Goal: Task Accomplishment & Management: Use online tool/utility

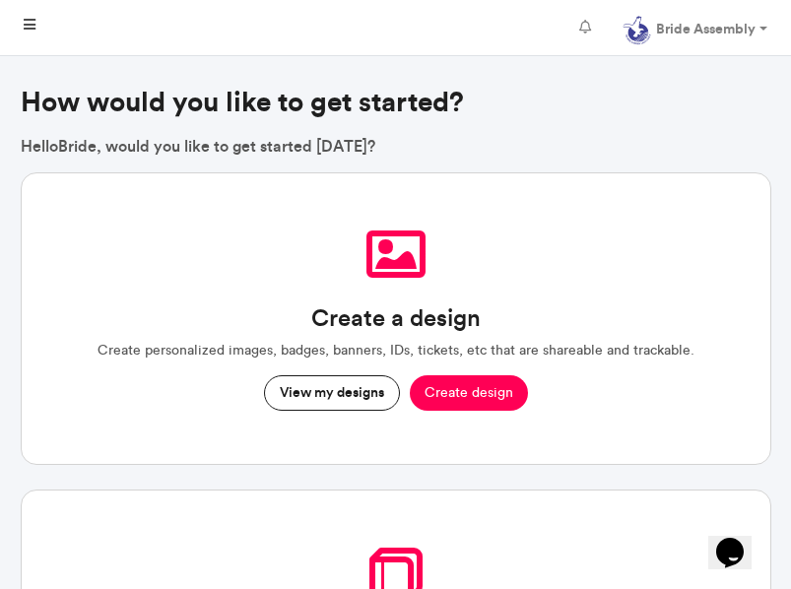
click at [29, 29] on icon at bounding box center [30, 25] width 12 height 14
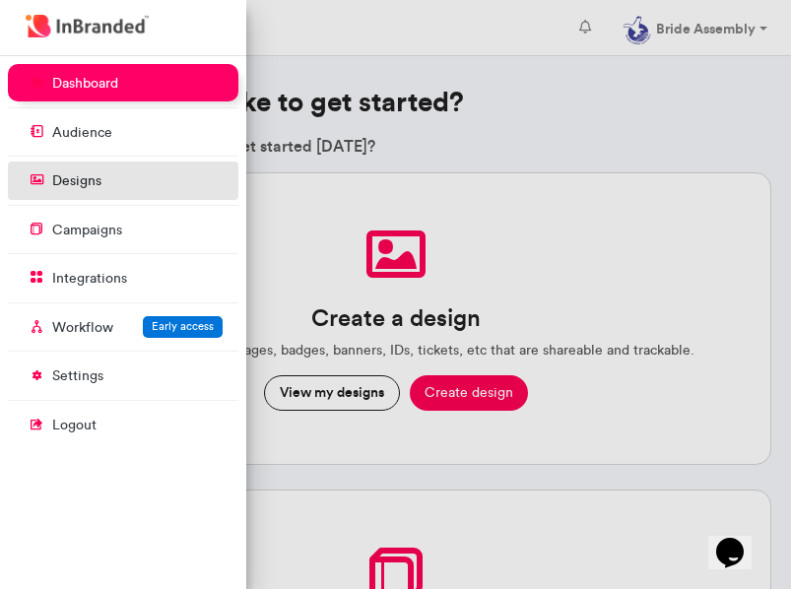
click at [75, 187] on p "designs" at bounding box center [76, 181] width 49 height 20
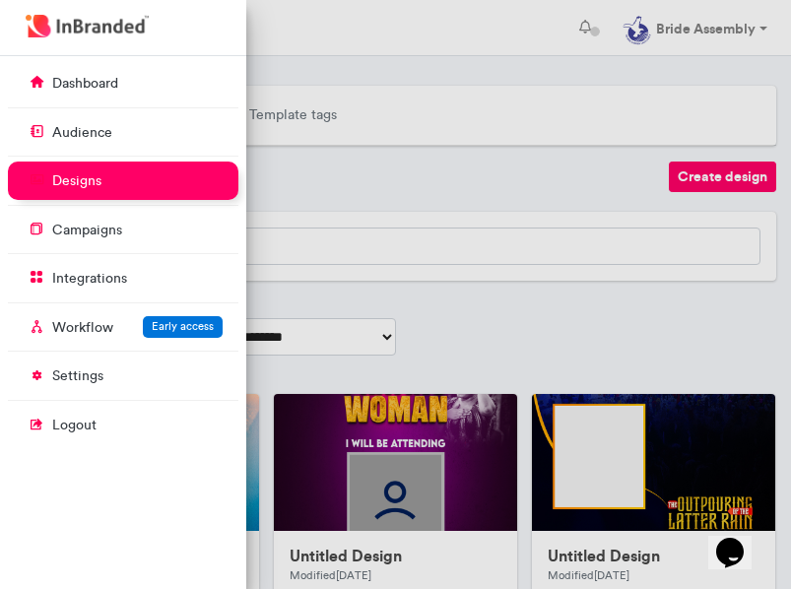
click at [566, 155] on div at bounding box center [395, 294] width 791 height 589
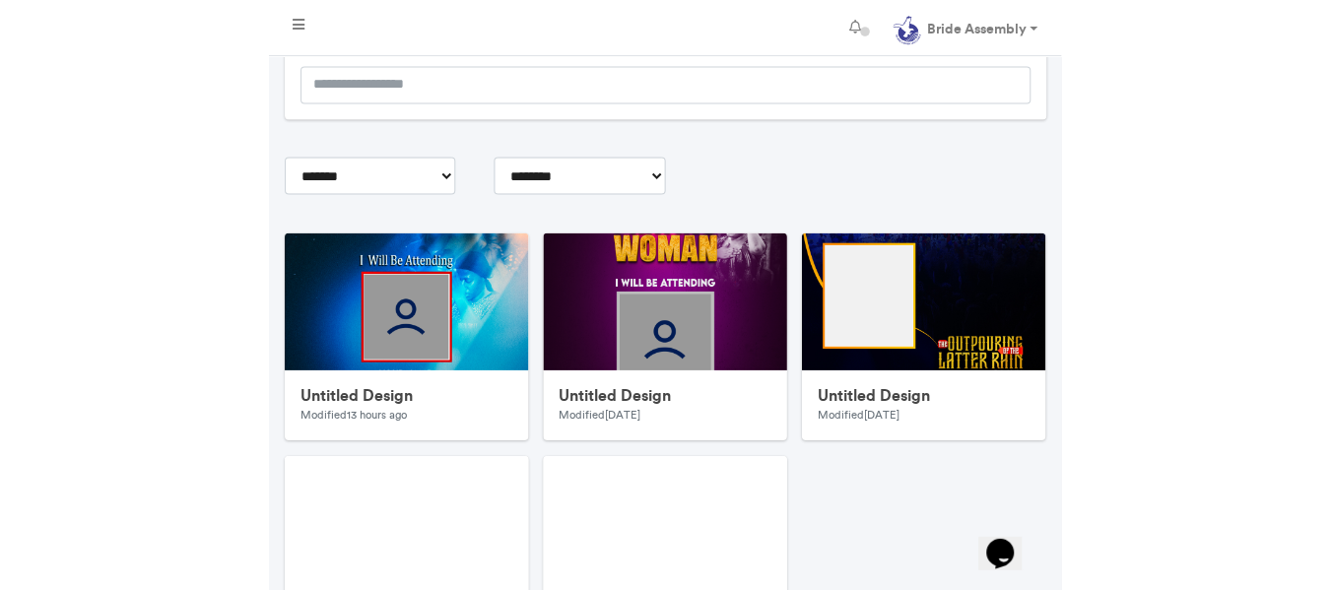
scroll to position [164, 0]
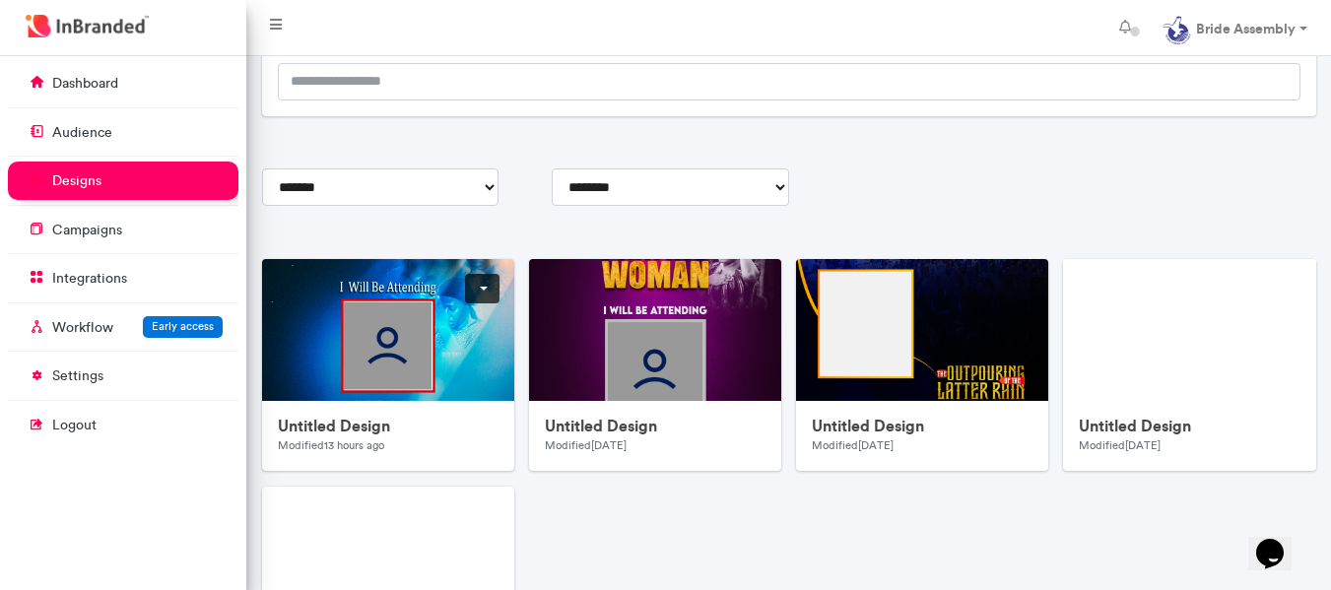
scroll to position [534, 246]
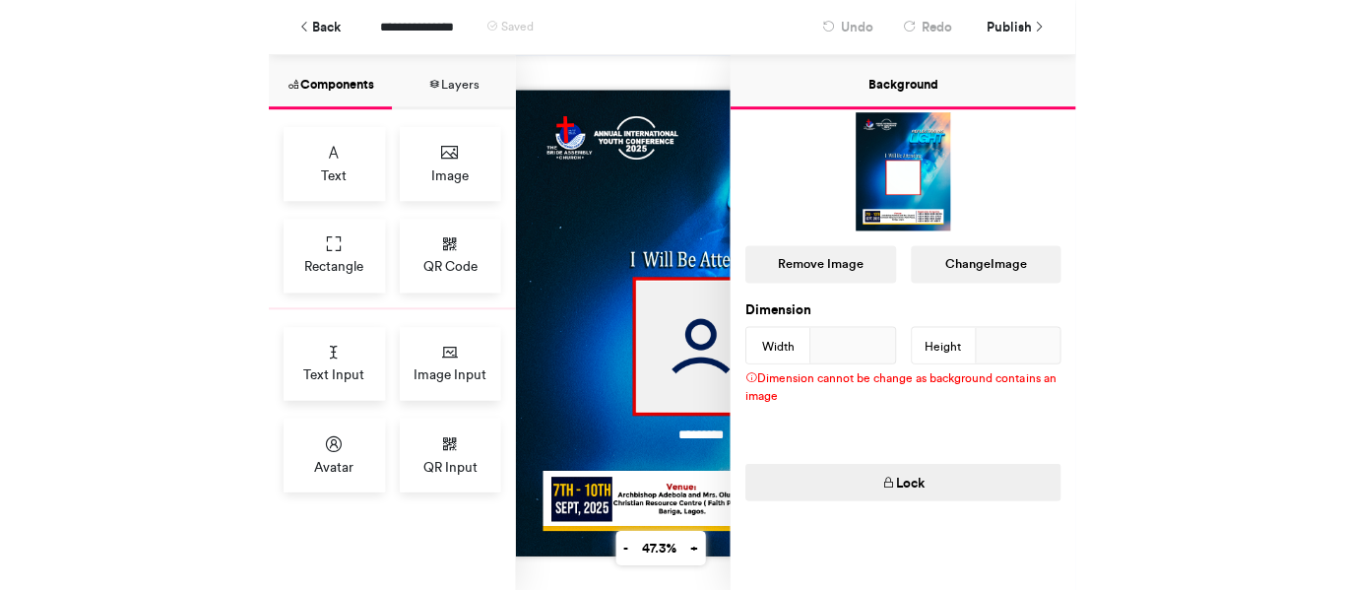
scroll to position [122, 0]
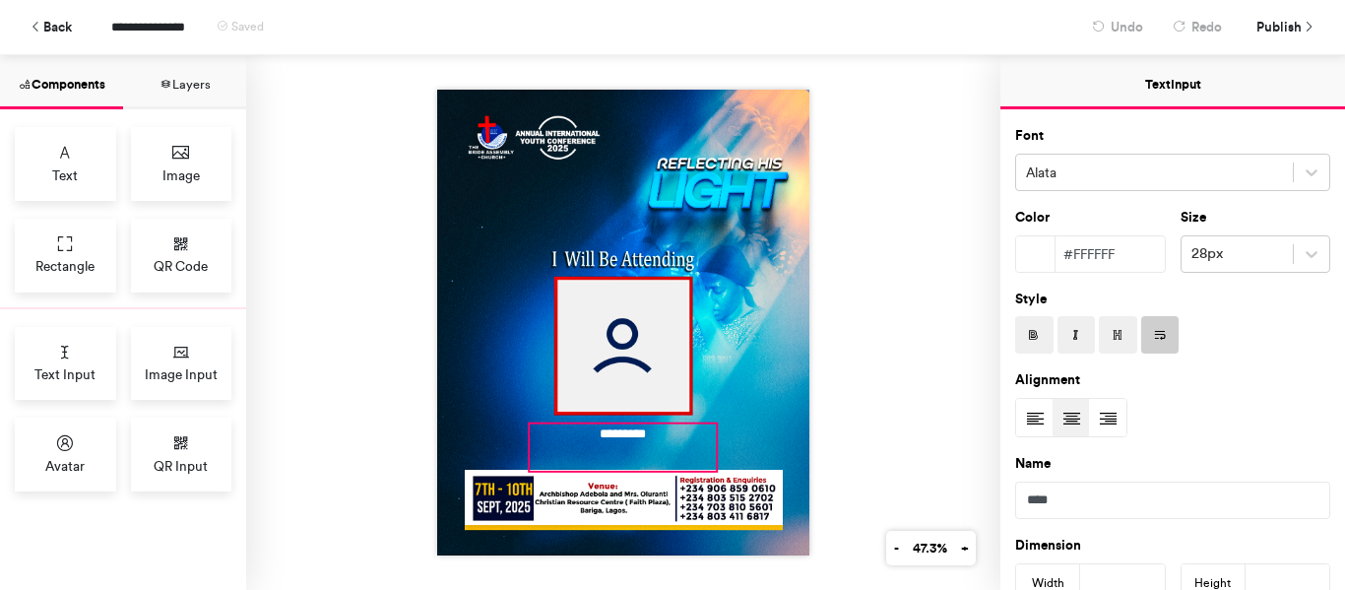
click at [622, 435] on div "*********" at bounding box center [623, 448] width 186 height 46
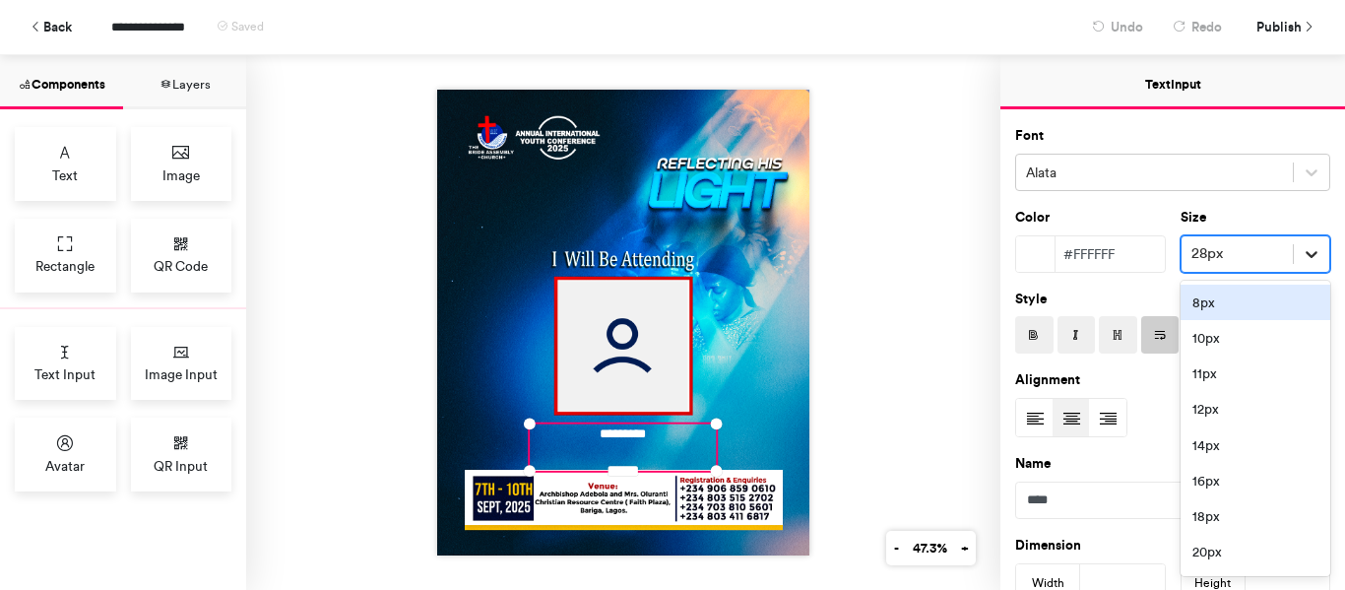
click at [805, 246] on icon at bounding box center [1312, 254] width 20 height 20
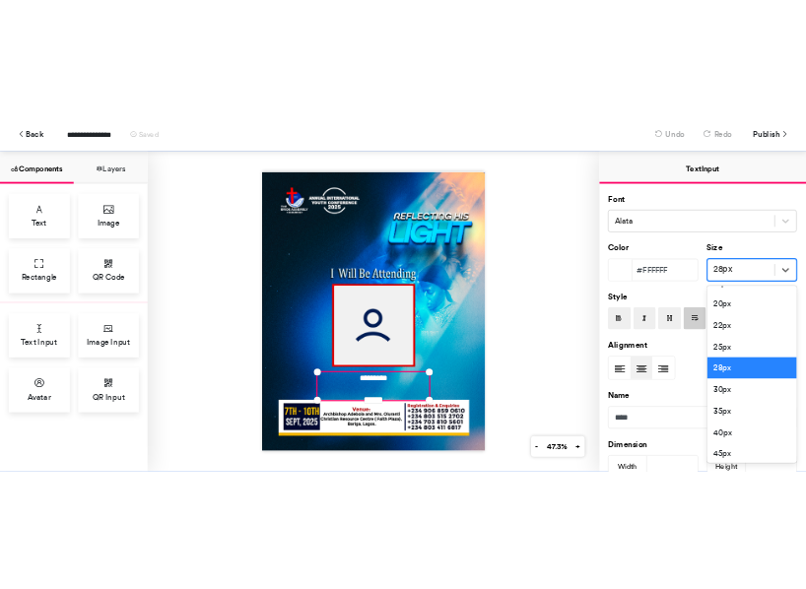
scroll to position [247, 0]
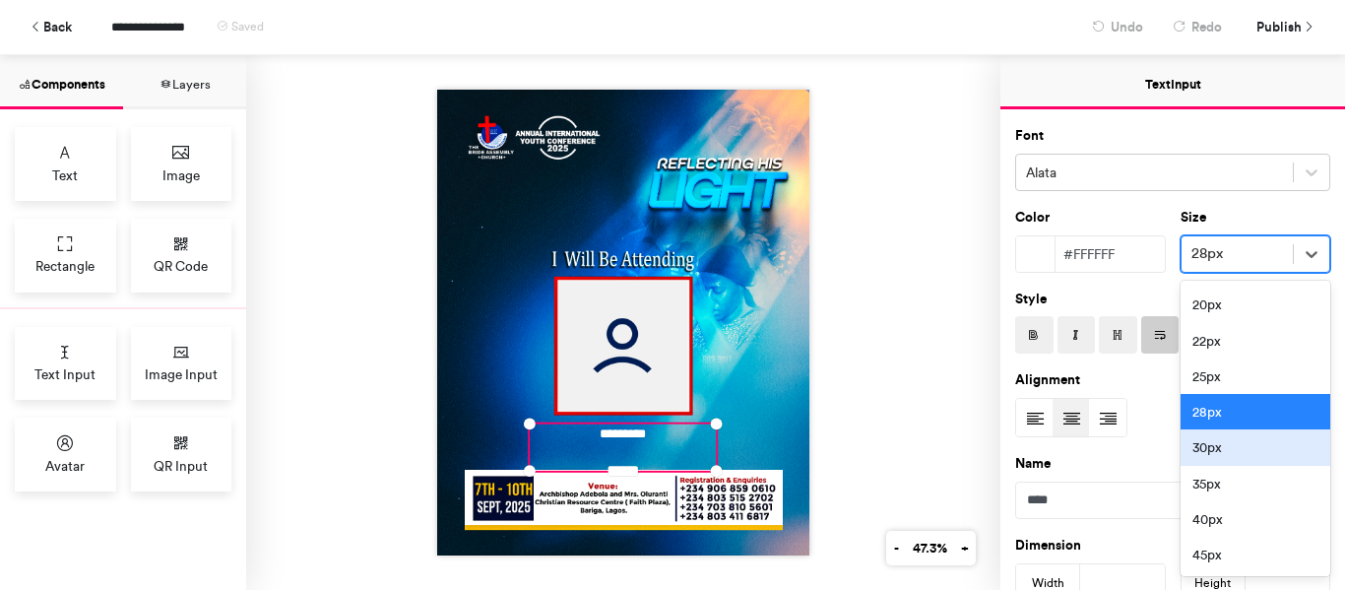
click at [805, 447] on div "30px" at bounding box center [1256, 446] width 151 height 35
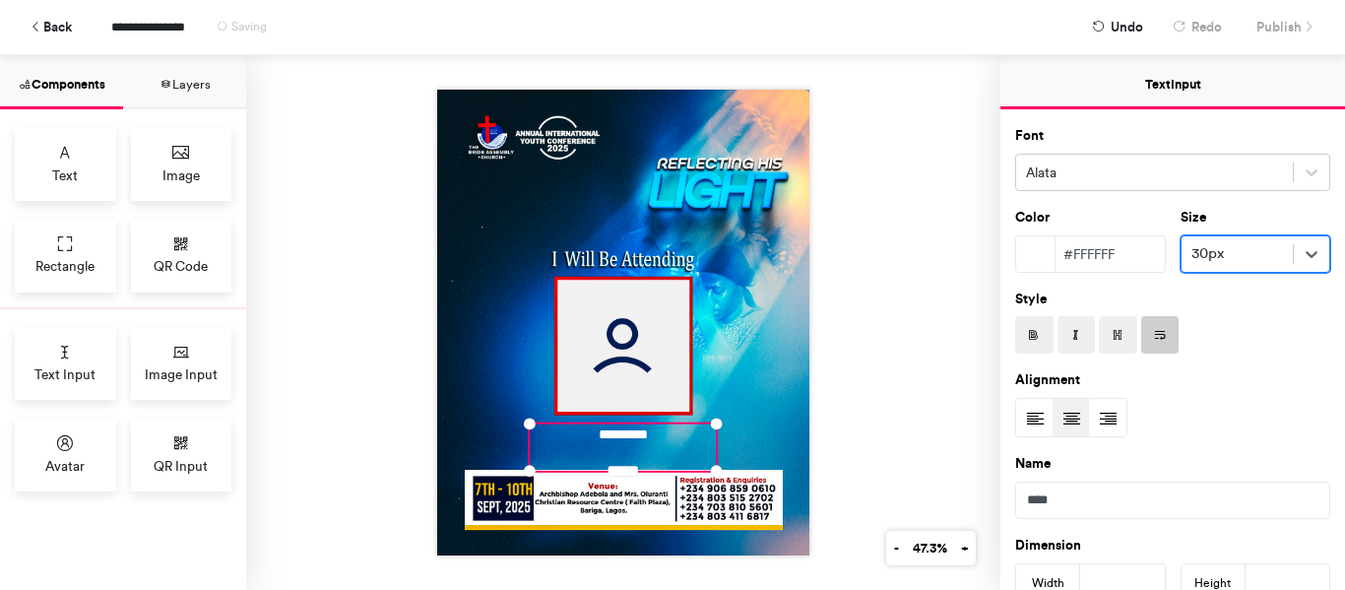
click at [805, 397] on div "*********" at bounding box center [623, 322] width 754 height 535
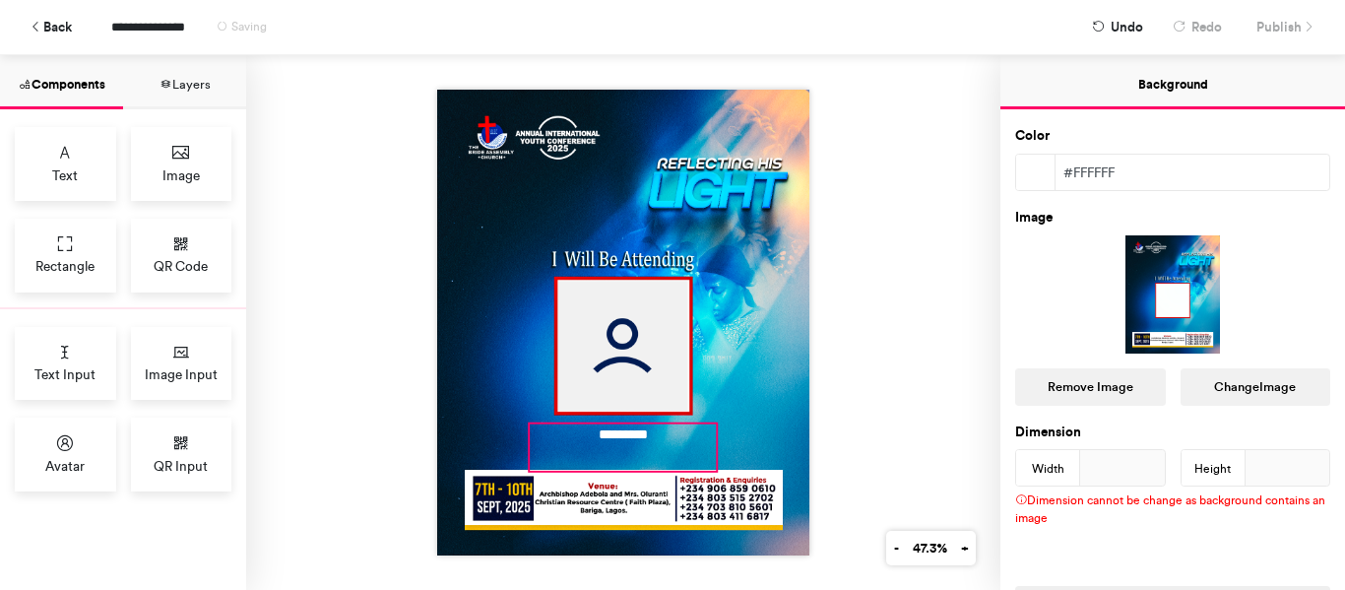
click at [633, 428] on div "*********" at bounding box center [623, 448] width 186 height 46
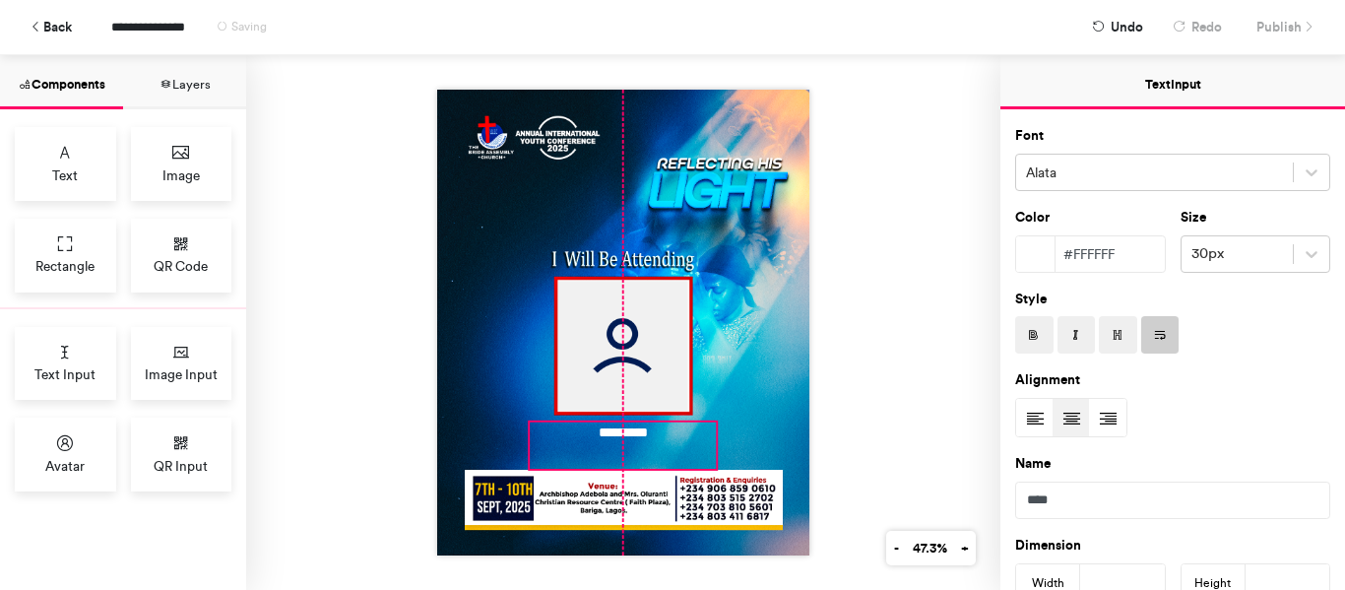
click at [617, 464] on div "*********" at bounding box center [623, 323] width 372 height 466
type input "***"
click at [805, 389] on div "*********" at bounding box center [623, 322] width 754 height 535
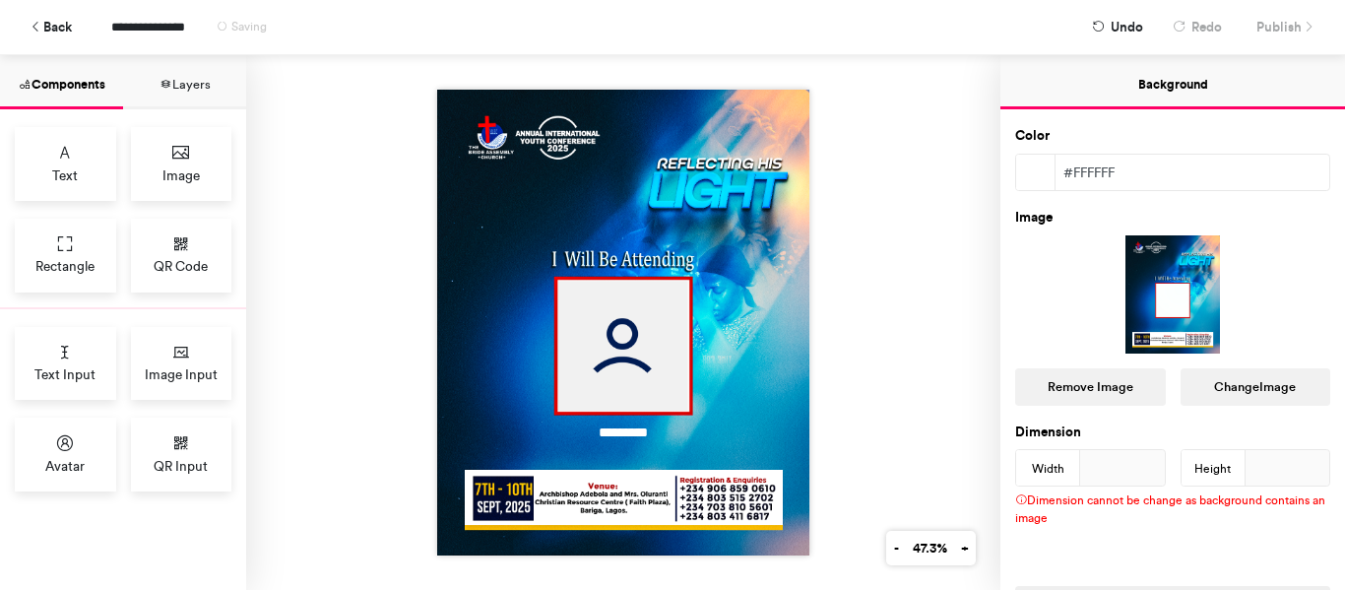
click at [805, 185] on div "*********" at bounding box center [623, 322] width 754 height 535
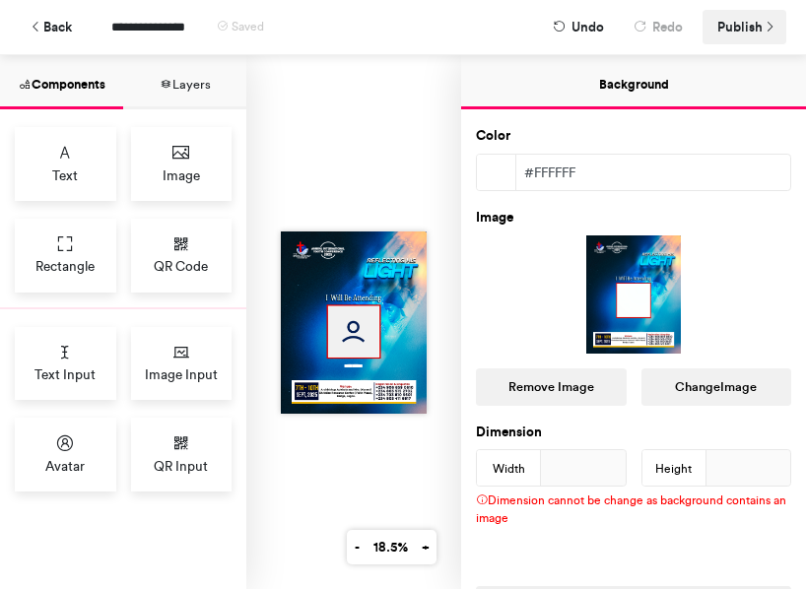
click at [757, 29] on span "Publish" at bounding box center [739, 27] width 45 height 34
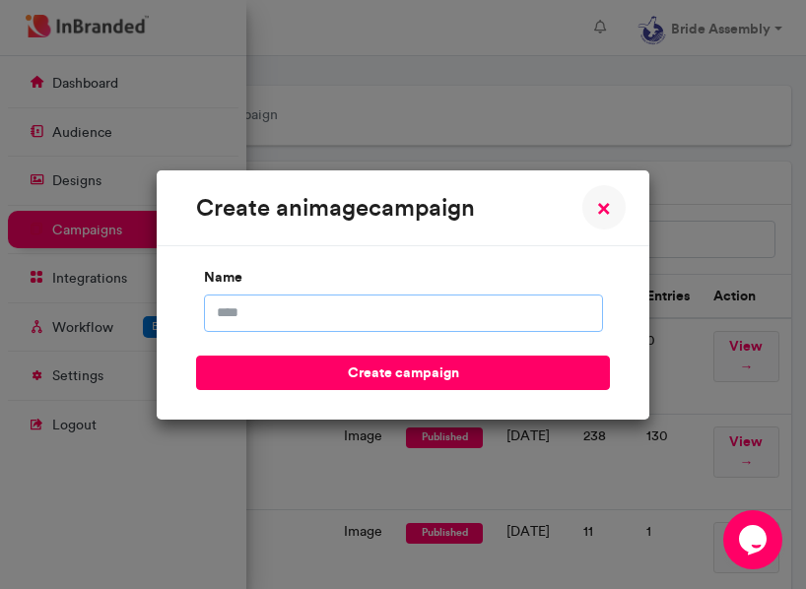
click at [396, 317] on input "name" at bounding box center [403, 312] width 399 height 37
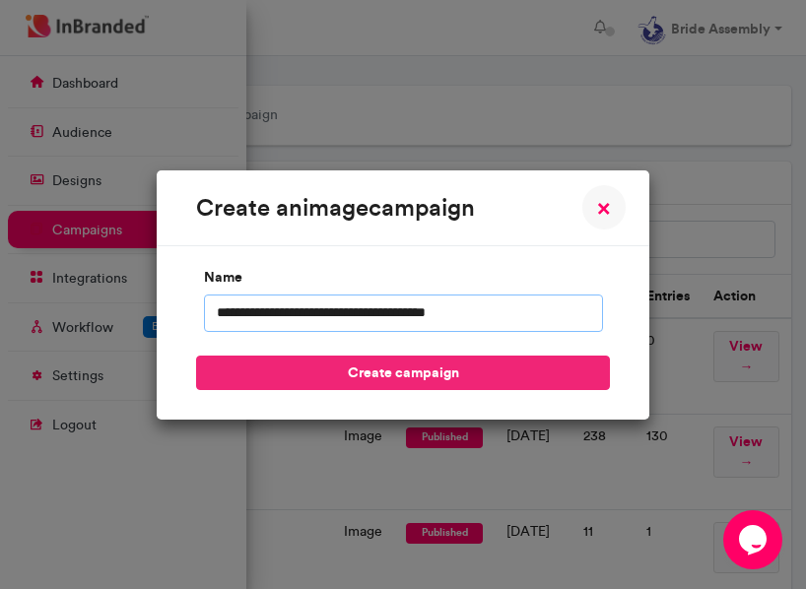
type input "**********"
click at [356, 372] on button "create campaign" at bounding box center [403, 373] width 414 height 34
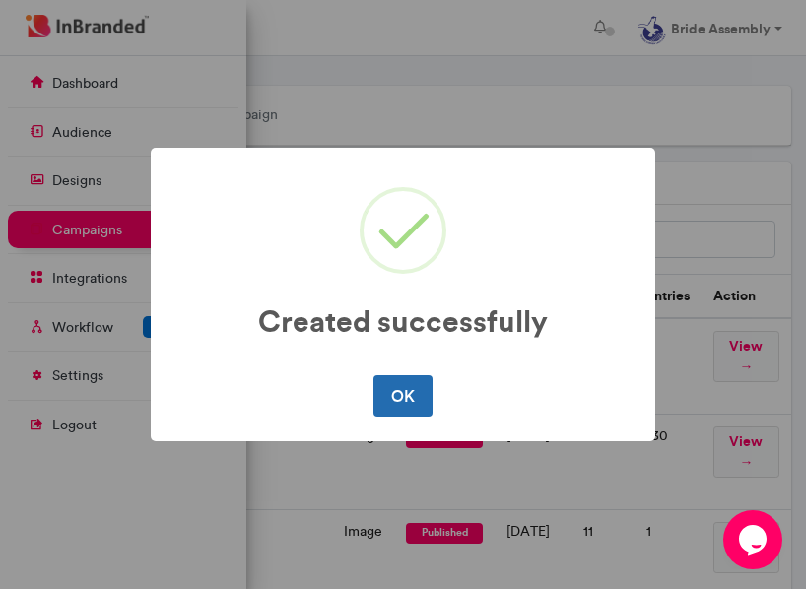
click at [403, 385] on button "OK" at bounding box center [402, 395] width 58 height 41
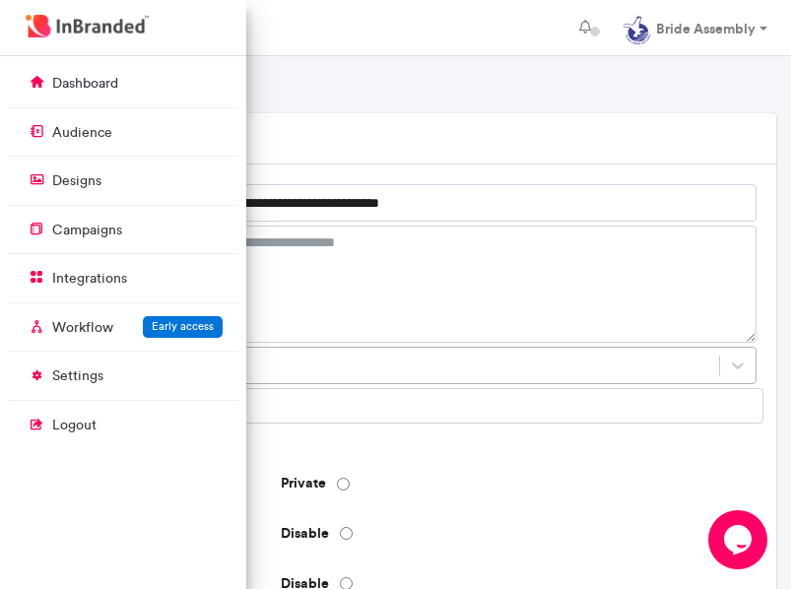
click at [404, 365] on div at bounding box center [457, 365] width 599 height 37
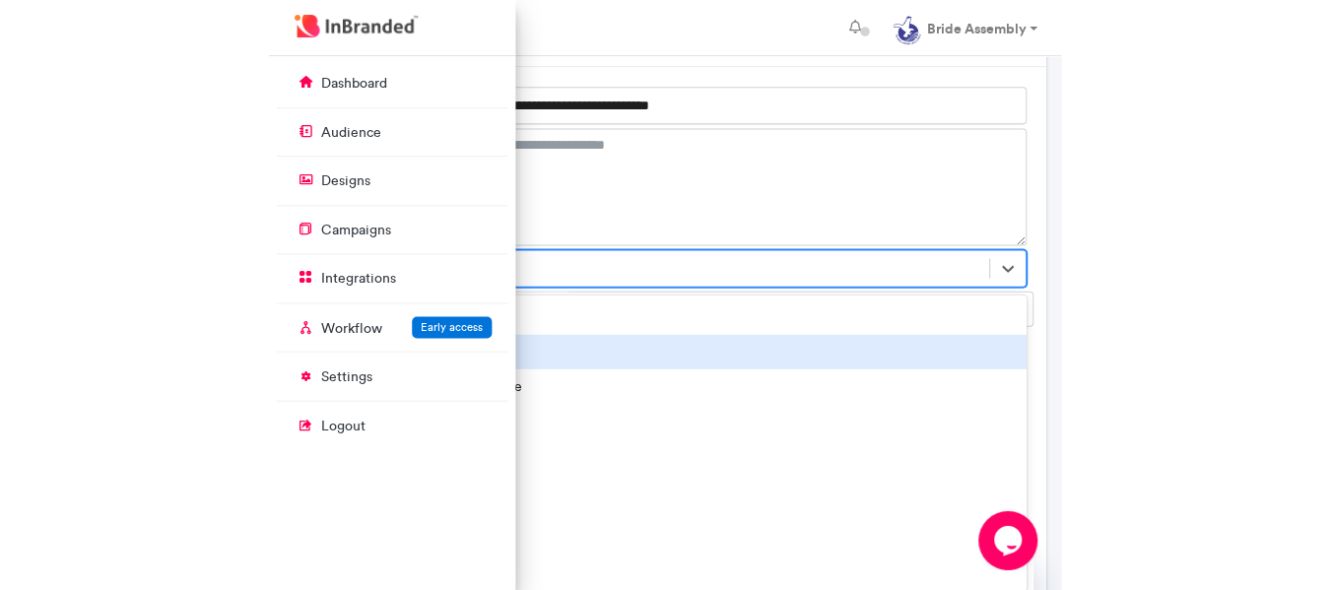
scroll to position [106, 0]
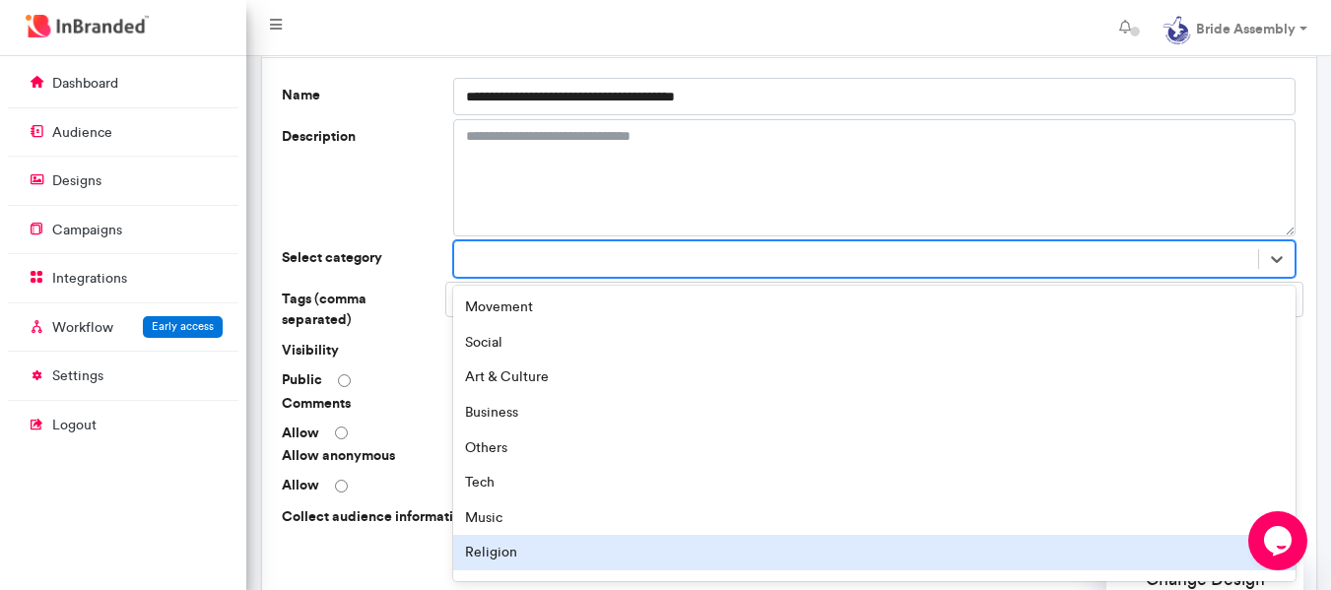
click at [530, 560] on div "Religion" at bounding box center [874, 552] width 843 height 35
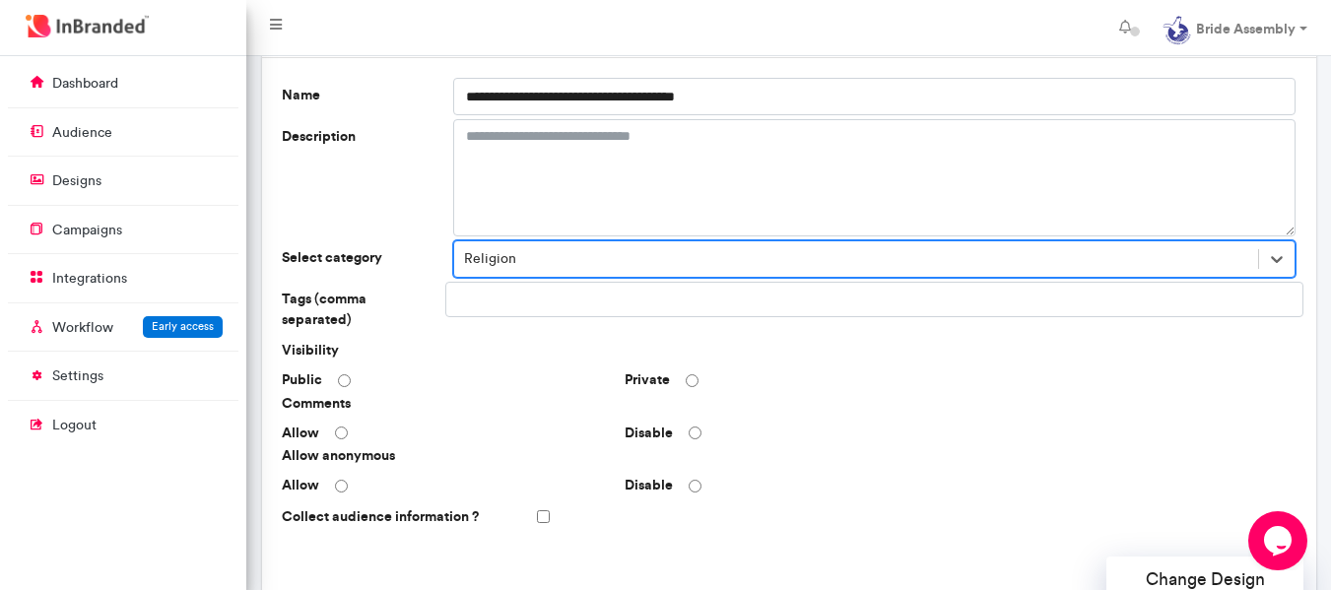
click at [541, 311] on input "text" at bounding box center [524, 299] width 141 height 33
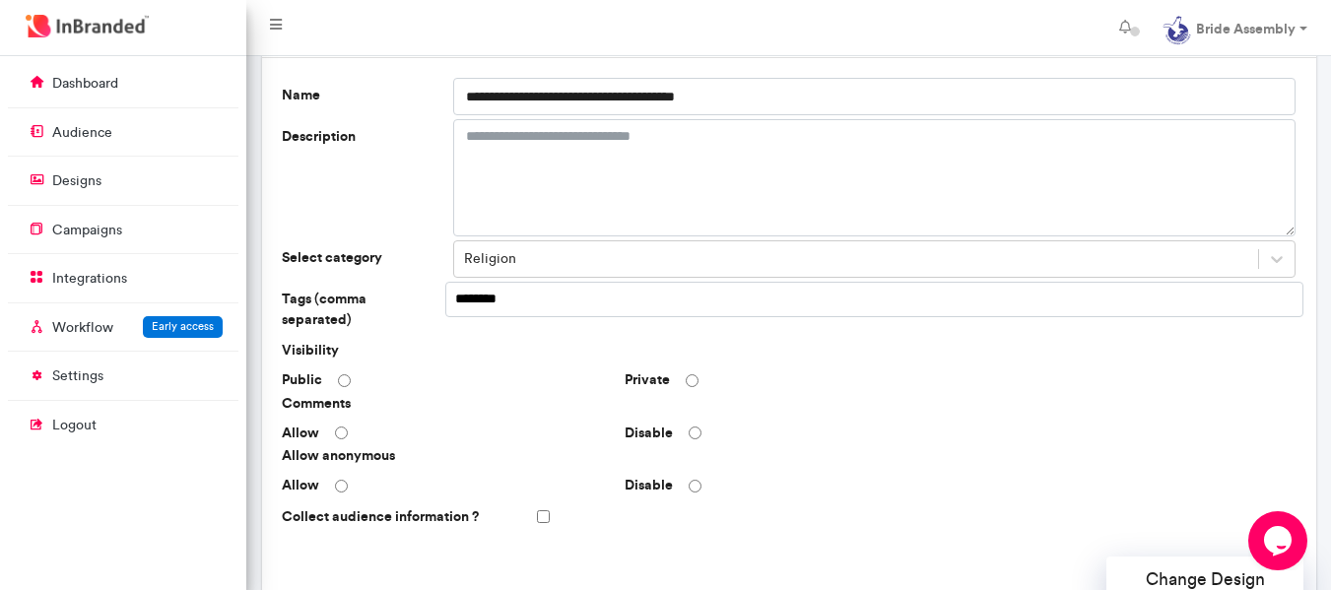
click at [483, 296] on input "********" at bounding box center [524, 299] width 141 height 33
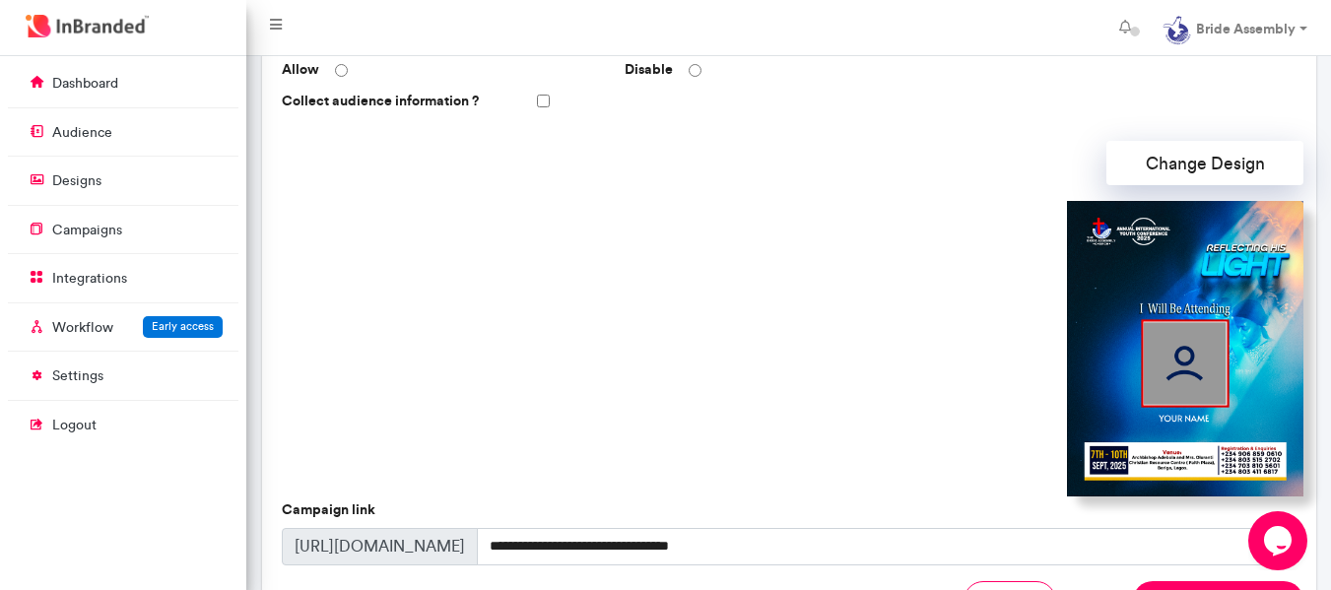
scroll to position [519, 0]
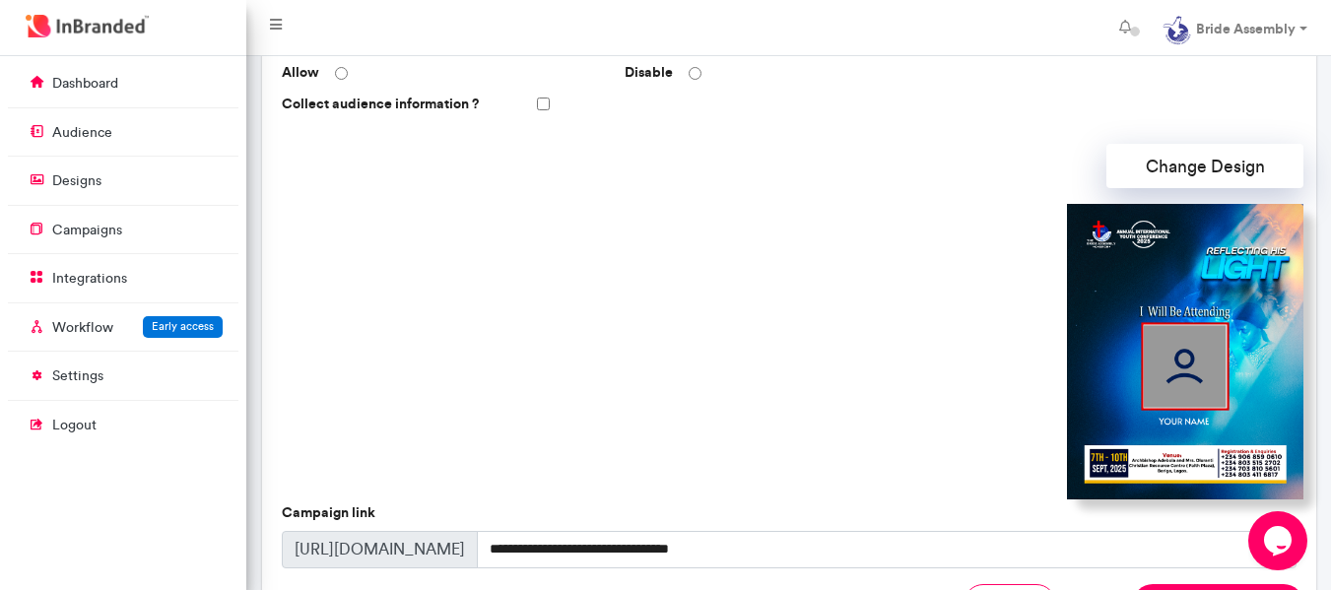
type input "********"
drag, startPoint x: 1337, startPoint y: 125, endPoint x: 1311, endPoint y: 408, distance: 283.8
click at [805, 408] on div "**********" at bounding box center [789, 178] width 1054 height 1066
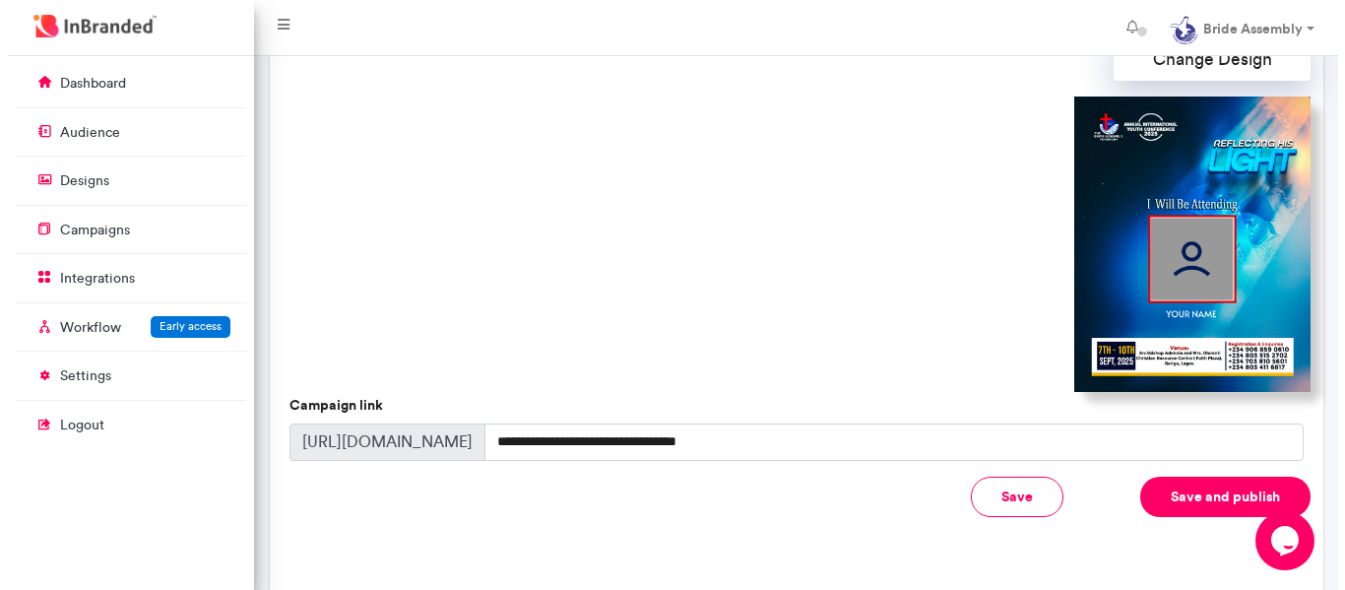
scroll to position [687, 0]
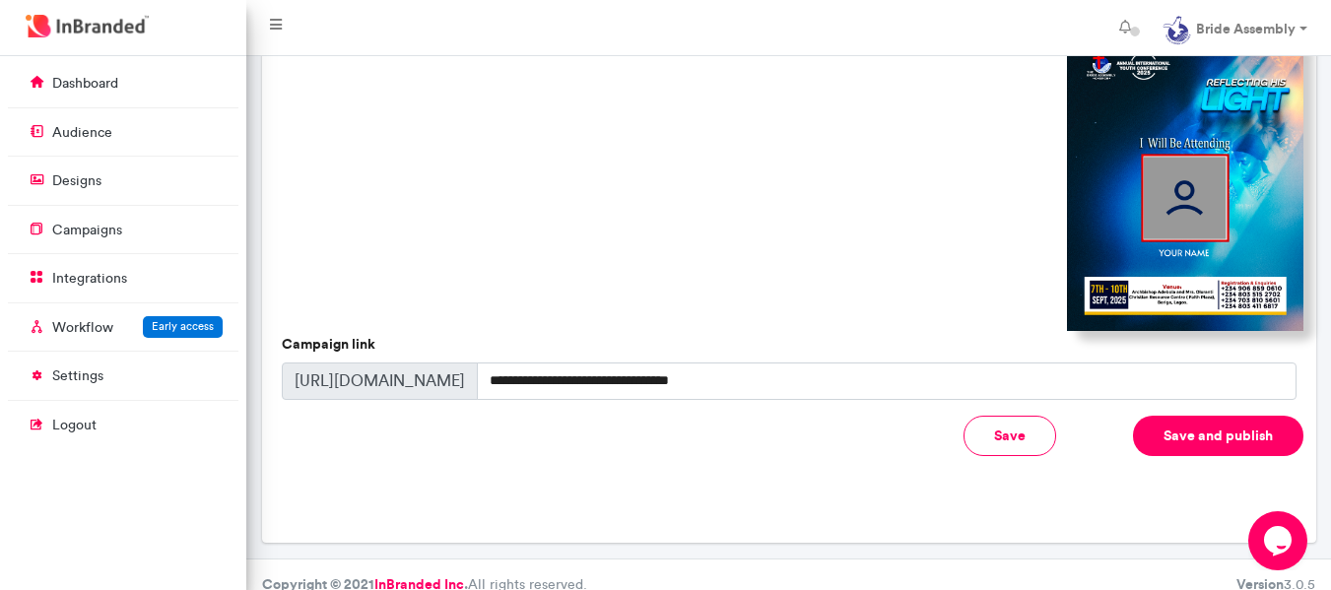
click at [805, 428] on button "Save and publish" at bounding box center [1218, 436] width 170 height 40
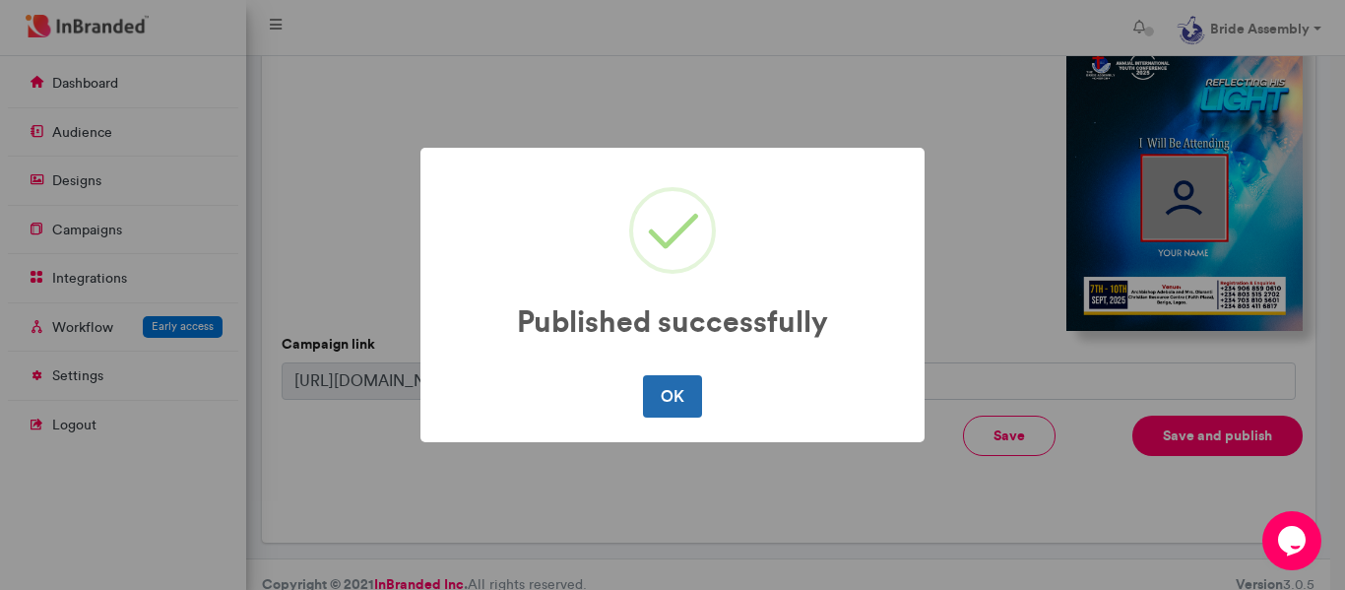
click at [672, 396] on button "OK" at bounding box center [672, 395] width 58 height 41
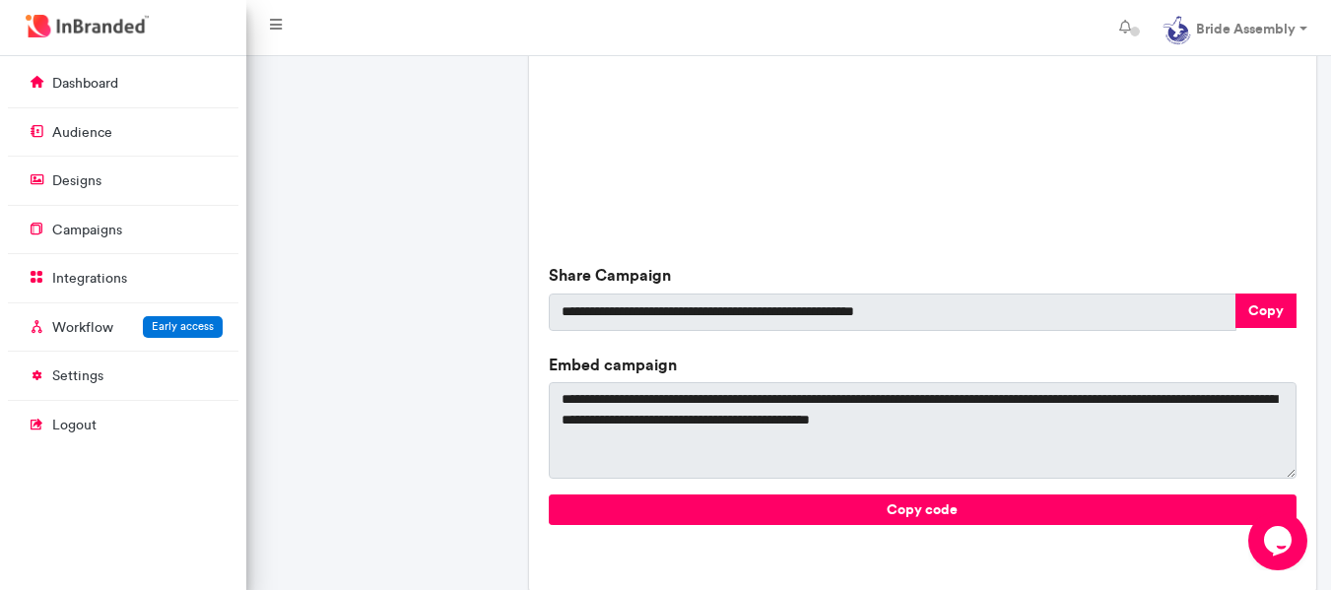
scroll to position [746, 0]
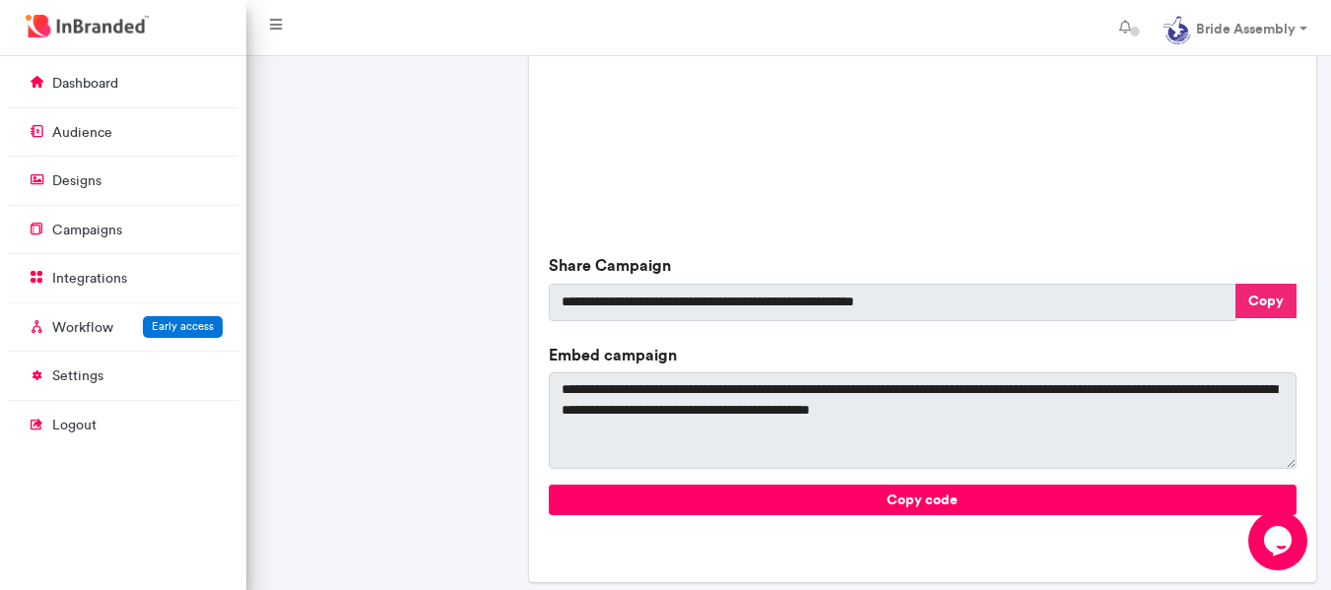
click at [805, 299] on button "Copy" at bounding box center [1265, 301] width 61 height 34
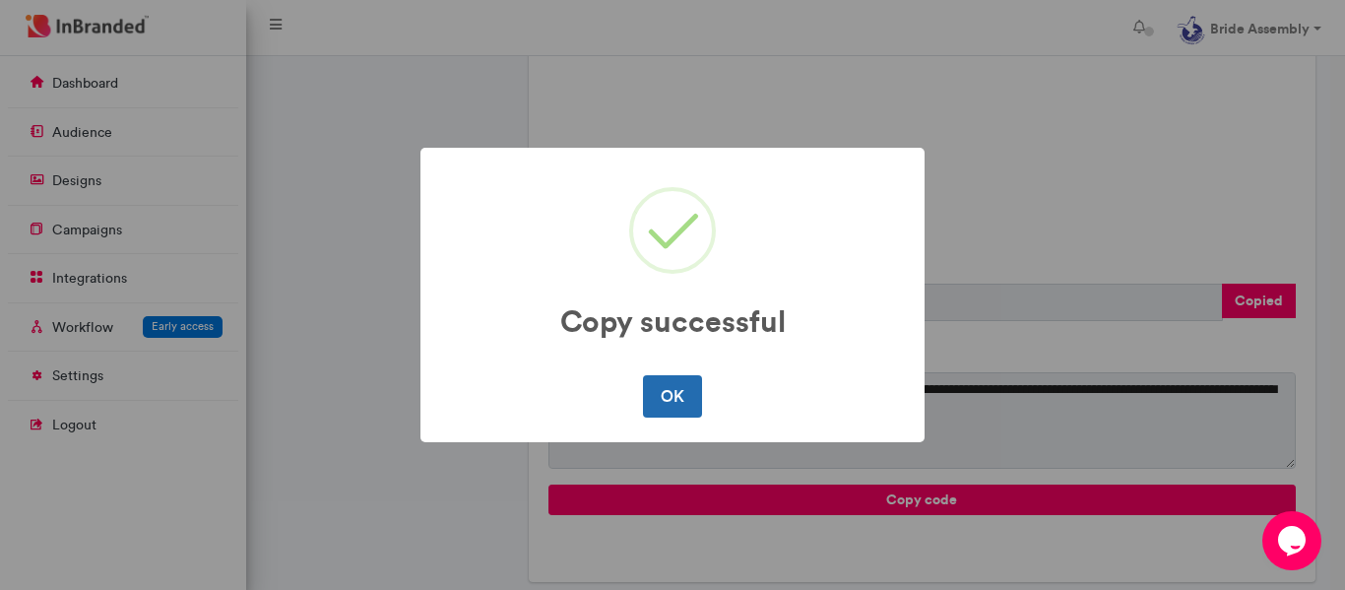
click at [666, 395] on button "OK" at bounding box center [672, 395] width 58 height 41
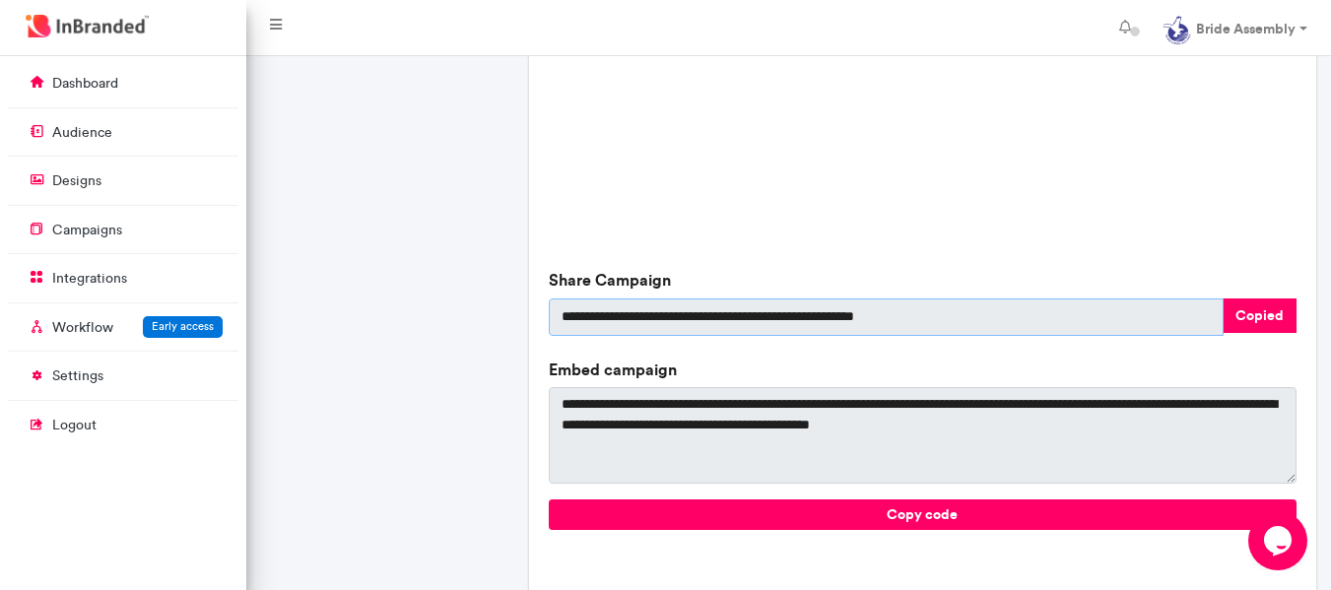
scroll to position [733, 0]
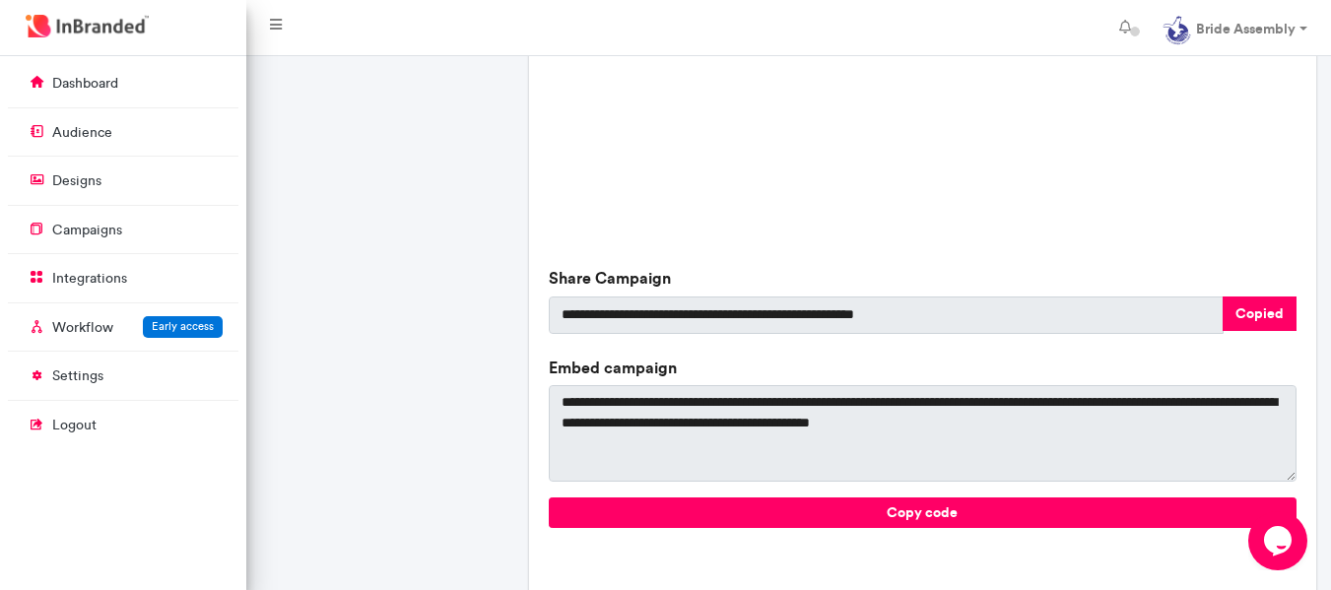
click at [805, 218] on div "YOU DON'T HAVE ANY CAMPAIGN LOCATION STATISTICS" at bounding box center [923, 64] width 748 height 394
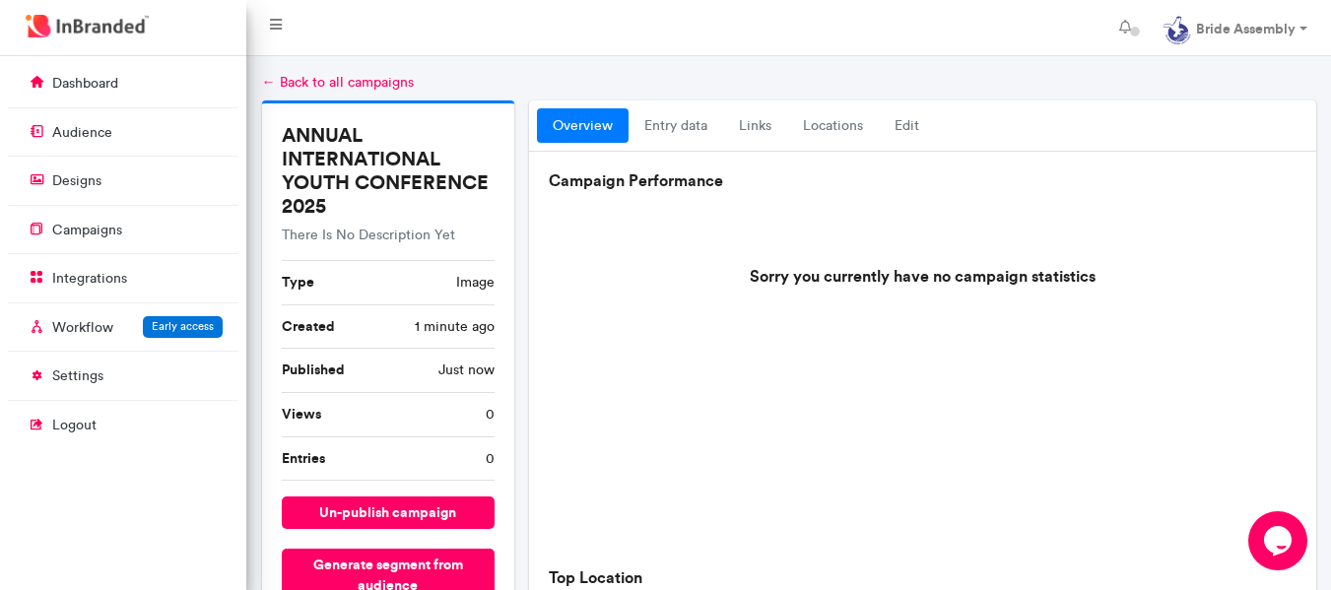
scroll to position [0, 0]
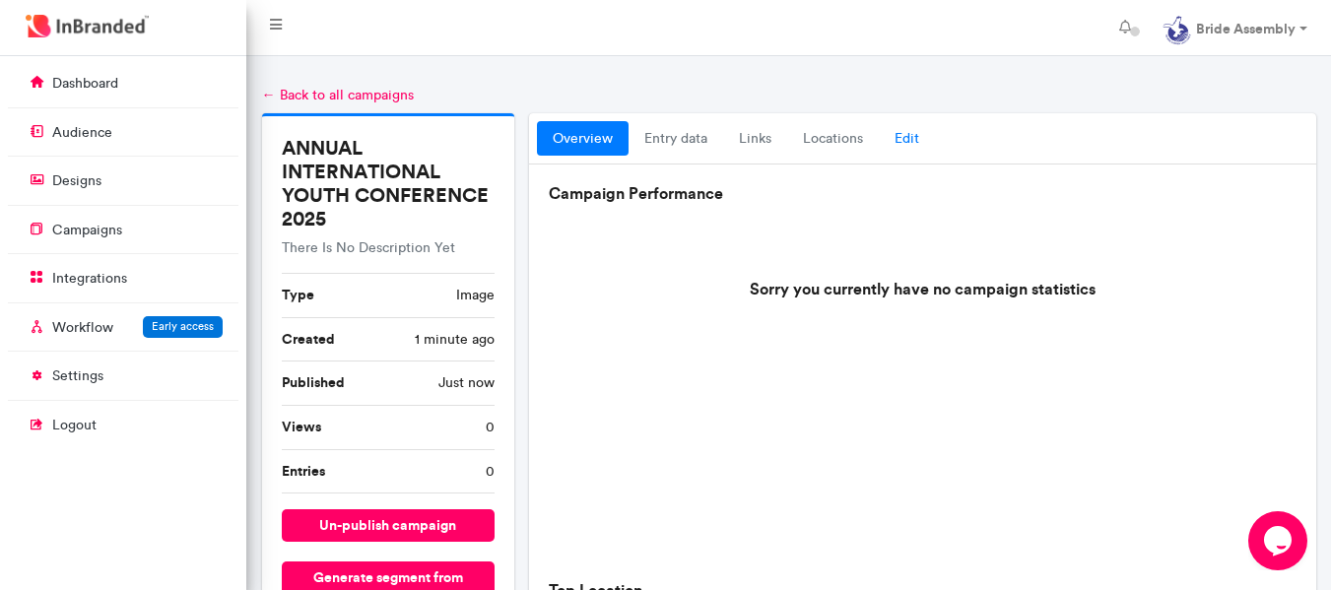
click at [805, 145] on link "Edit" at bounding box center [907, 138] width 56 height 35
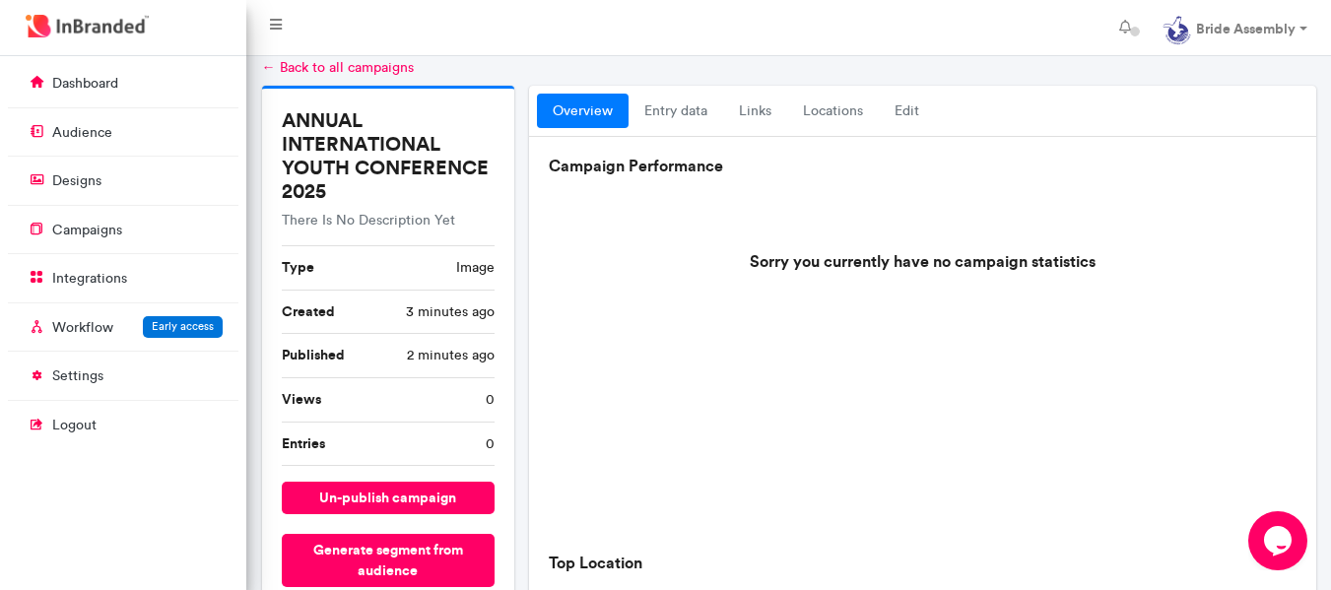
scroll to position [34, 0]
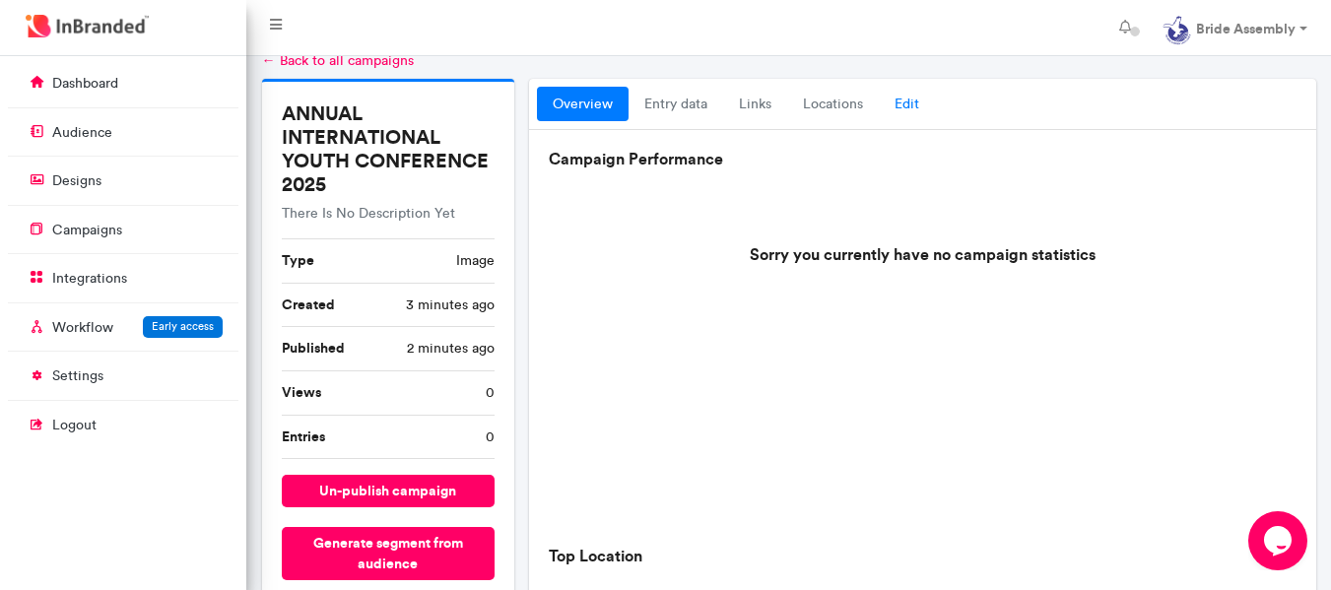
click at [805, 95] on link "Edit" at bounding box center [907, 104] width 56 height 35
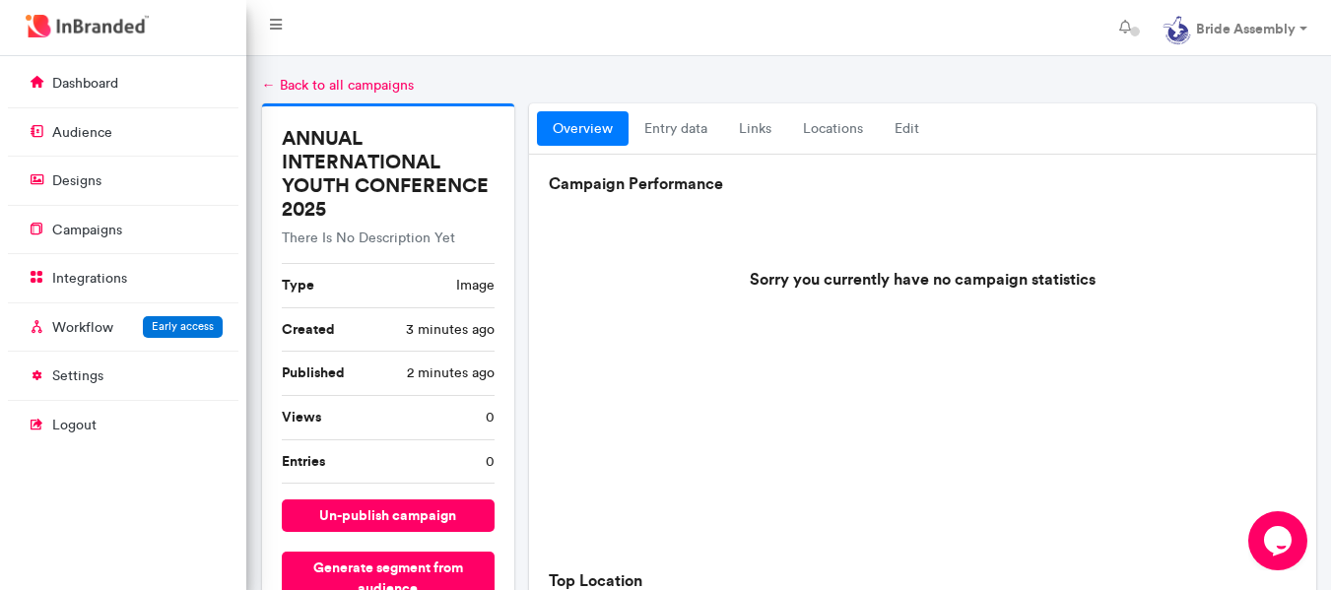
scroll to position [8, 0]
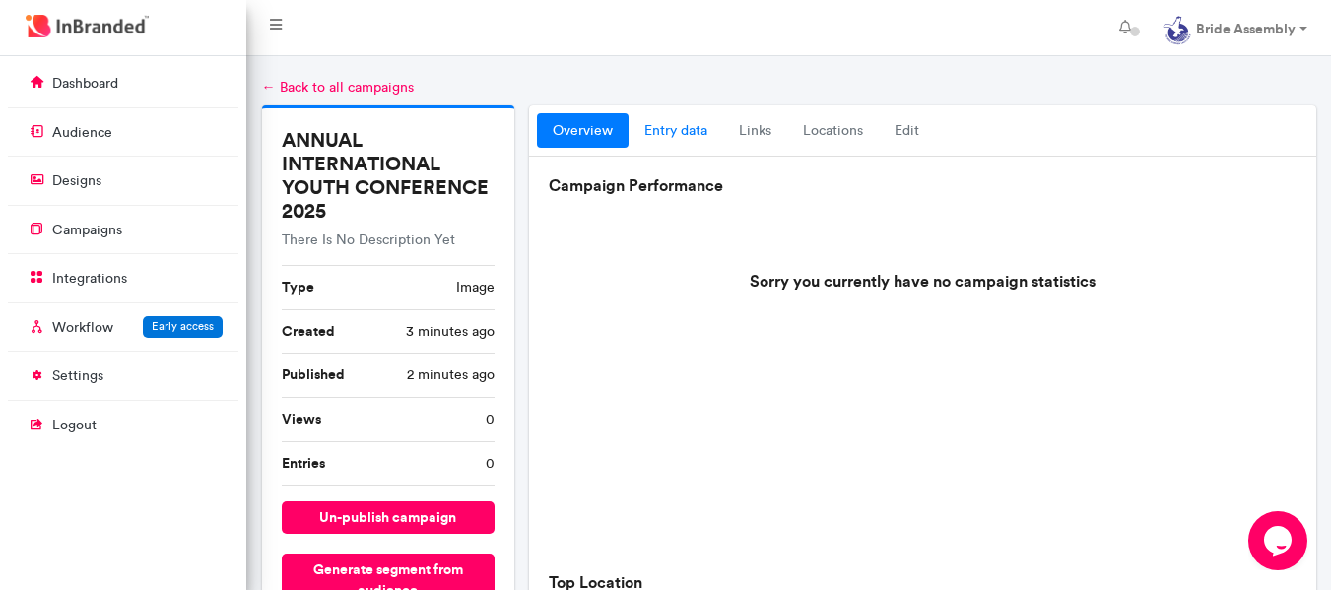
click at [692, 122] on link "entry data" at bounding box center [675, 130] width 95 height 35
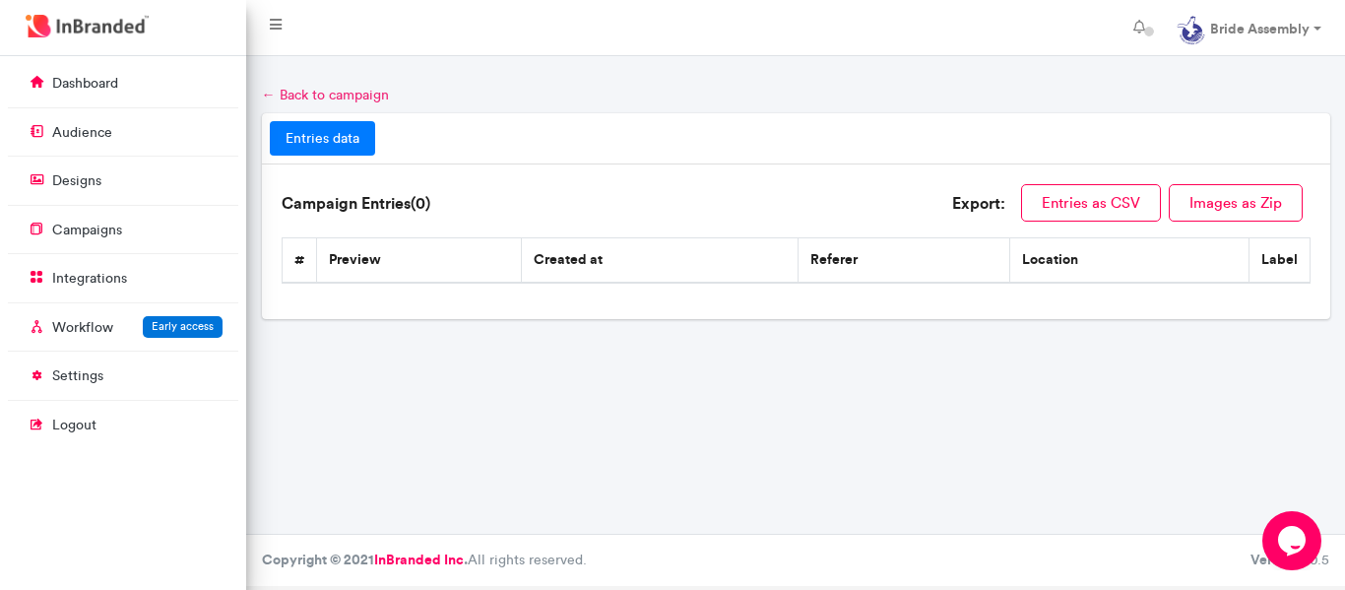
click at [267, 90] on link "← Back to campaign" at bounding box center [325, 95] width 127 height 17
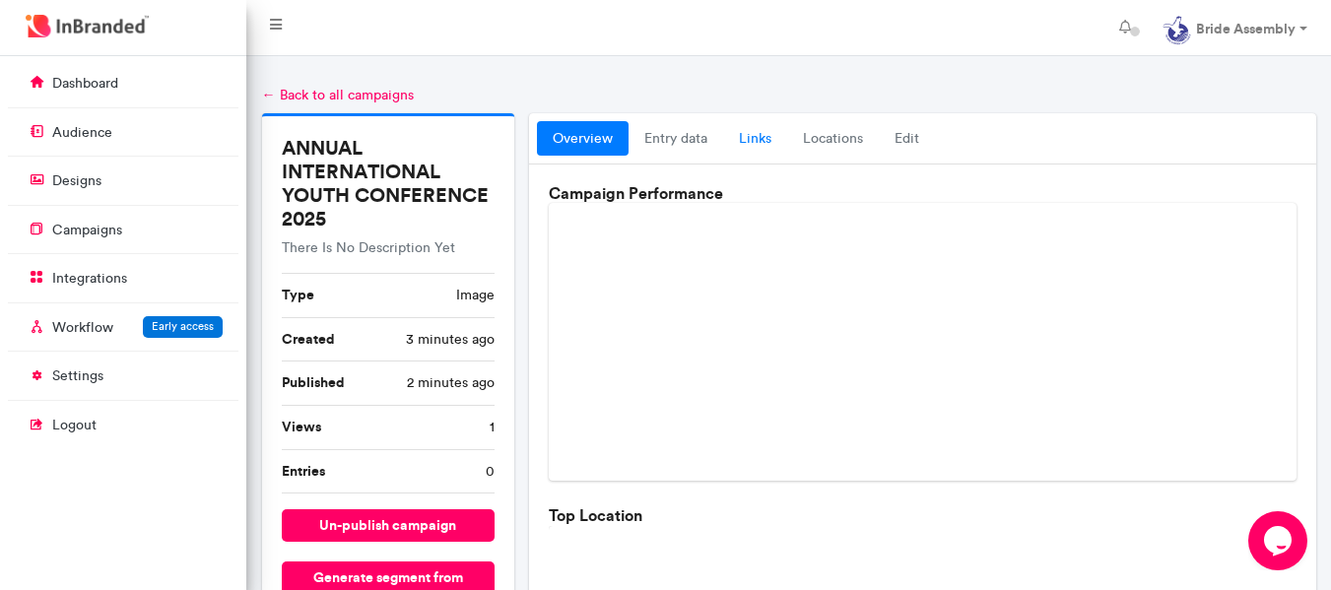
click at [754, 137] on link "links" at bounding box center [755, 138] width 64 height 35
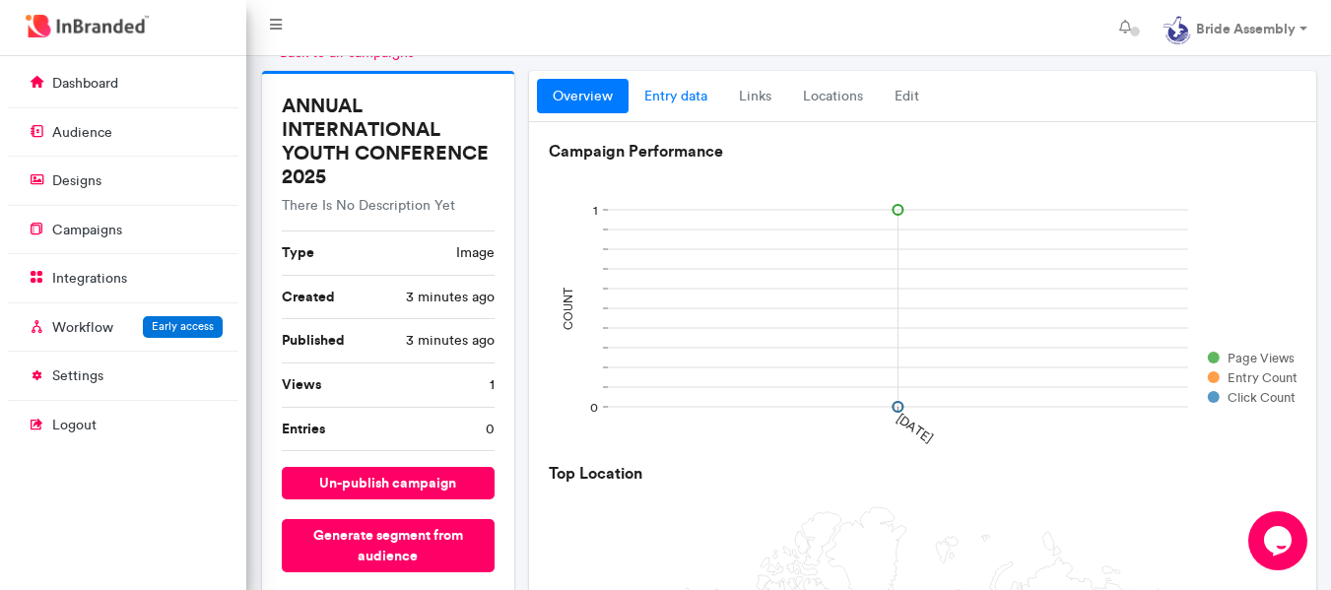
click at [654, 102] on link "entry data" at bounding box center [675, 96] width 95 height 35
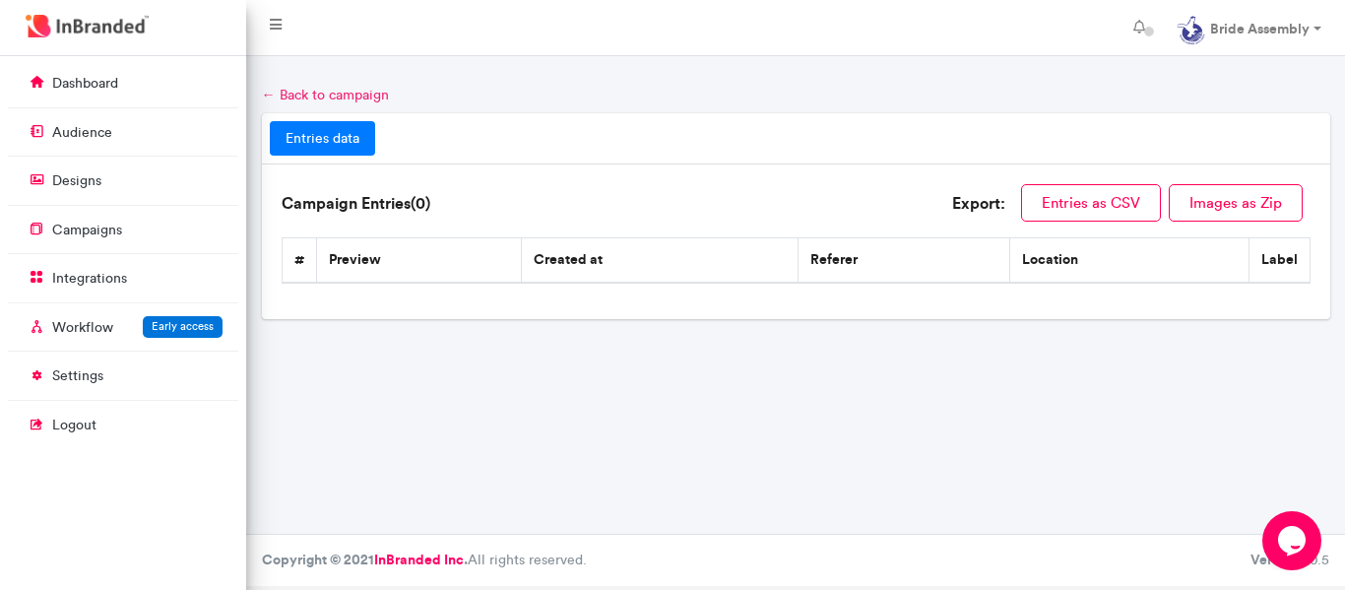
click at [268, 94] on link "← Back to campaign" at bounding box center [325, 95] width 127 height 17
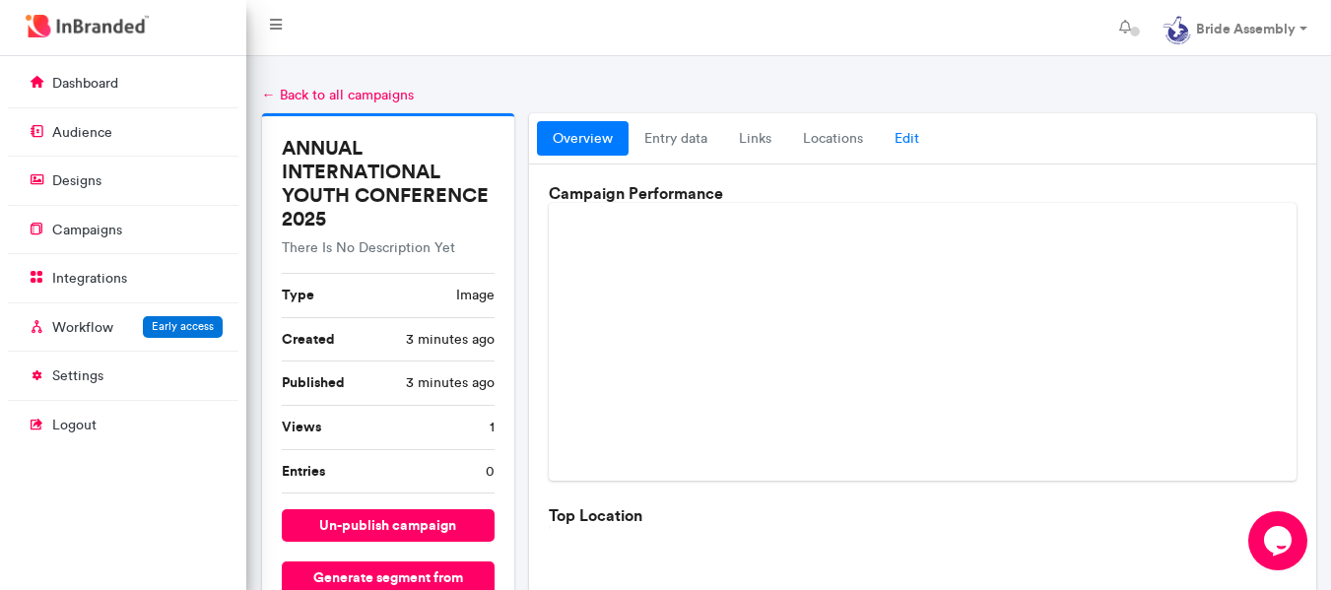
click at [805, 143] on link "Edit" at bounding box center [907, 138] width 56 height 35
click at [805, 140] on link "Edit" at bounding box center [907, 138] width 56 height 35
click at [805, 126] on link "locations" at bounding box center [833, 138] width 92 height 35
click at [769, 139] on link "links" at bounding box center [755, 138] width 64 height 35
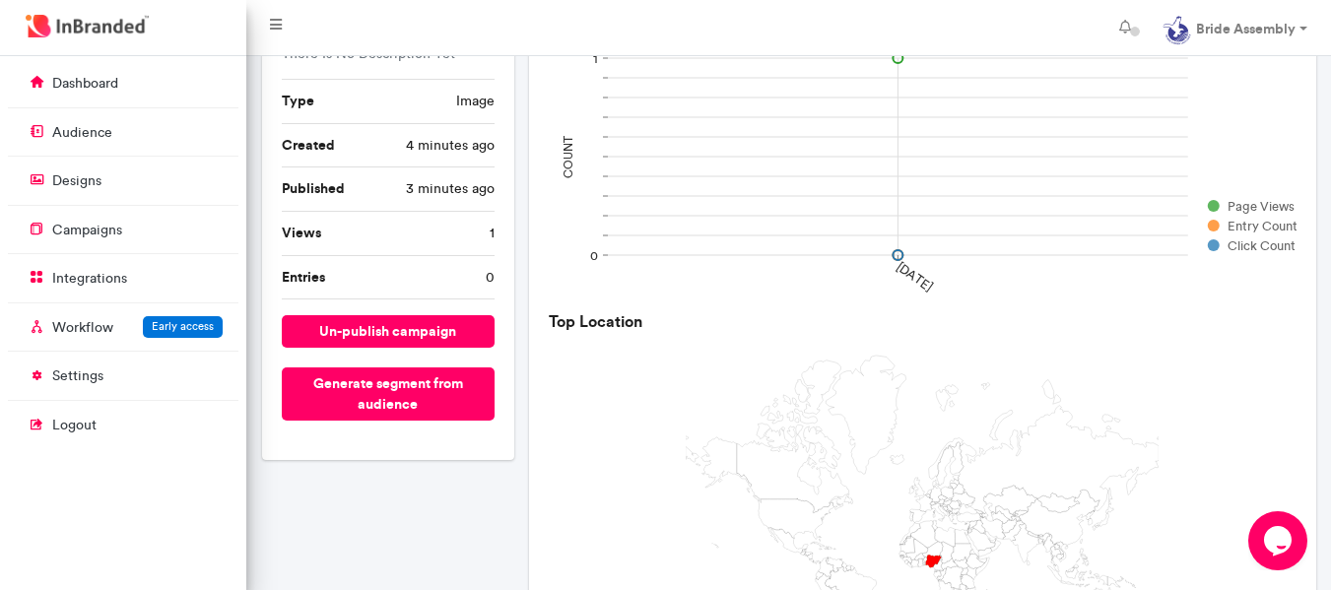
scroll to position [197, 0]
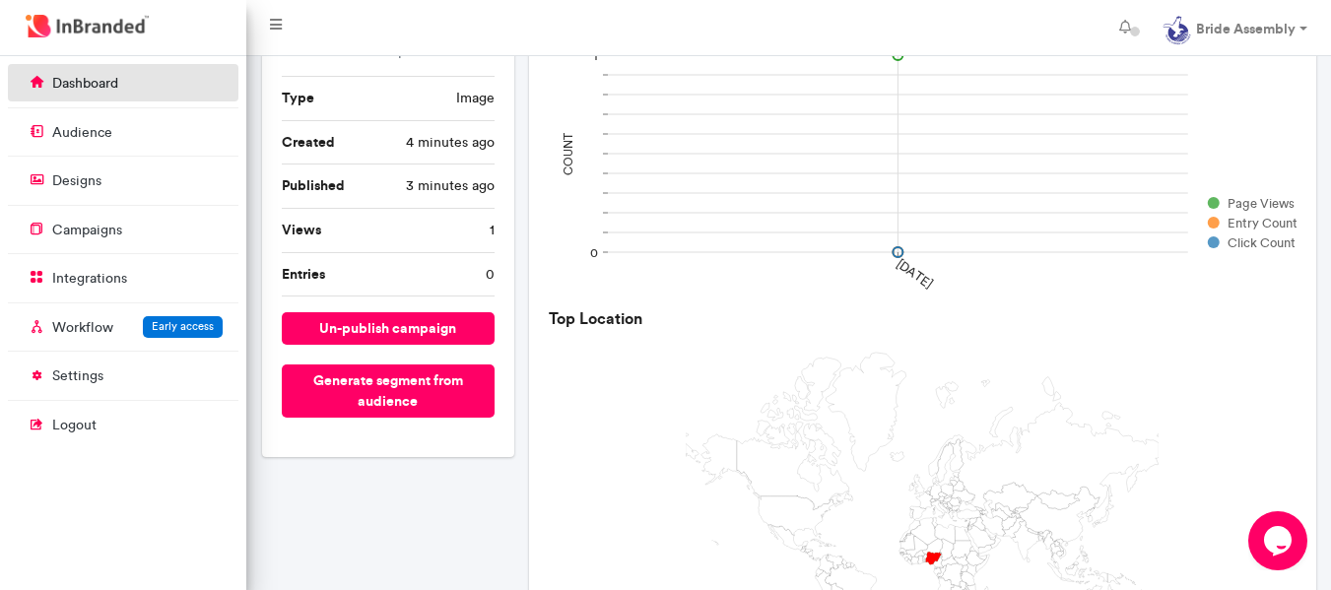
click at [173, 87] on link "dashboard" at bounding box center [123, 82] width 230 height 37
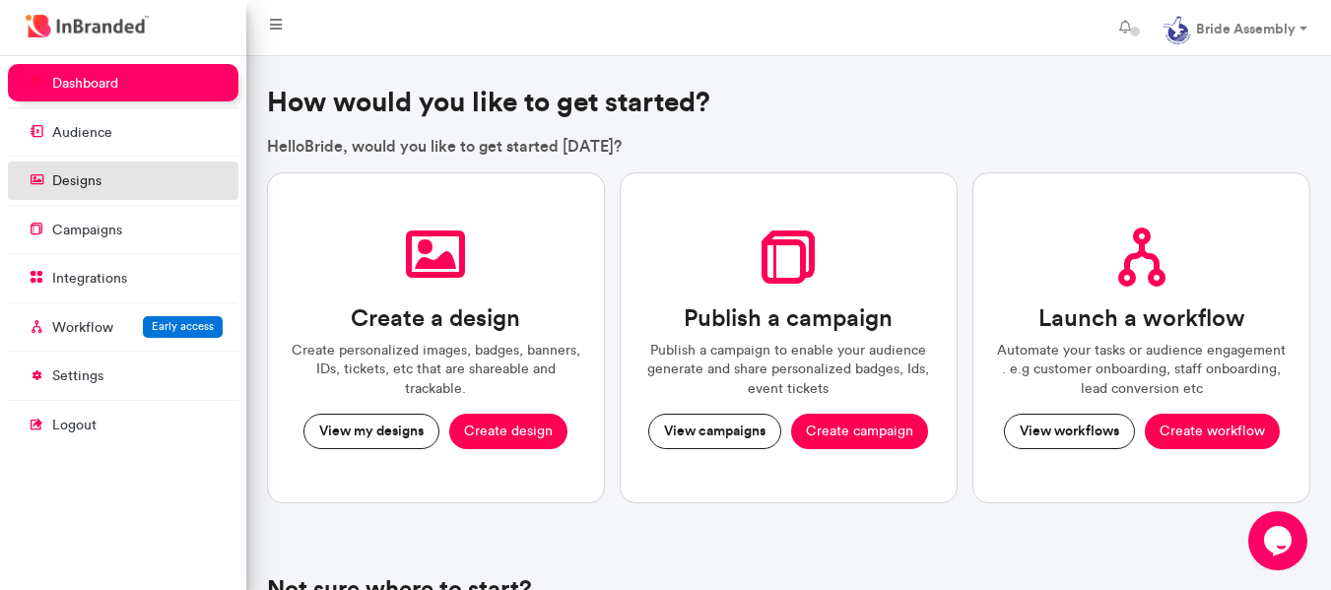
click at [105, 173] on link "designs" at bounding box center [123, 180] width 230 height 37
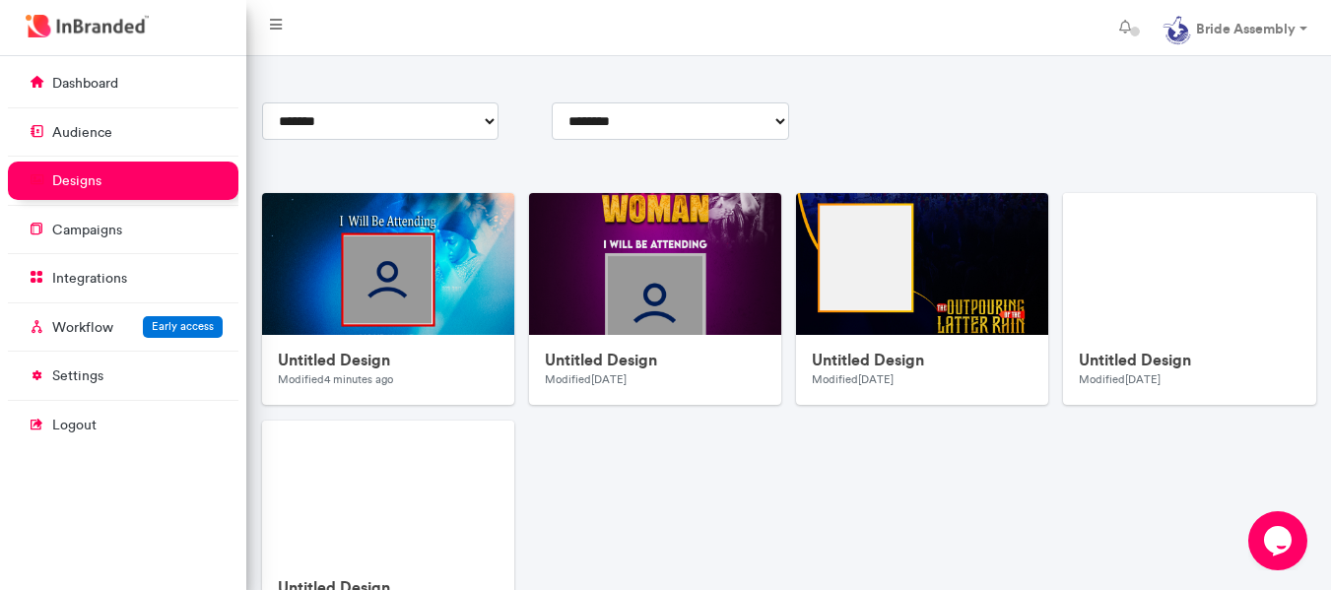
scroll to position [231, 0]
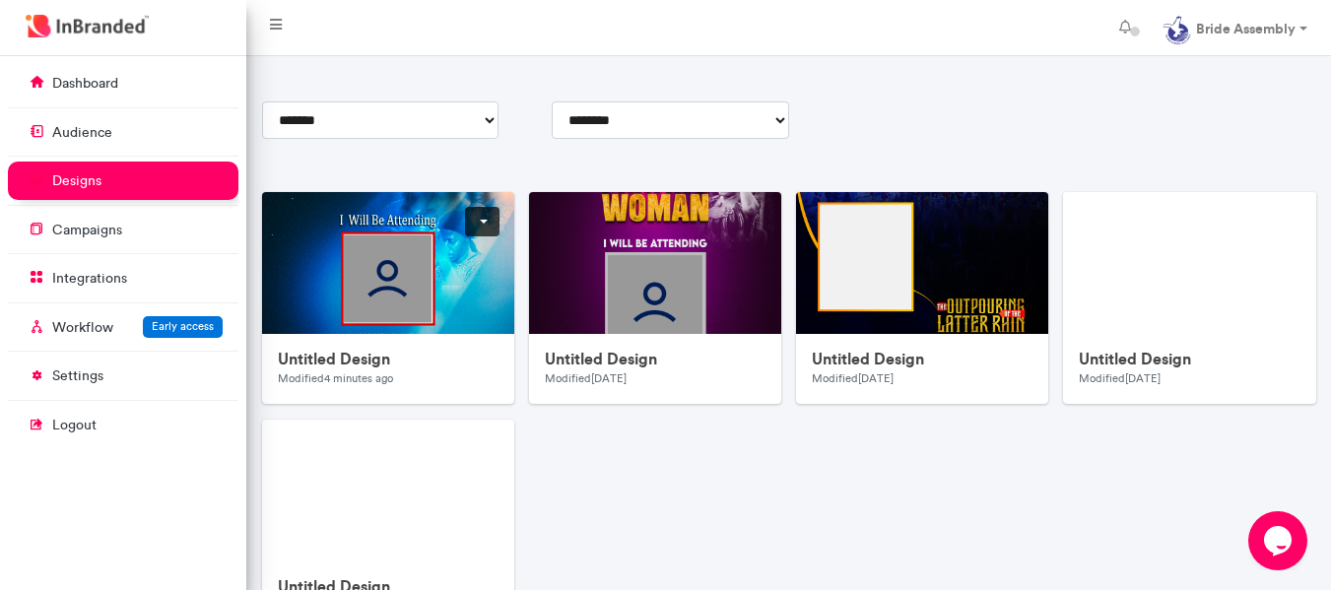
click at [471, 217] on link at bounding box center [482, 222] width 34 height 30
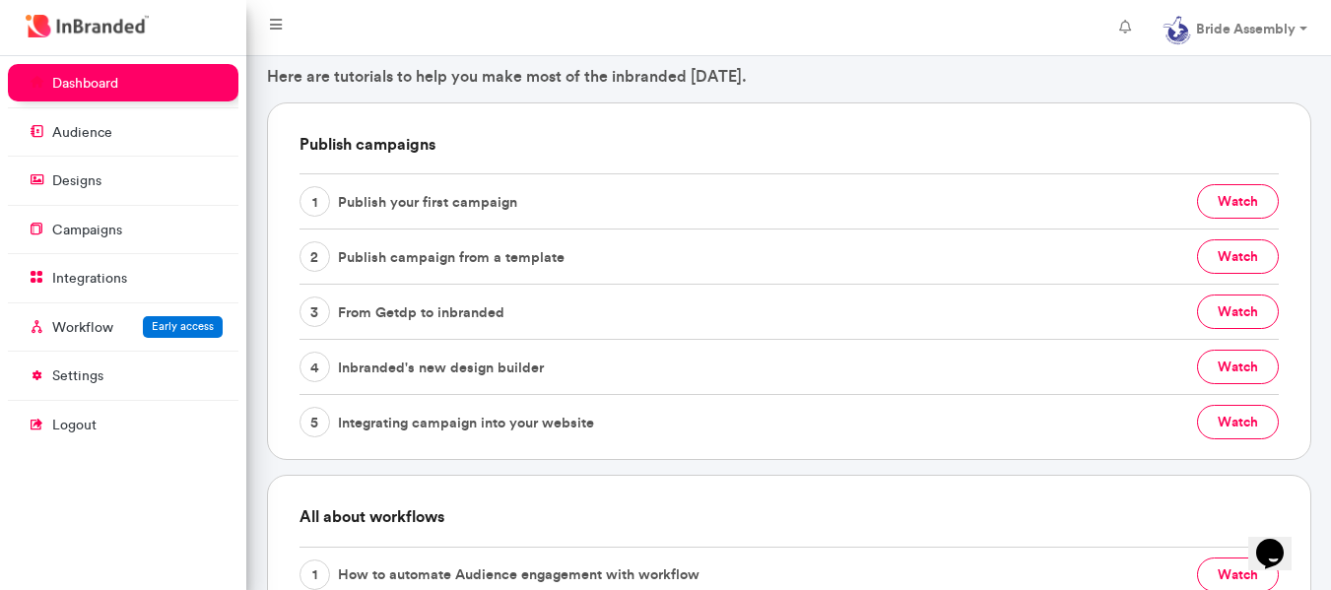
scroll to position [557, 0]
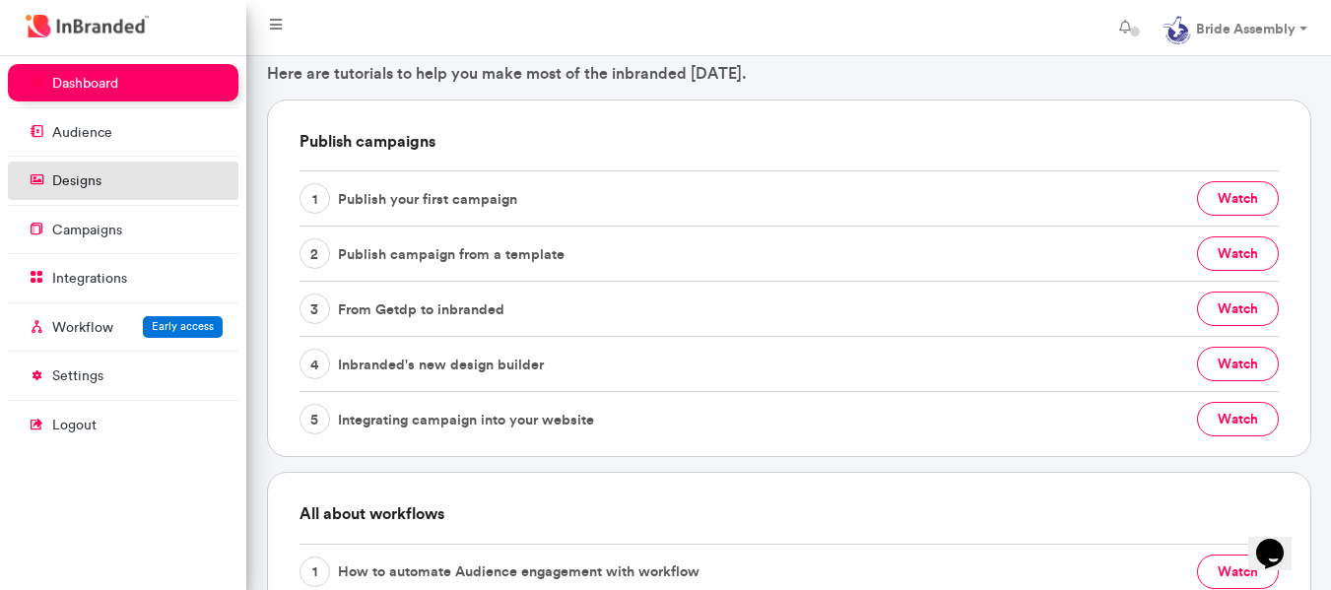
click at [70, 169] on link "designs" at bounding box center [123, 180] width 230 height 37
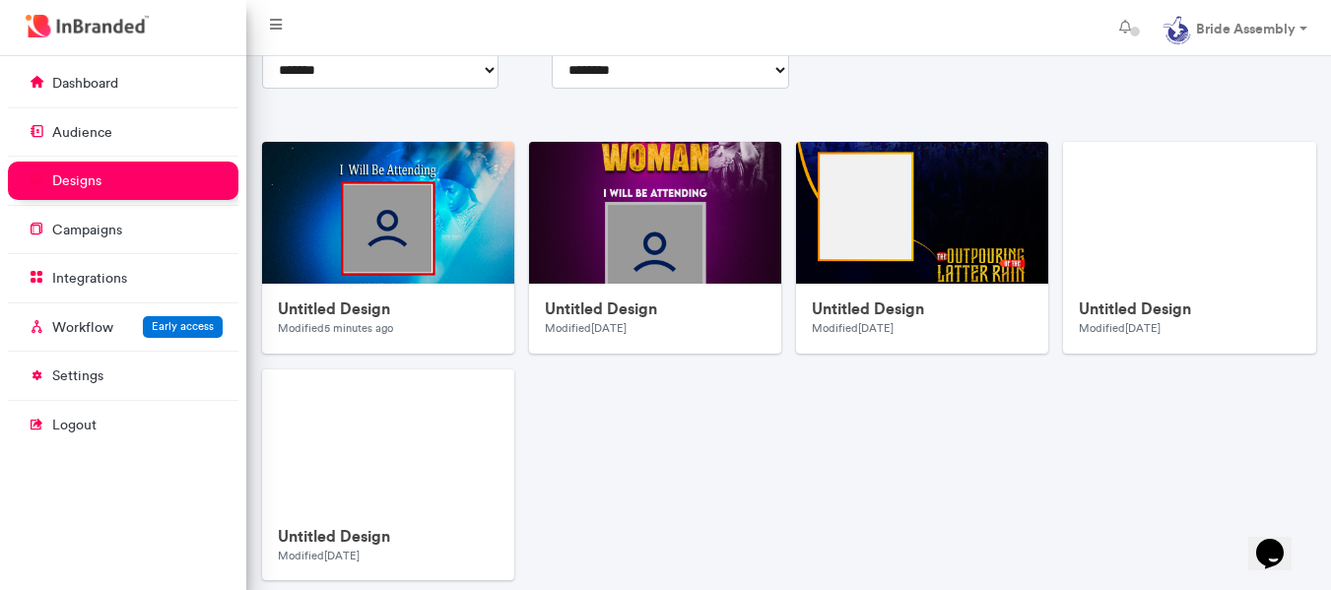
scroll to position [280, 0]
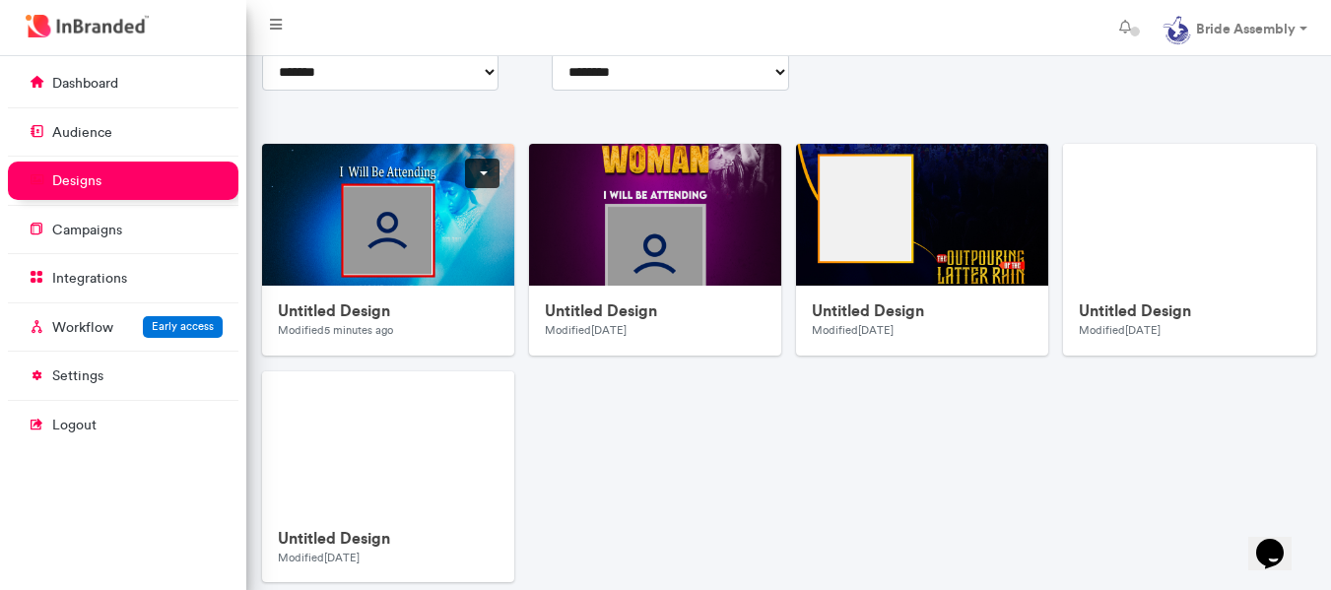
click at [485, 171] on link at bounding box center [482, 174] width 34 height 30
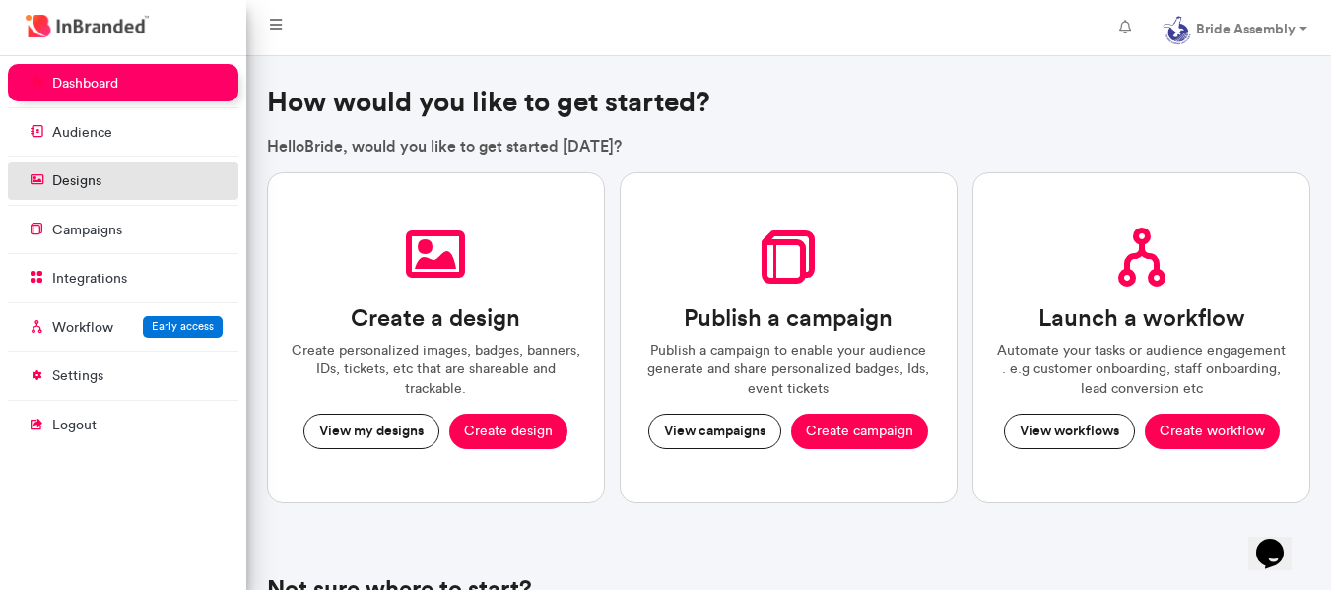
click at [127, 171] on link "designs" at bounding box center [123, 180] width 230 height 37
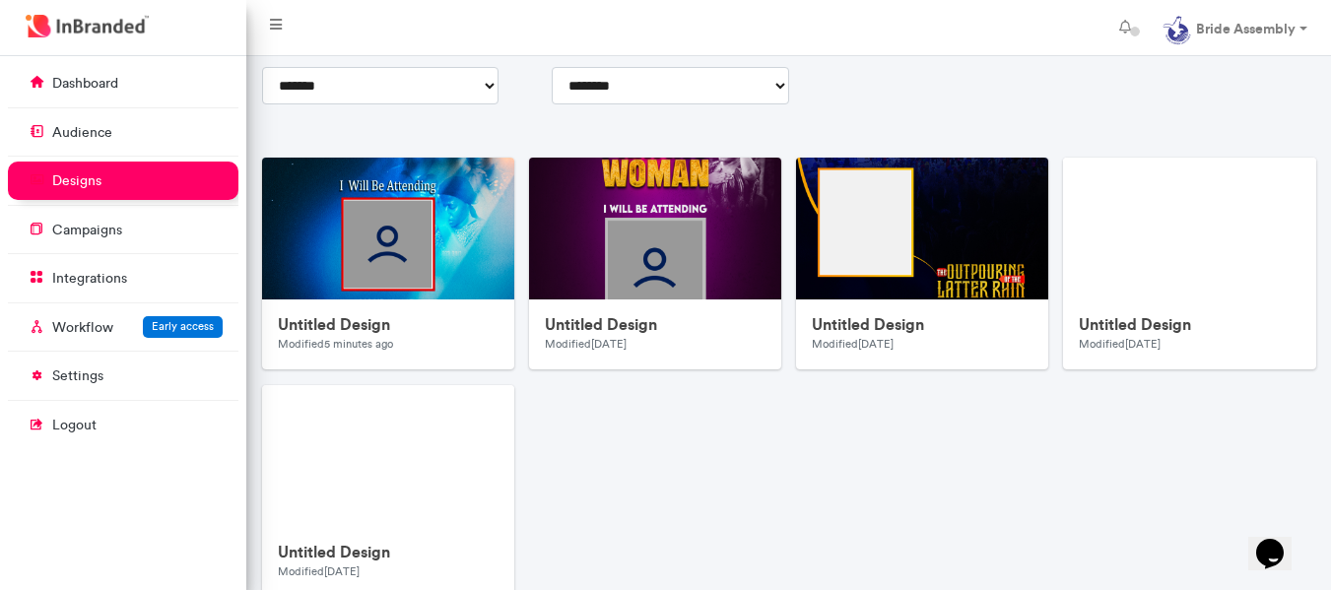
scroll to position [277, 0]
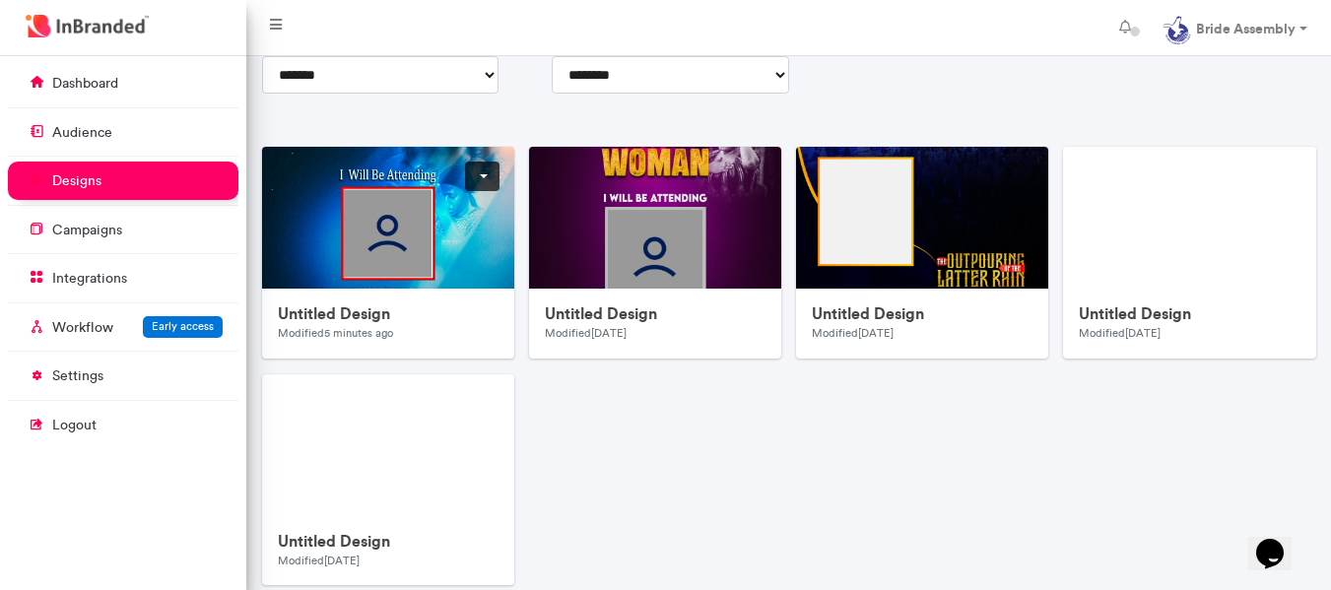
click at [453, 348] on div "Untitled Design Modified 5 minutes ago" at bounding box center [388, 324] width 252 height 70
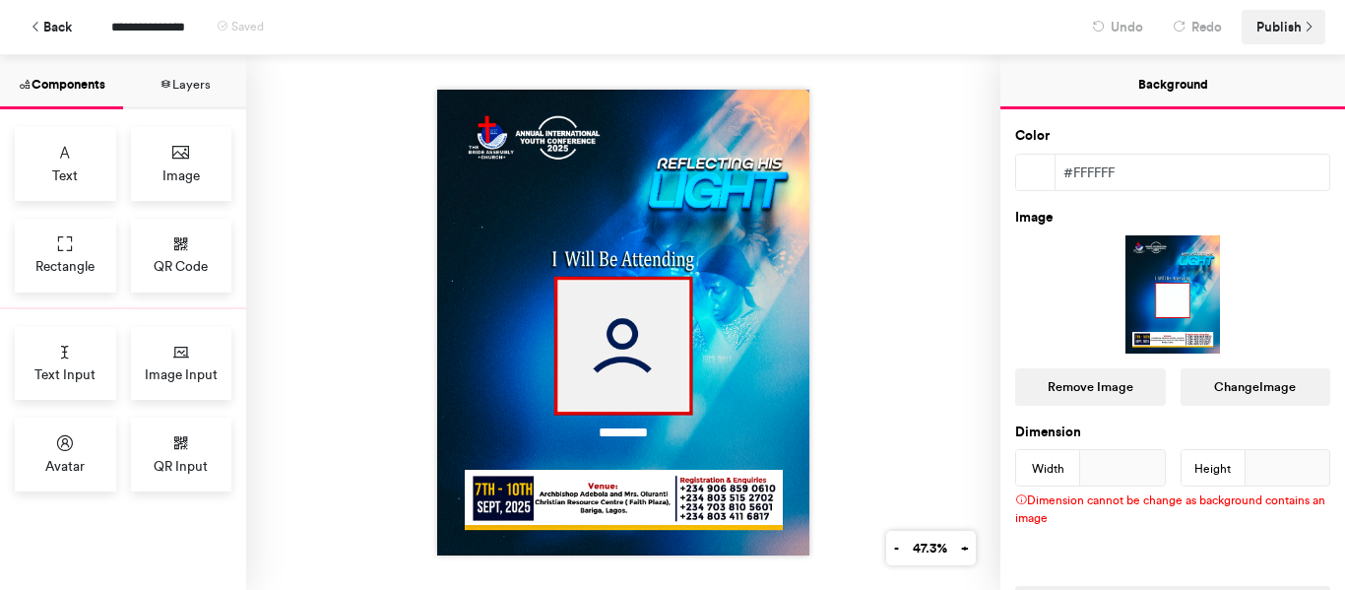
click at [1274, 28] on span "Publish" at bounding box center [1279, 27] width 45 height 34
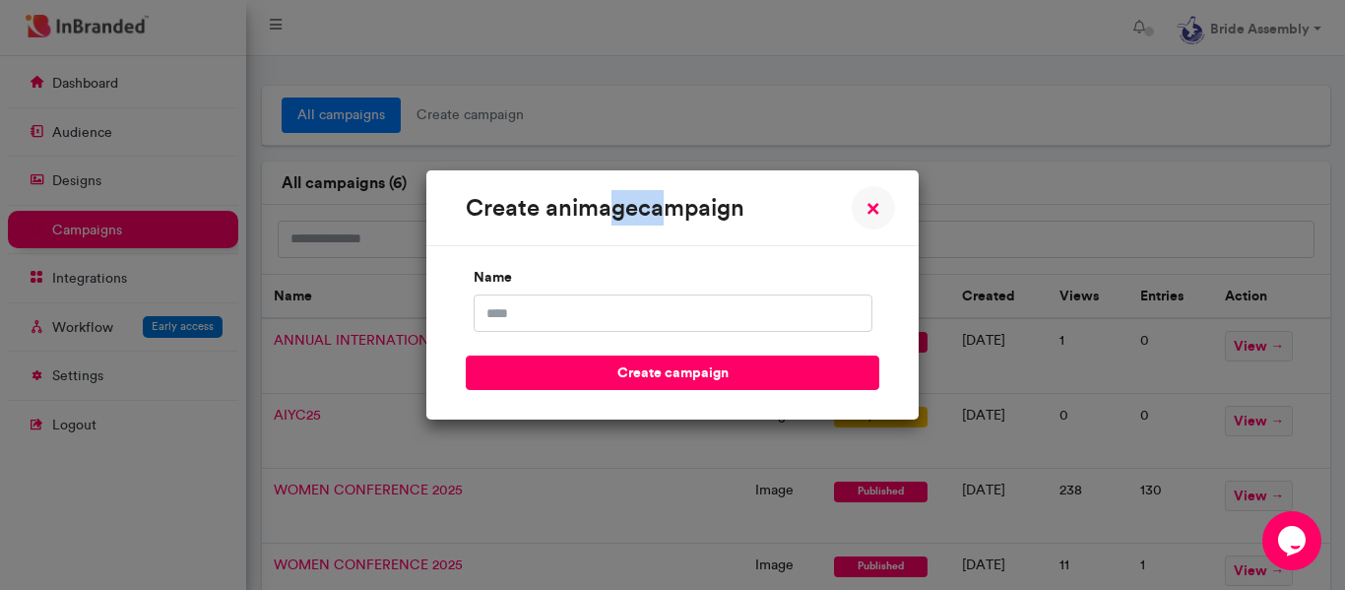
drag, startPoint x: 612, startPoint y: 194, endPoint x: 661, endPoint y: 192, distance: 49.3
click at [661, 192] on div "create an image campaign" at bounding box center [605, 207] width 279 height 35
click at [584, 257] on div "name" at bounding box center [673, 294] width 414 height 76
click at [878, 198] on span "×" at bounding box center [874, 208] width 14 height 24
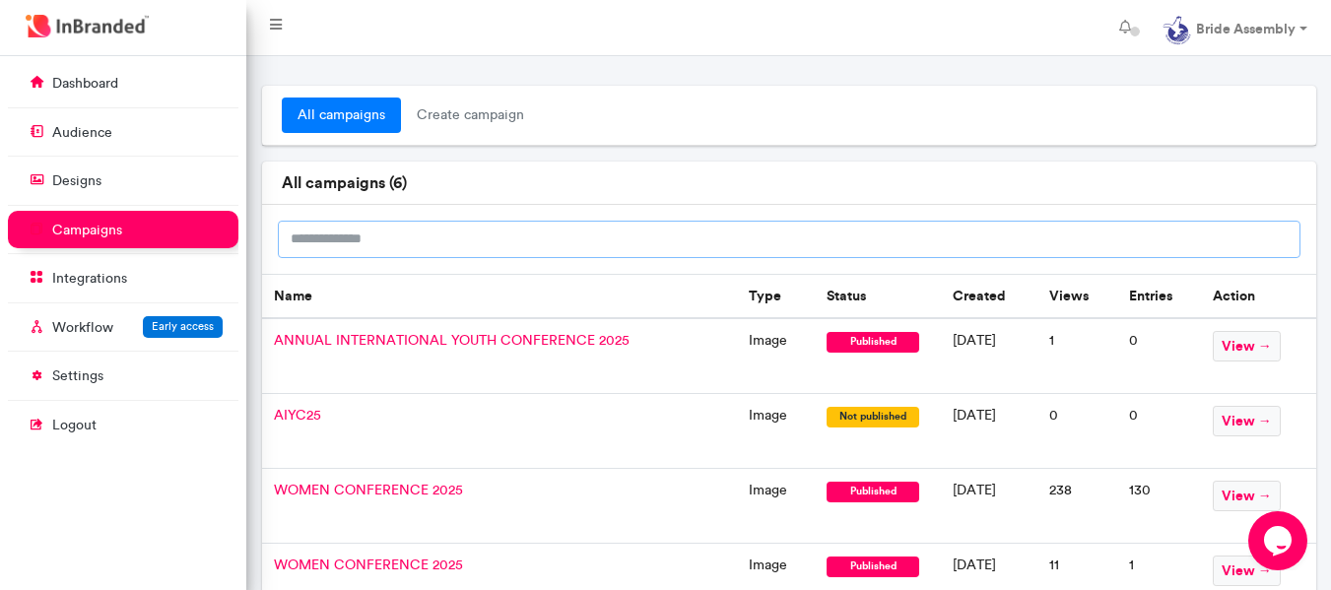
drag, startPoint x: 1092, startPoint y: 326, endPoint x: 1226, endPoint y: 222, distance: 169.8
click at [1226, 223] on input "text" at bounding box center [789, 239] width 1022 height 37
click at [1249, 353] on span "view →" at bounding box center [1246, 346] width 68 height 31
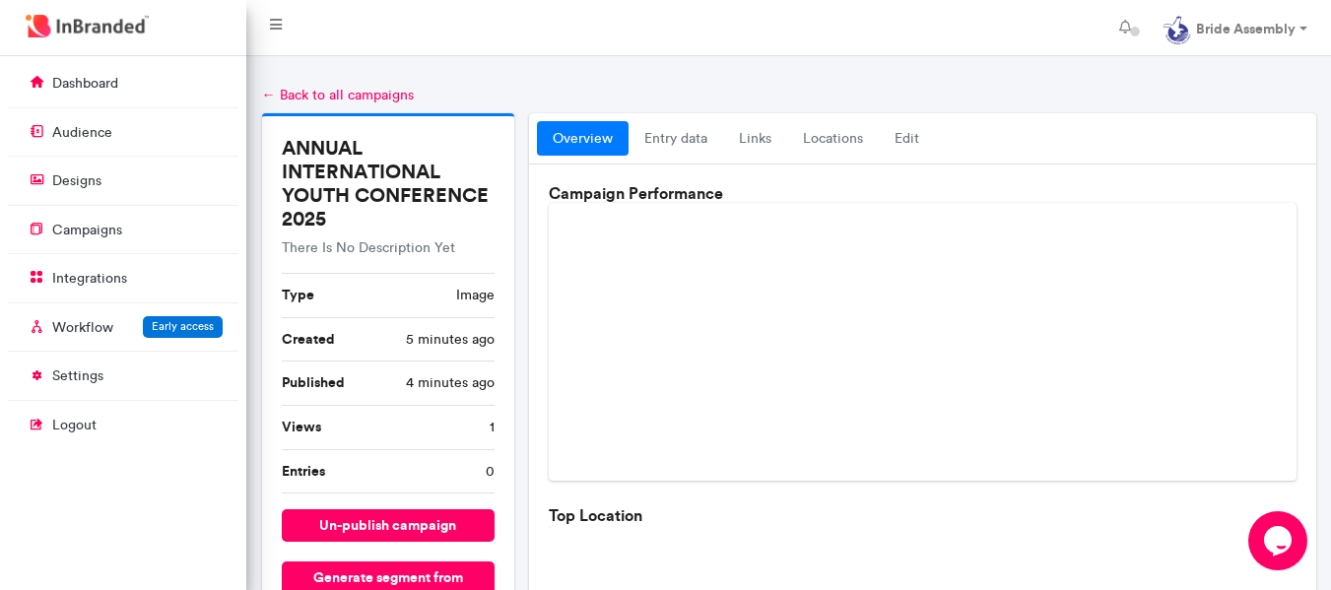
click at [270, 91] on link "← Back to all campaigns" at bounding box center [338, 95] width 152 height 17
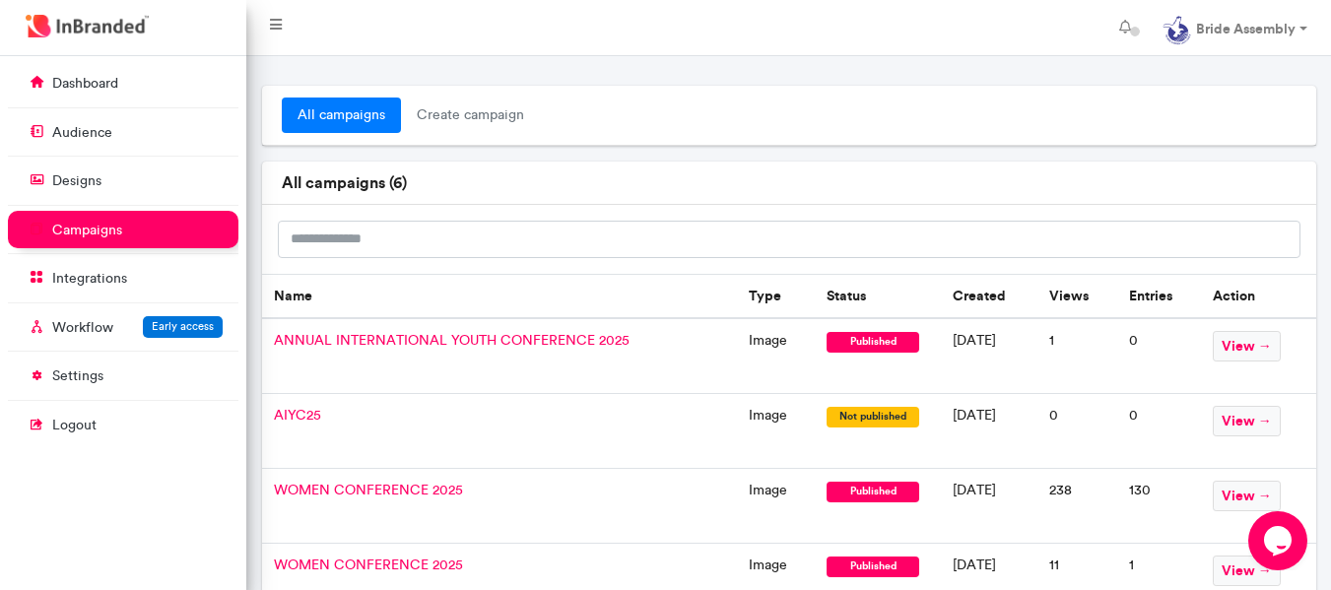
click at [752, 345] on td "image" at bounding box center [776, 356] width 78 height 76
click at [576, 345] on span "ANNUAL INTERNATIONAL YOUTH CONFERENCE 2025" at bounding box center [452, 340] width 356 height 17
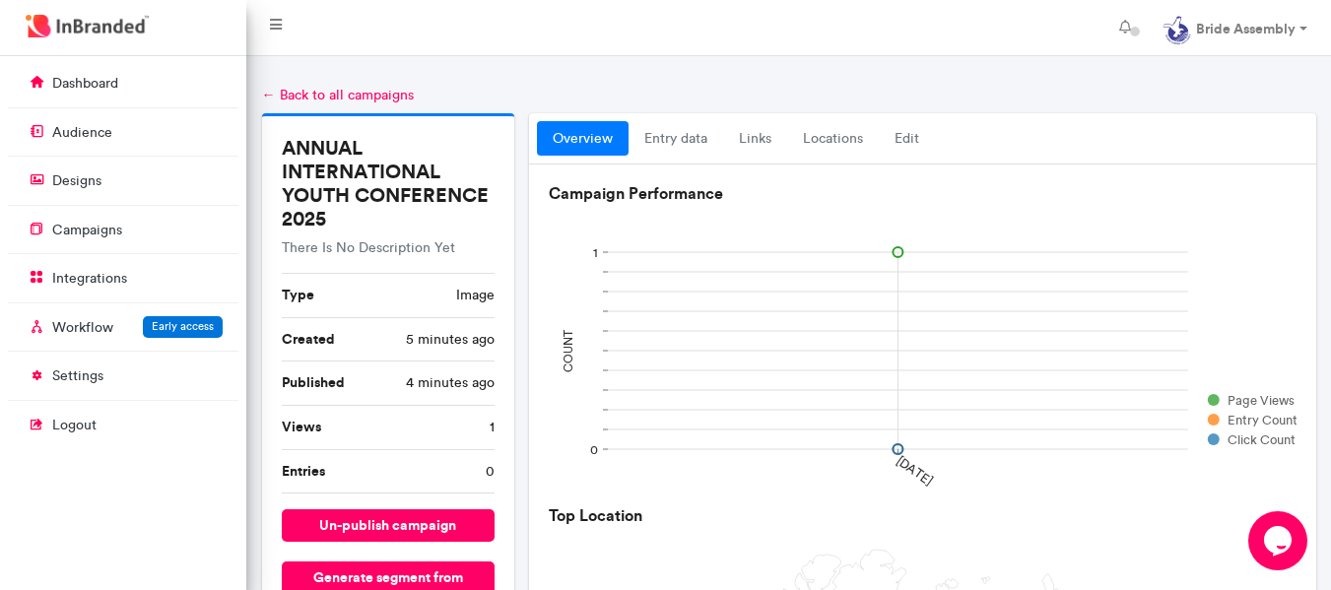
click at [554, 71] on div at bounding box center [788, 71] width 1084 height 30
click at [917, 151] on link "Edit" at bounding box center [907, 138] width 56 height 35
click at [828, 135] on link "locations" at bounding box center [833, 138] width 92 height 35
click at [752, 131] on link "links" at bounding box center [755, 138] width 64 height 35
click at [674, 129] on link "entry data" at bounding box center [675, 138] width 95 height 35
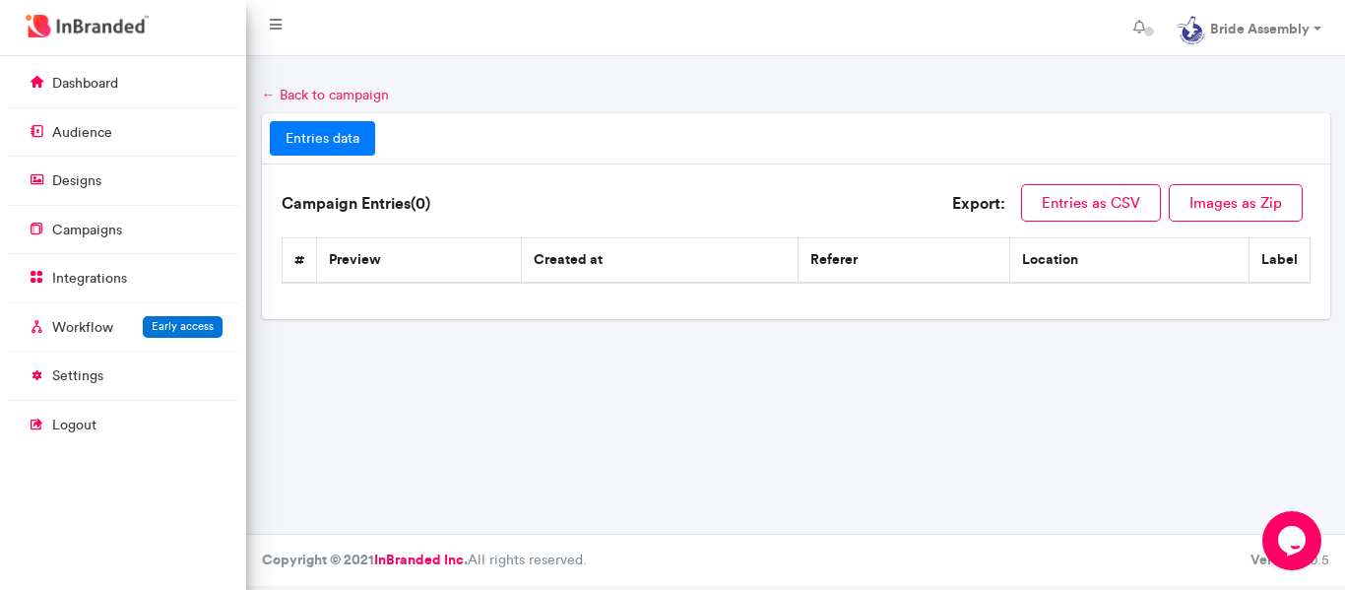
click at [265, 92] on link "← Back to campaign" at bounding box center [325, 95] width 127 height 17
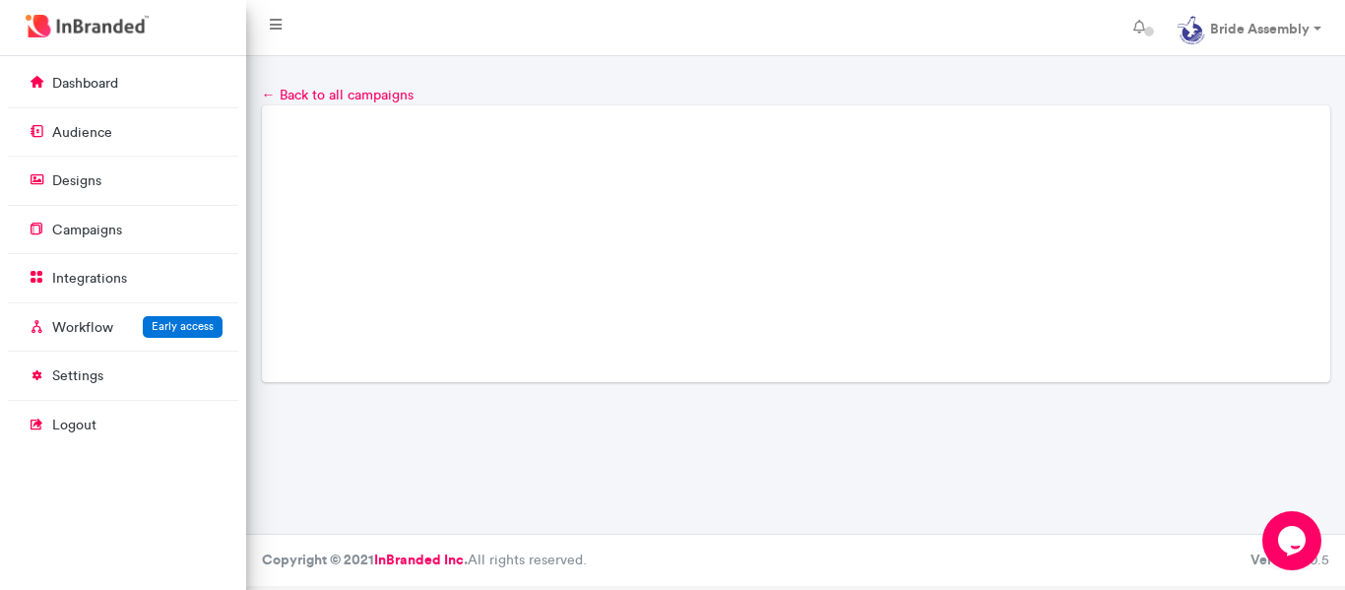
click at [265, 92] on link "← Back to all campaigns" at bounding box center [338, 95] width 152 height 17
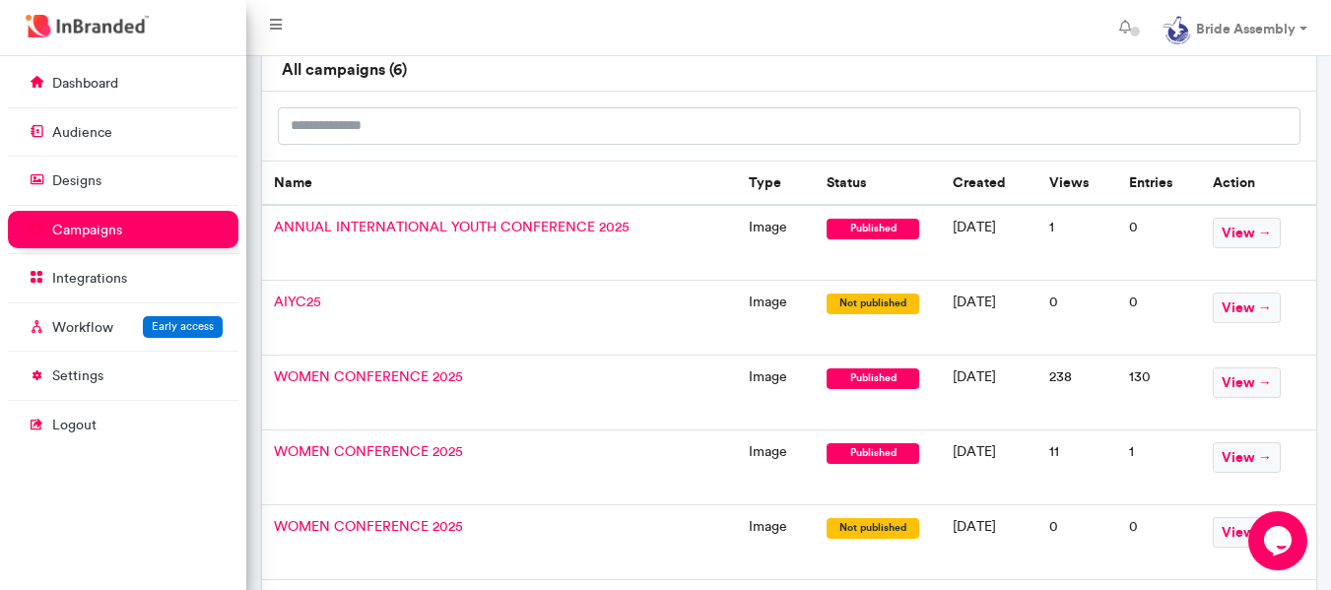
scroll to position [114, 0]
drag, startPoint x: 1095, startPoint y: 260, endPoint x: 1129, endPoint y: 260, distance: 33.5
click at [1129, 260] on td "0" at bounding box center [1159, 242] width 84 height 76
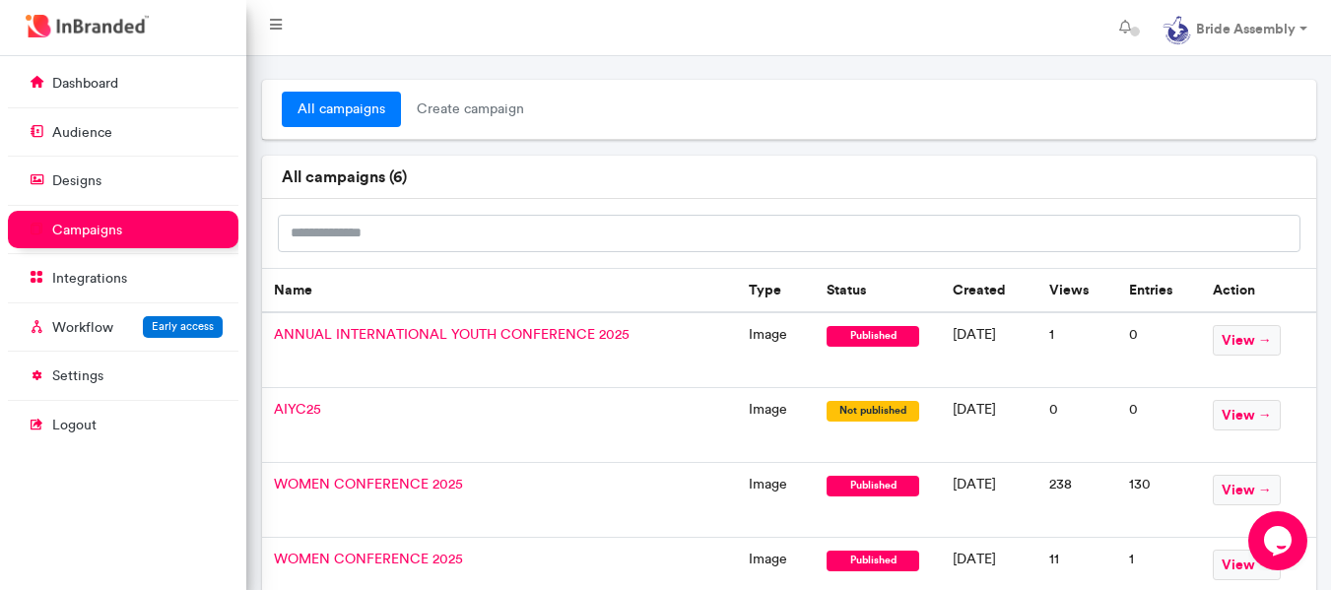
scroll to position [0, 0]
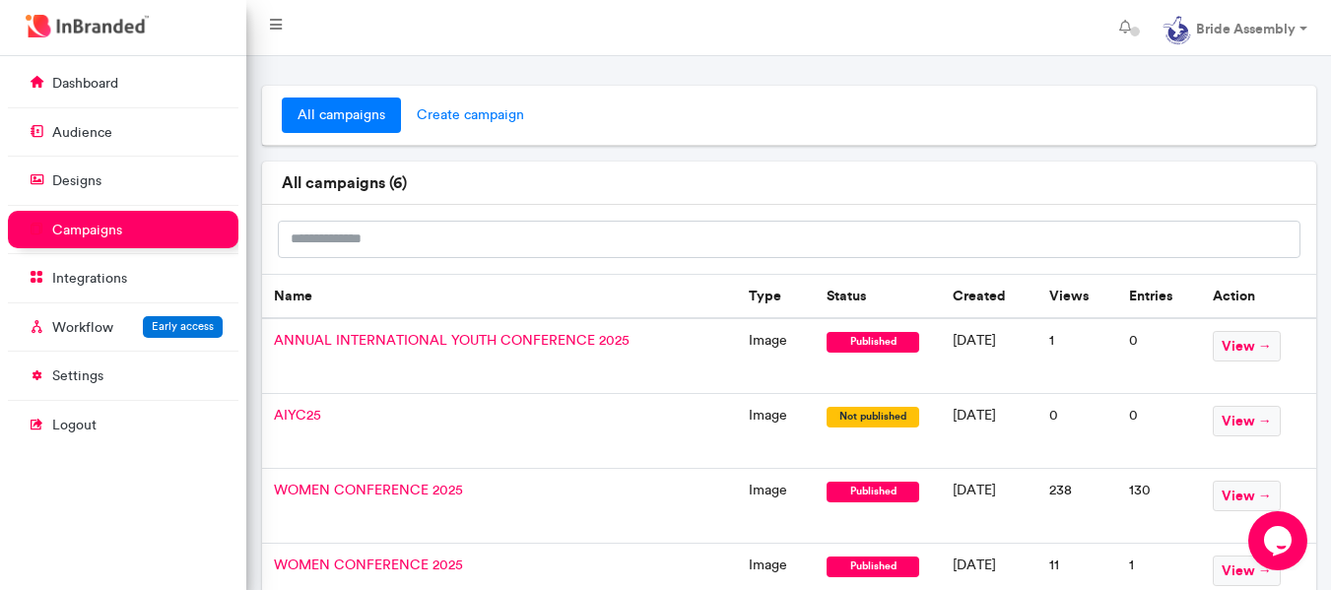
click at [426, 102] on span "create campaign" at bounding box center [470, 115] width 139 height 35
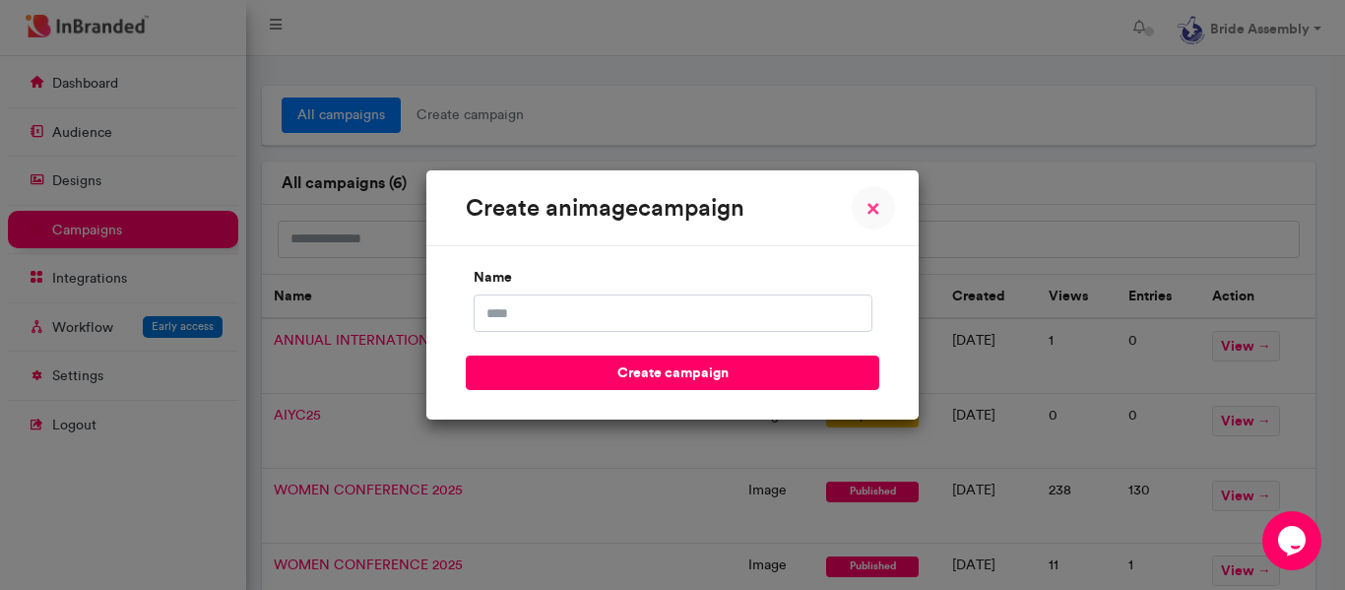
click at [883, 208] on button "× Close" at bounding box center [873, 207] width 43 height 43
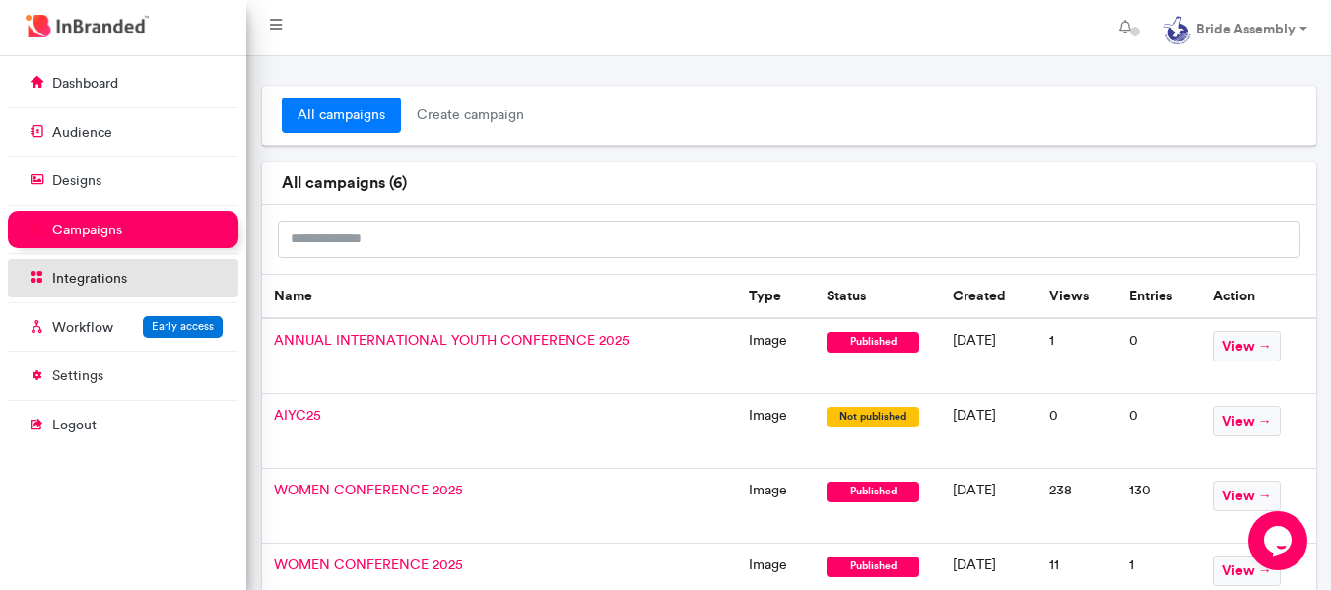
click at [93, 283] on p "integrations" at bounding box center [89, 279] width 75 height 20
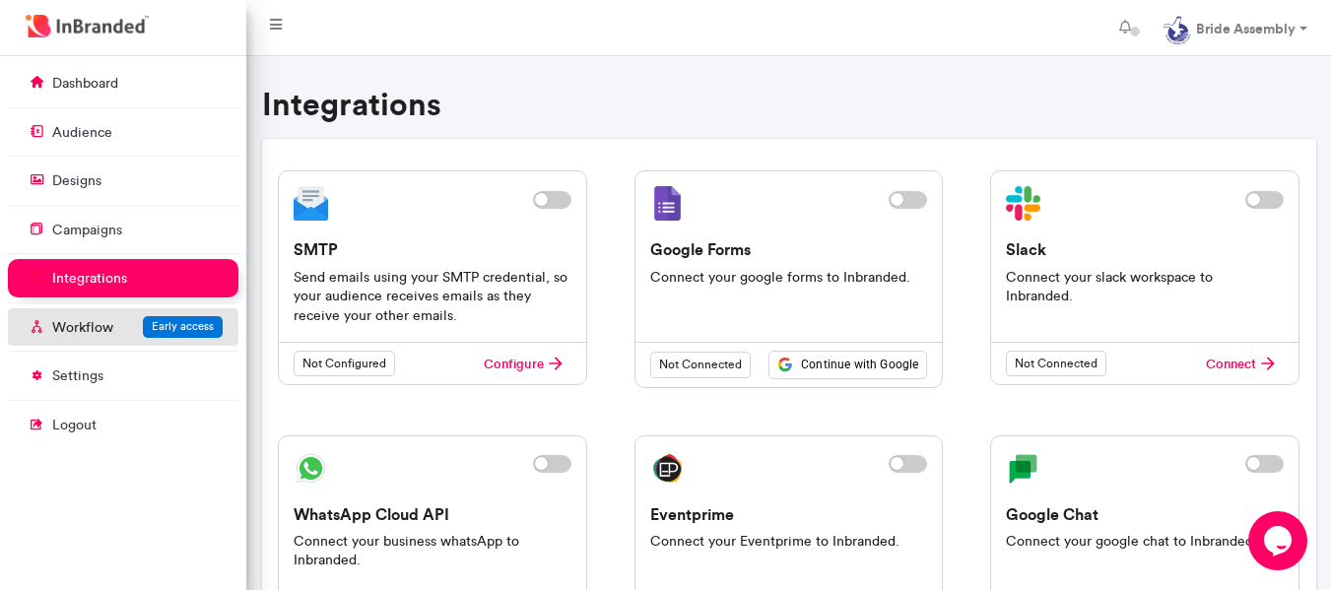
click at [90, 325] on p "Workflow" at bounding box center [82, 328] width 61 height 20
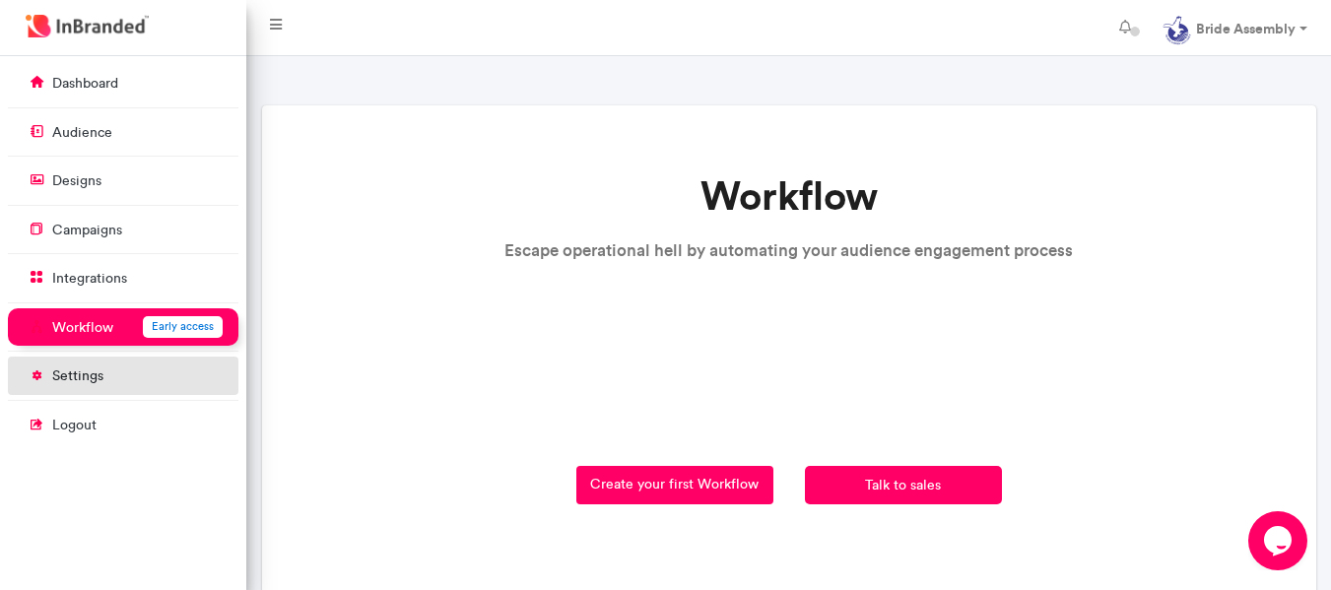
click at [99, 373] on p "settings" at bounding box center [77, 376] width 51 height 20
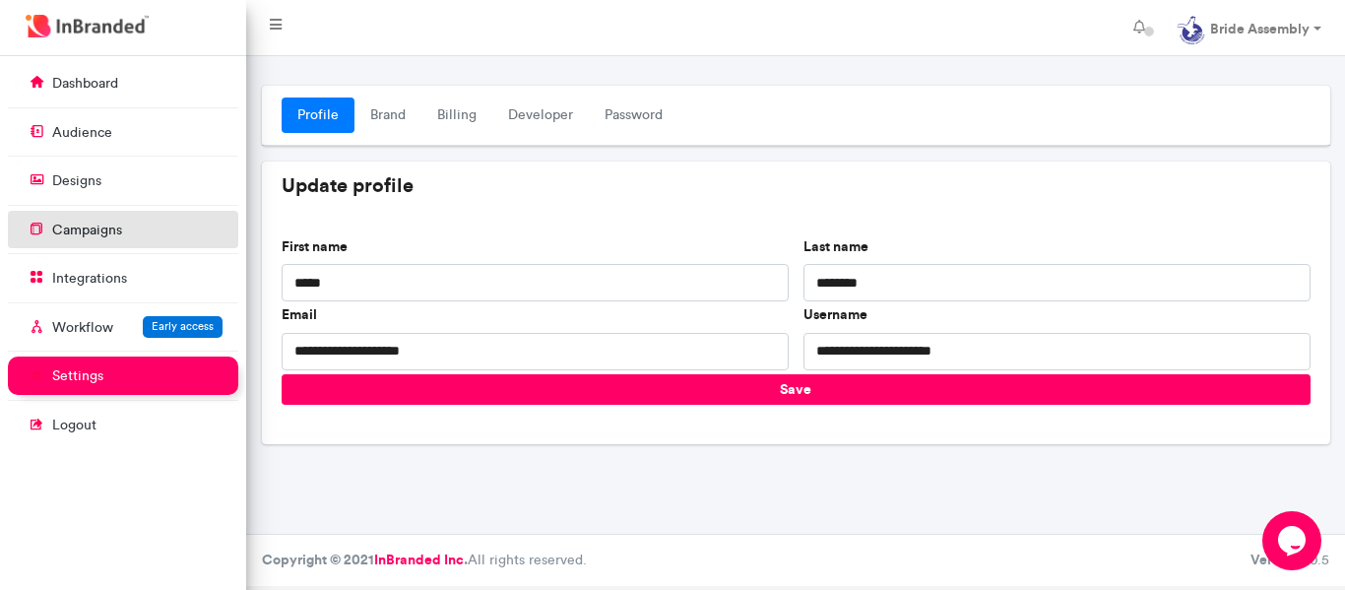
click at [117, 235] on p "campaigns" at bounding box center [87, 231] width 70 height 20
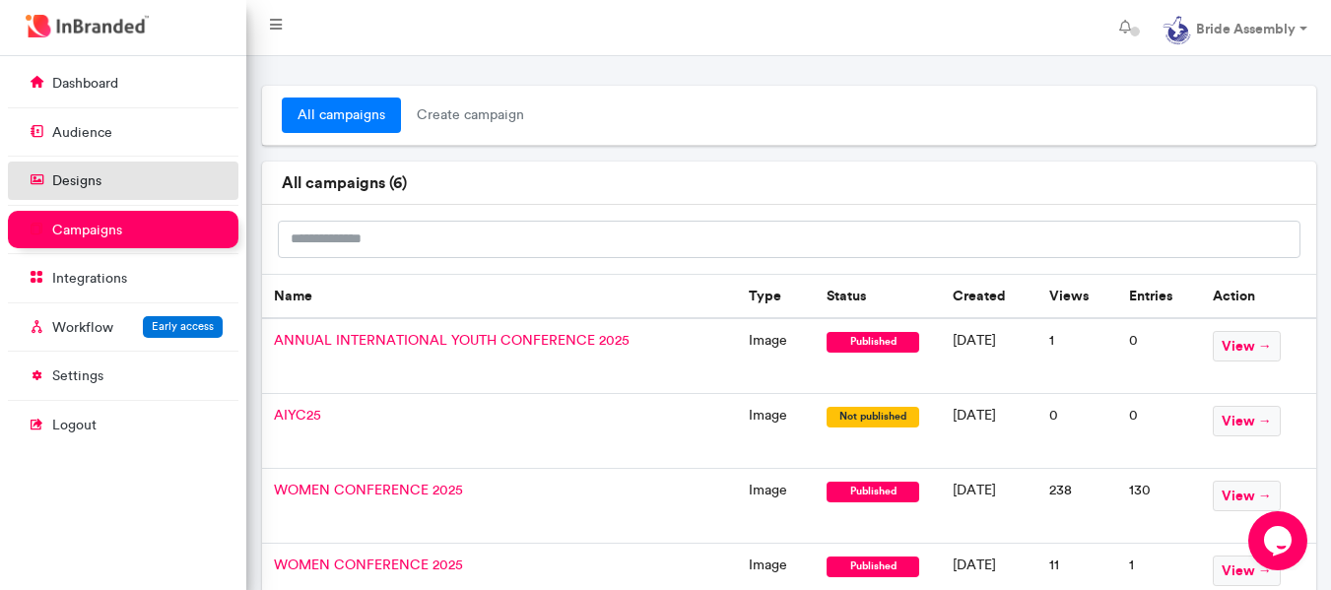
click at [117, 188] on link "designs" at bounding box center [123, 180] width 230 height 37
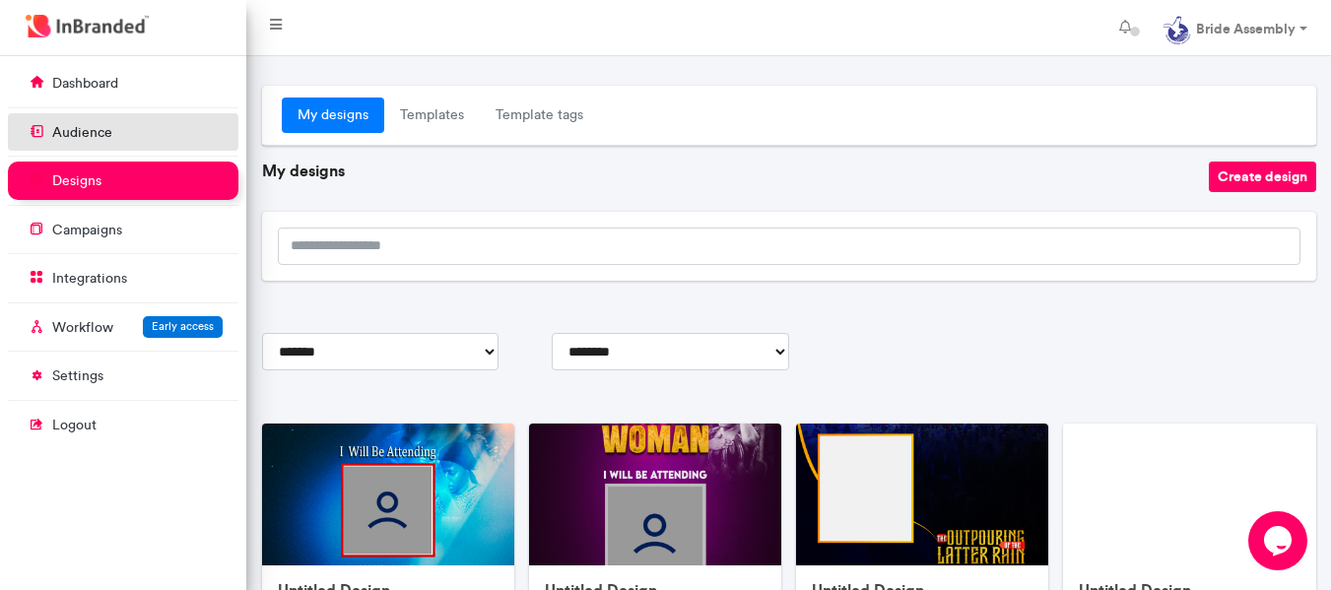
click at [120, 146] on link "audience" at bounding box center [123, 131] width 230 height 37
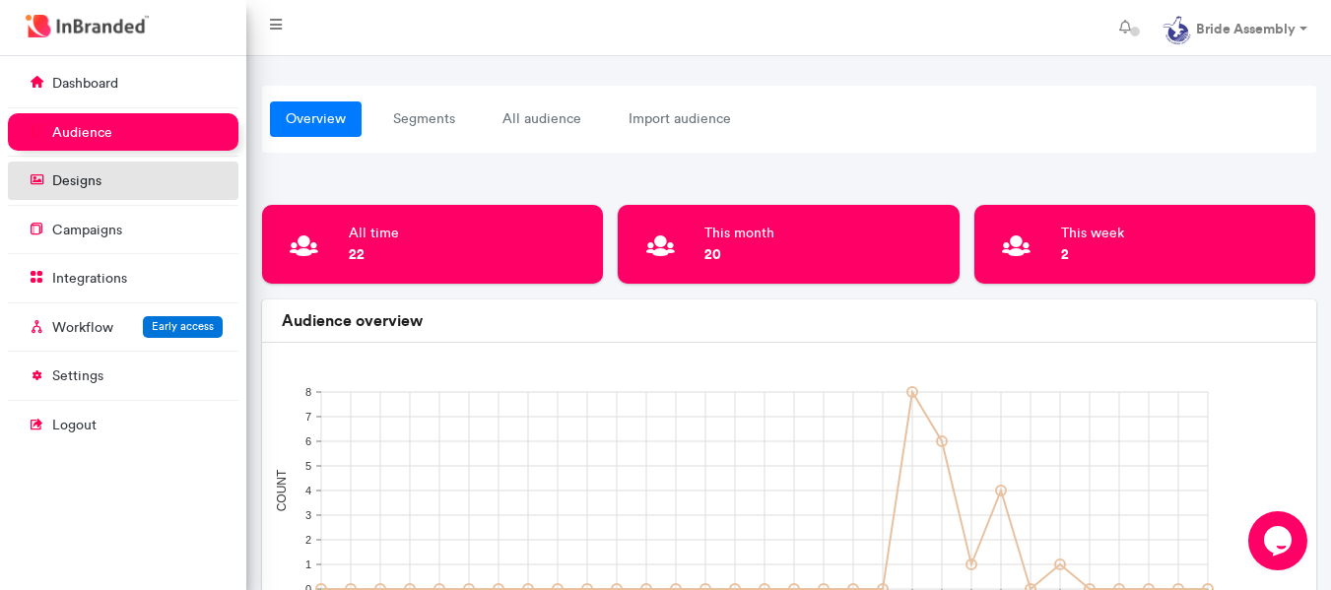
click at [98, 165] on link "designs" at bounding box center [123, 180] width 230 height 37
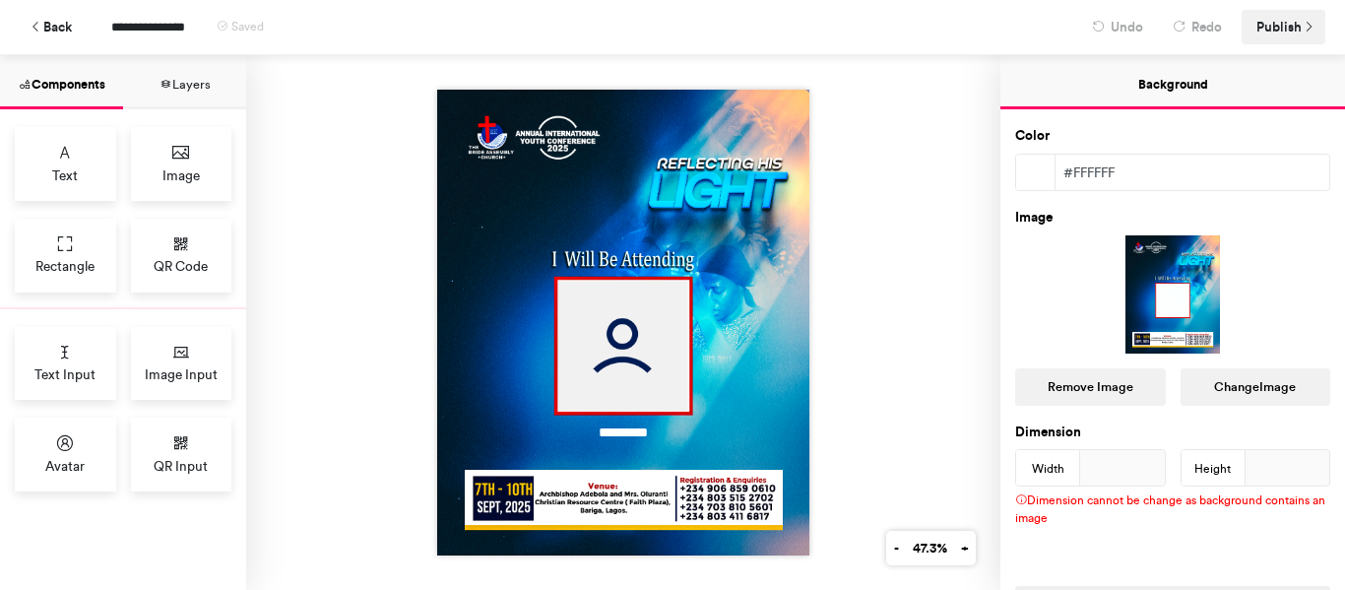
click at [1286, 28] on span "Publish" at bounding box center [1279, 27] width 45 height 34
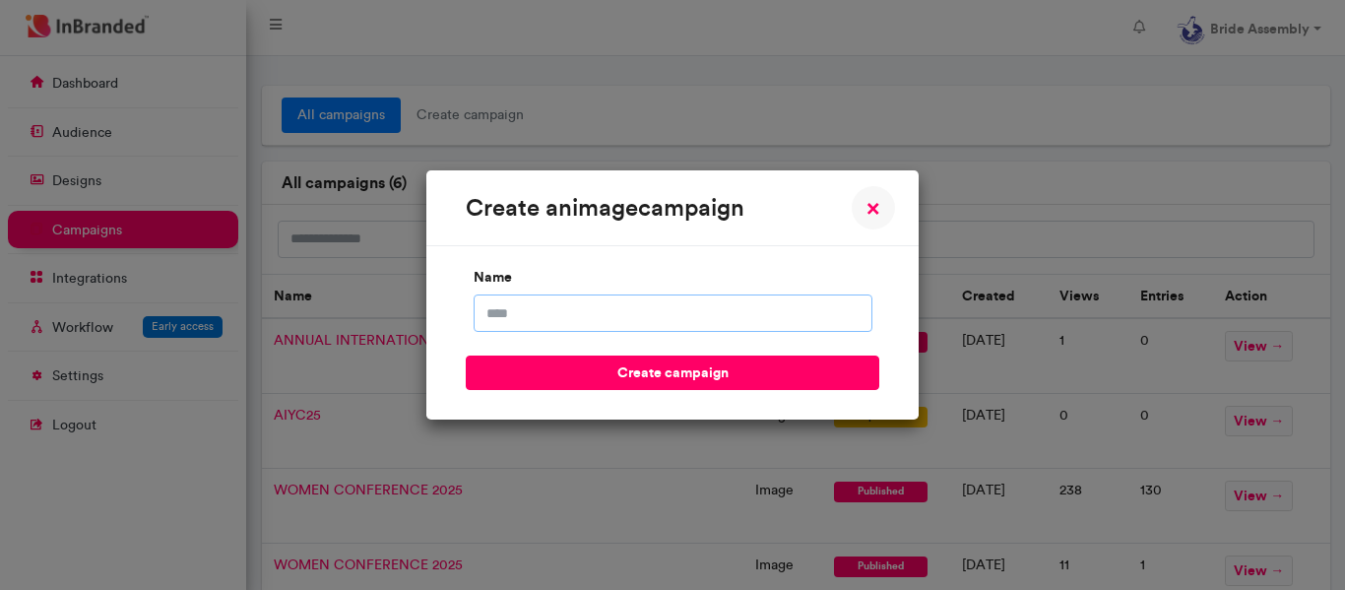
click at [575, 317] on input "name" at bounding box center [673, 312] width 399 height 37
type input "**********"
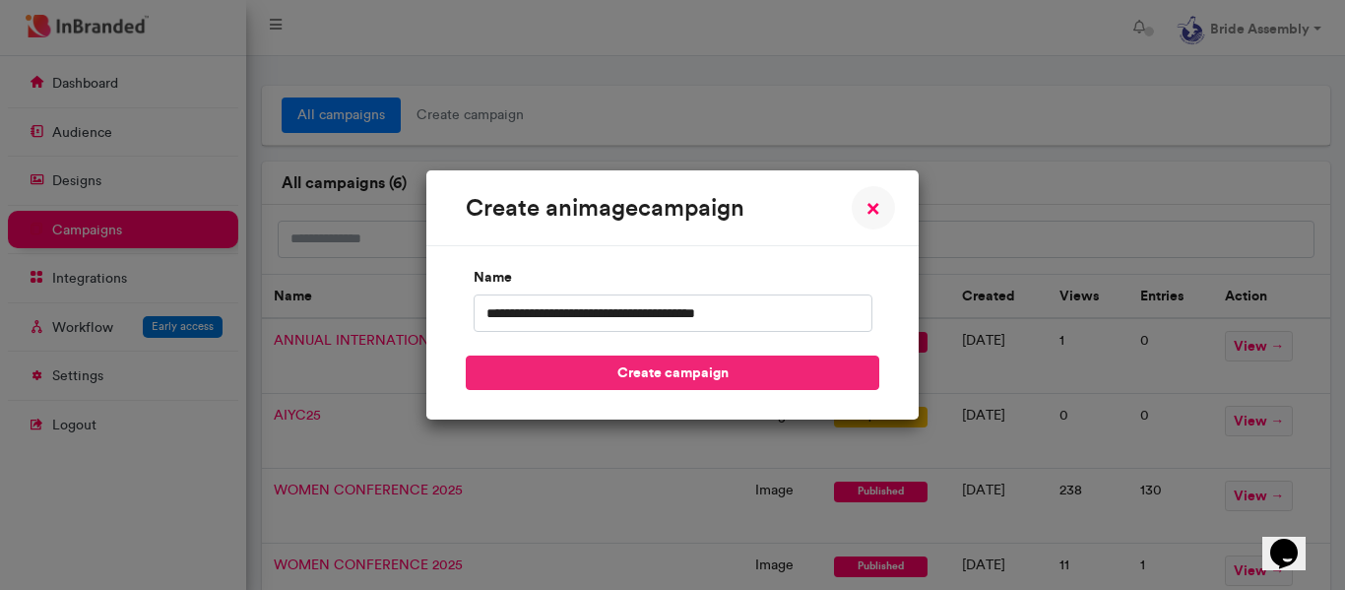
click at [642, 369] on button "create campaign" at bounding box center [673, 373] width 414 height 34
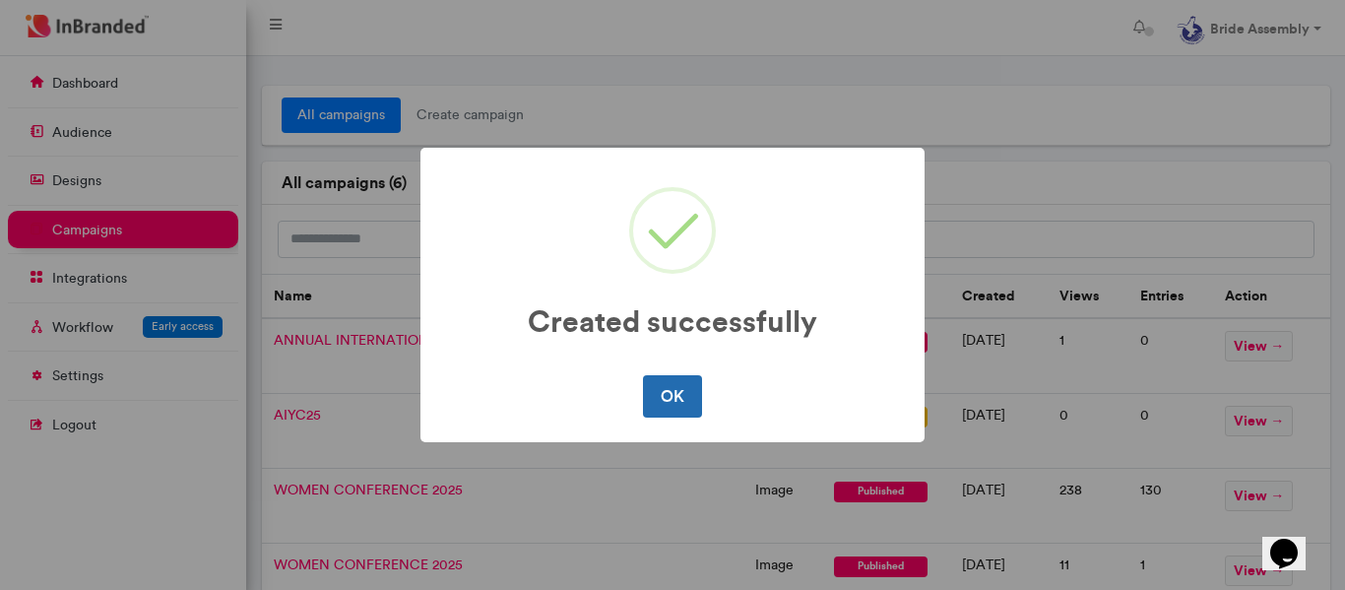
click at [686, 400] on button "OK" at bounding box center [672, 395] width 58 height 41
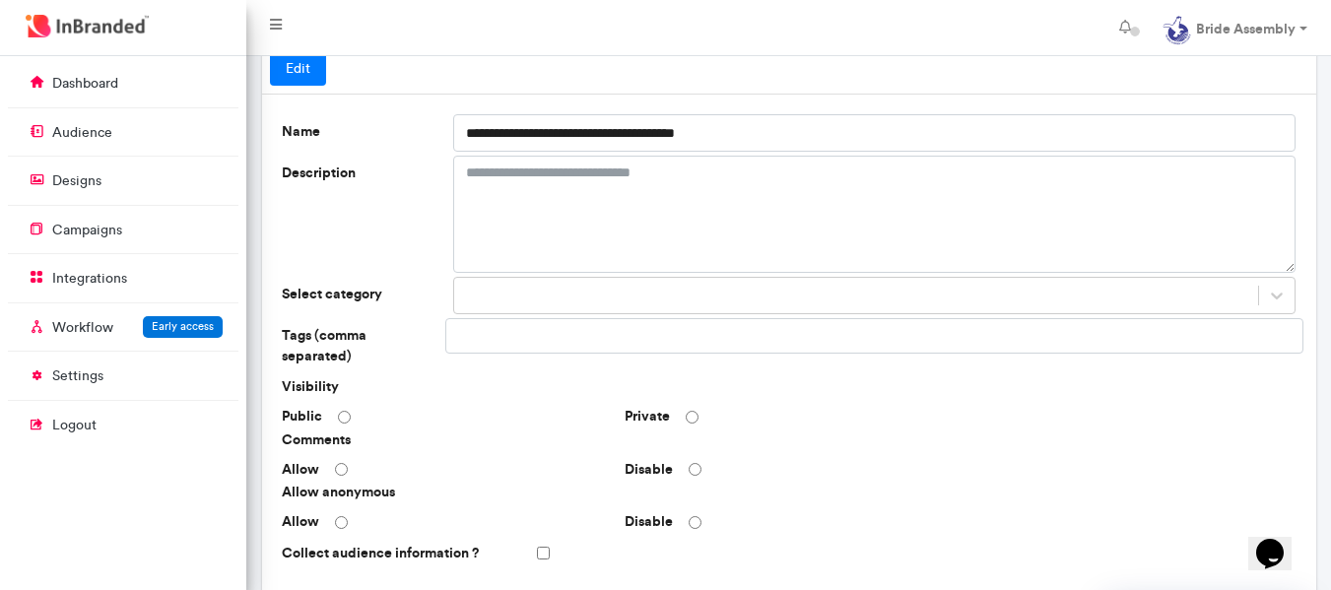
scroll to position [68, 0]
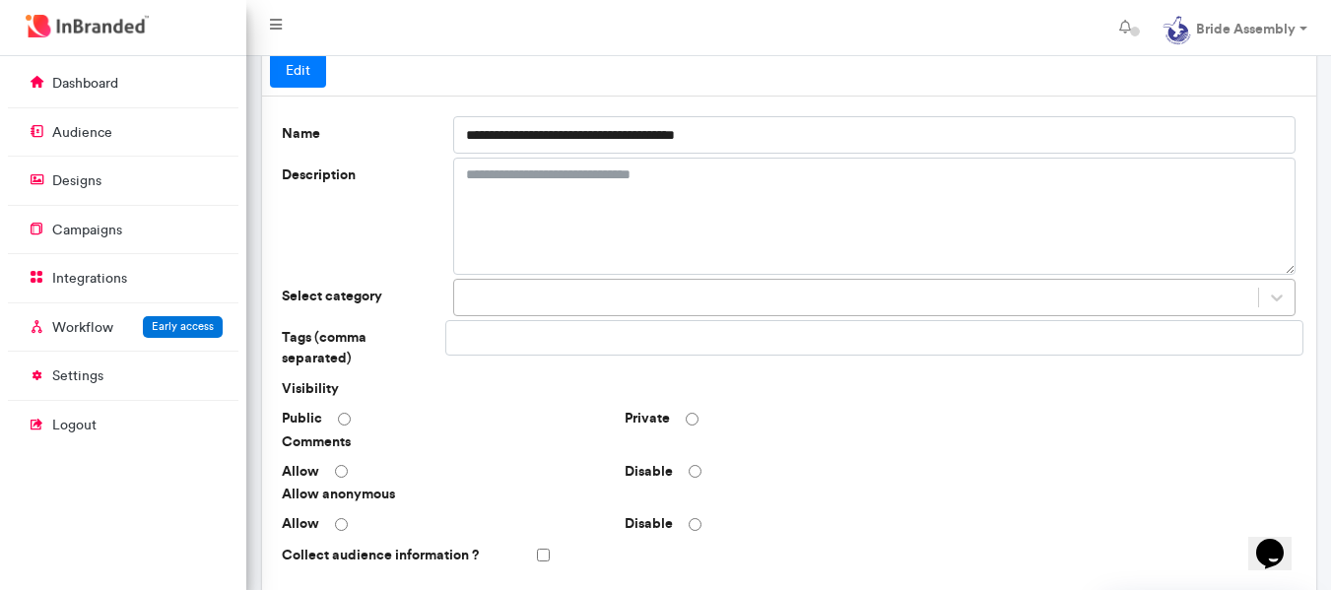
click at [518, 295] on div at bounding box center [874, 297] width 843 height 37
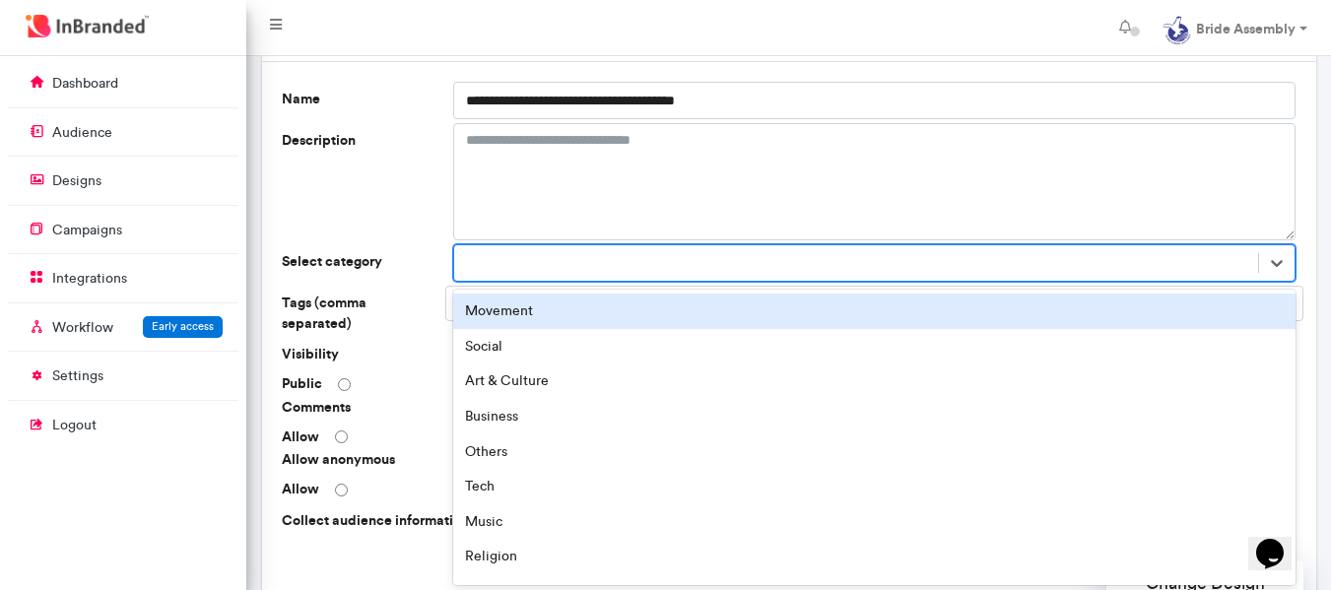
scroll to position [105, 0]
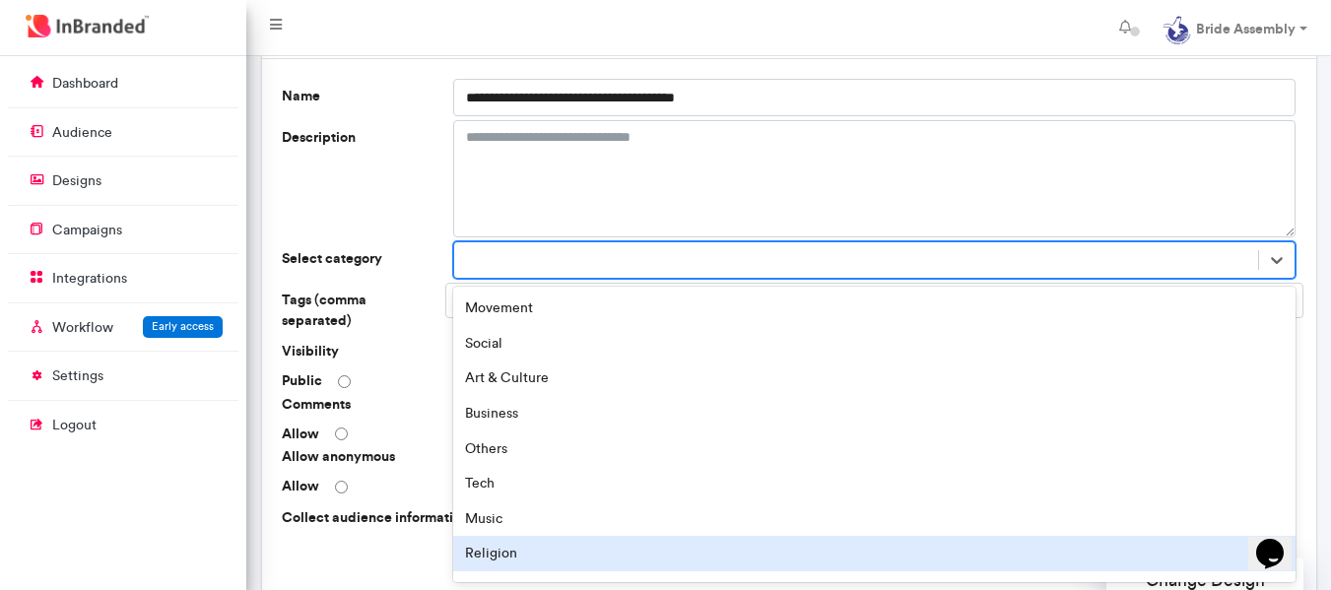
click at [506, 557] on div "Religion" at bounding box center [874, 553] width 843 height 35
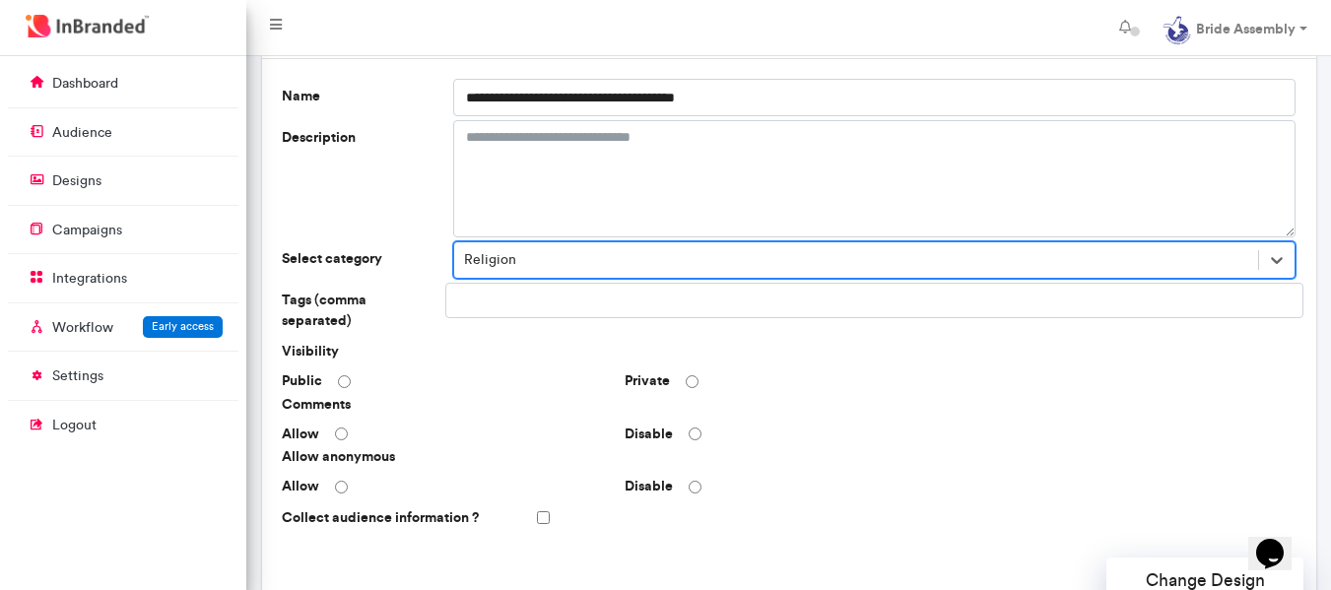
click at [518, 300] on input "text" at bounding box center [524, 300] width 141 height 33
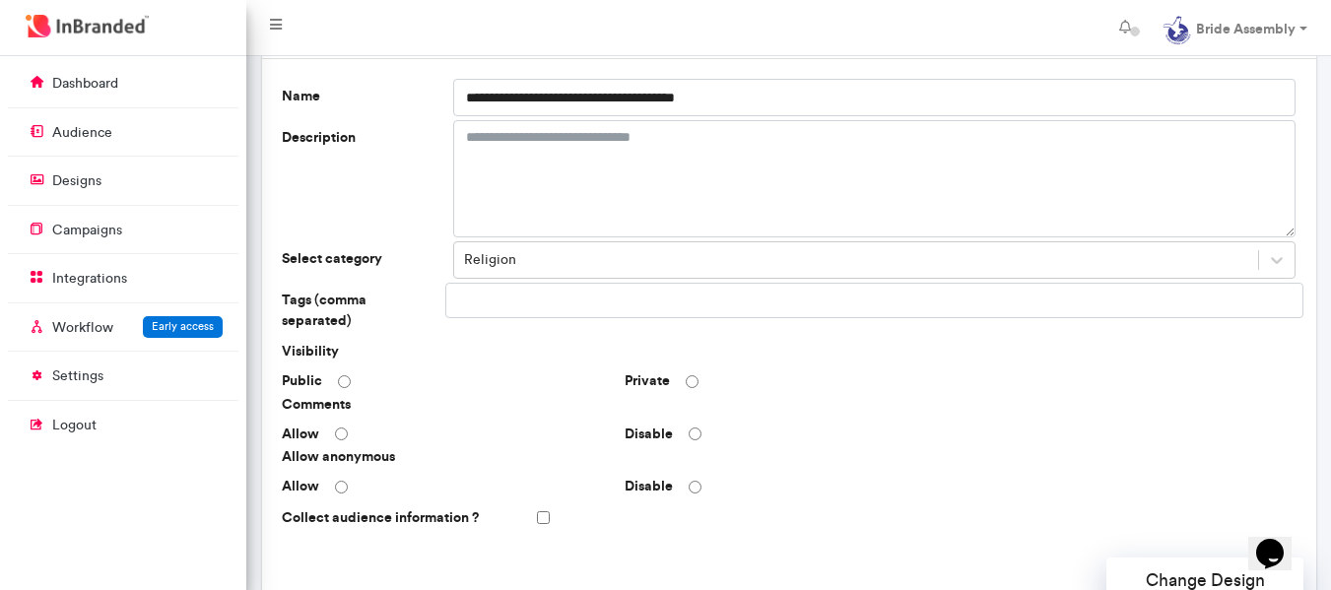
type input "********"
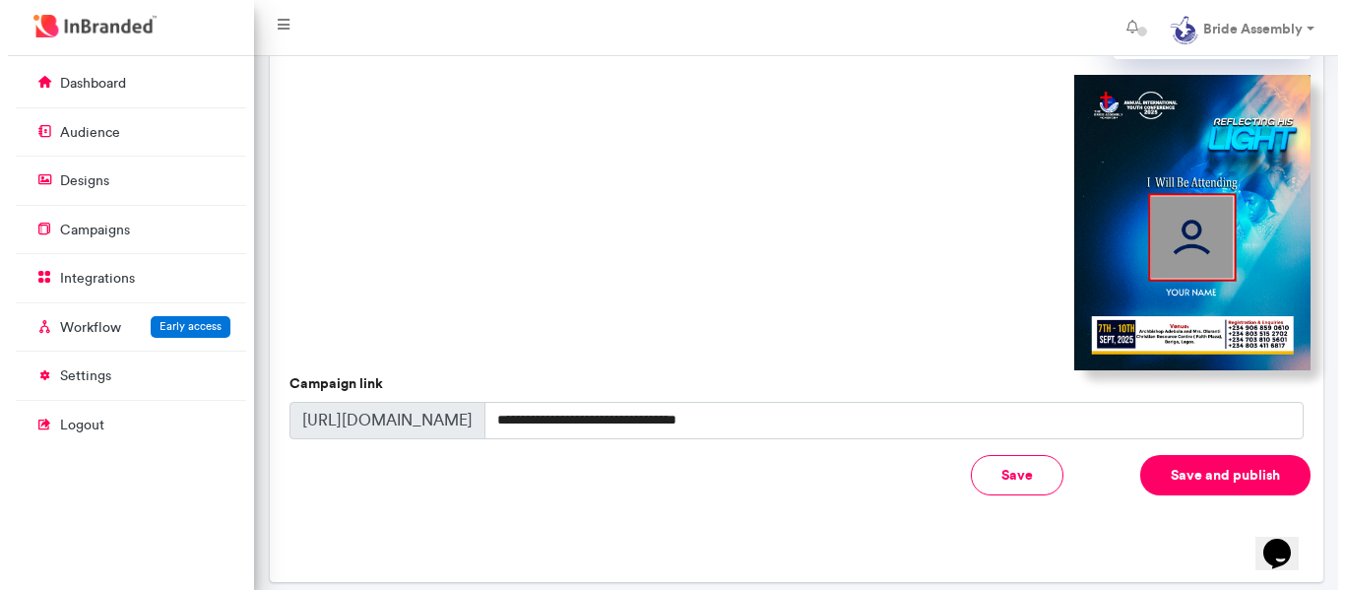
scroll to position [687, 0]
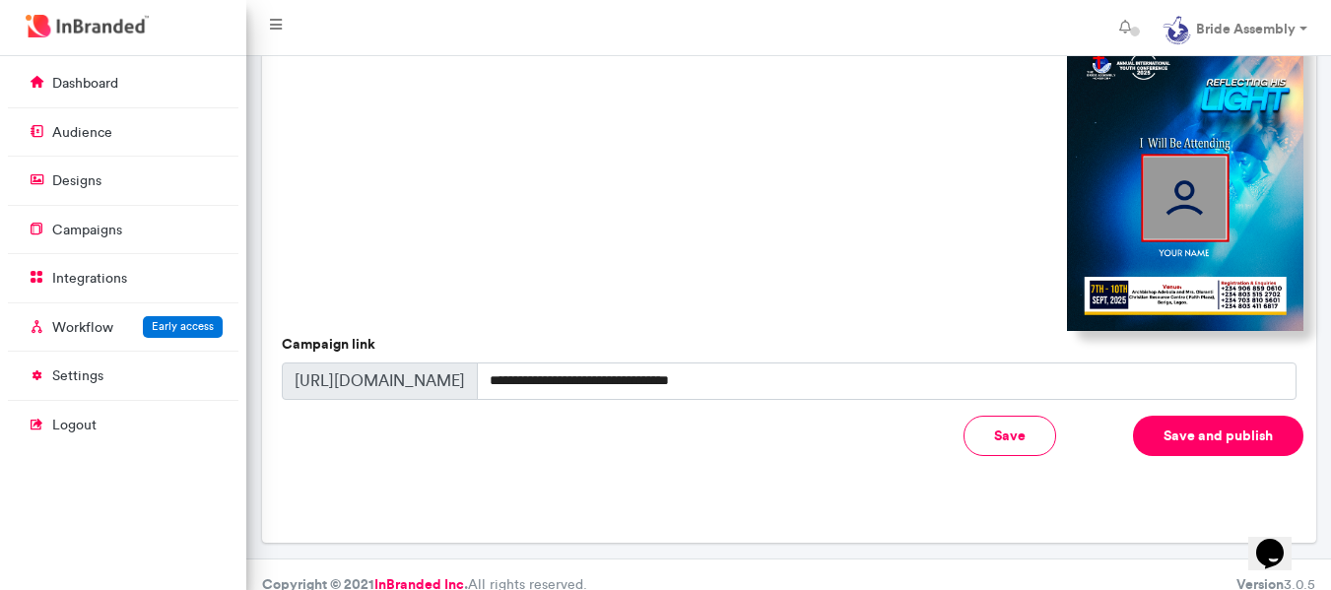
click at [1214, 422] on button "Save and publish" at bounding box center [1218, 436] width 170 height 40
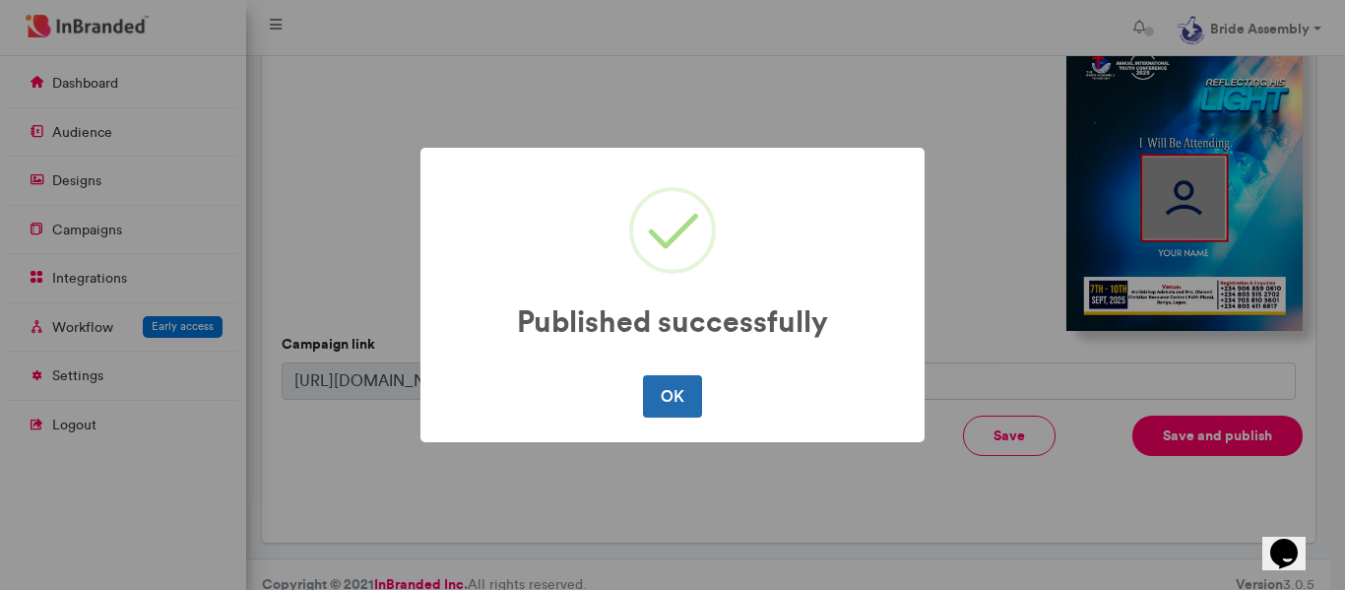
click at [671, 410] on button "OK" at bounding box center [672, 395] width 58 height 41
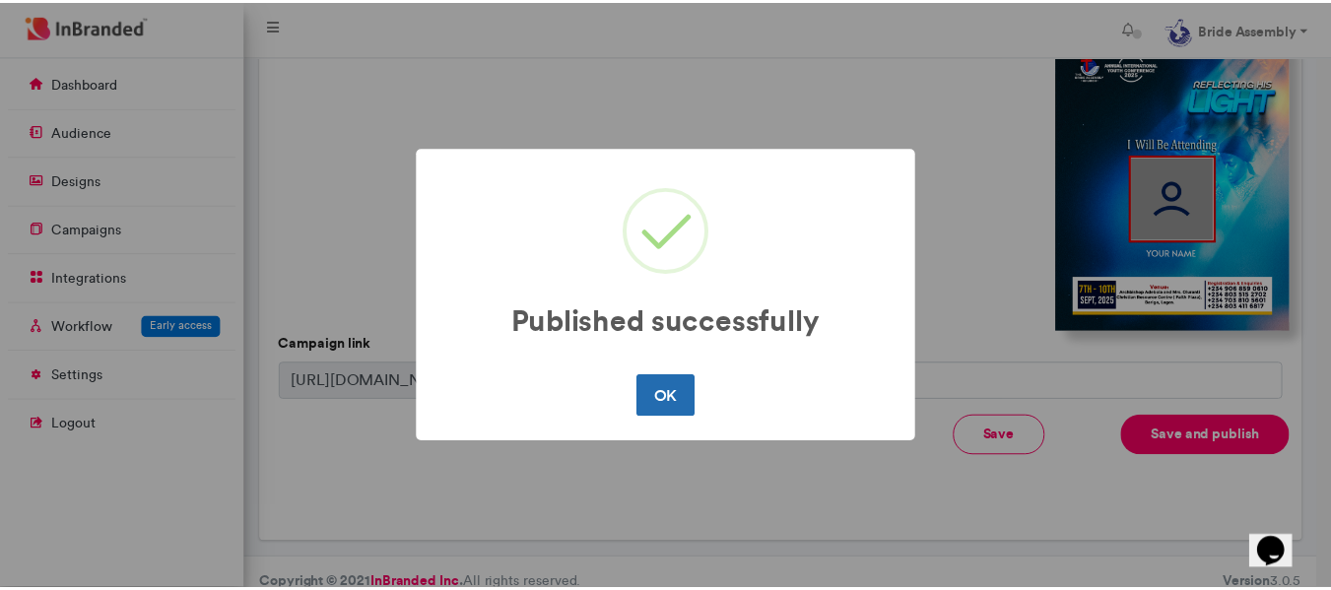
scroll to position [0, 0]
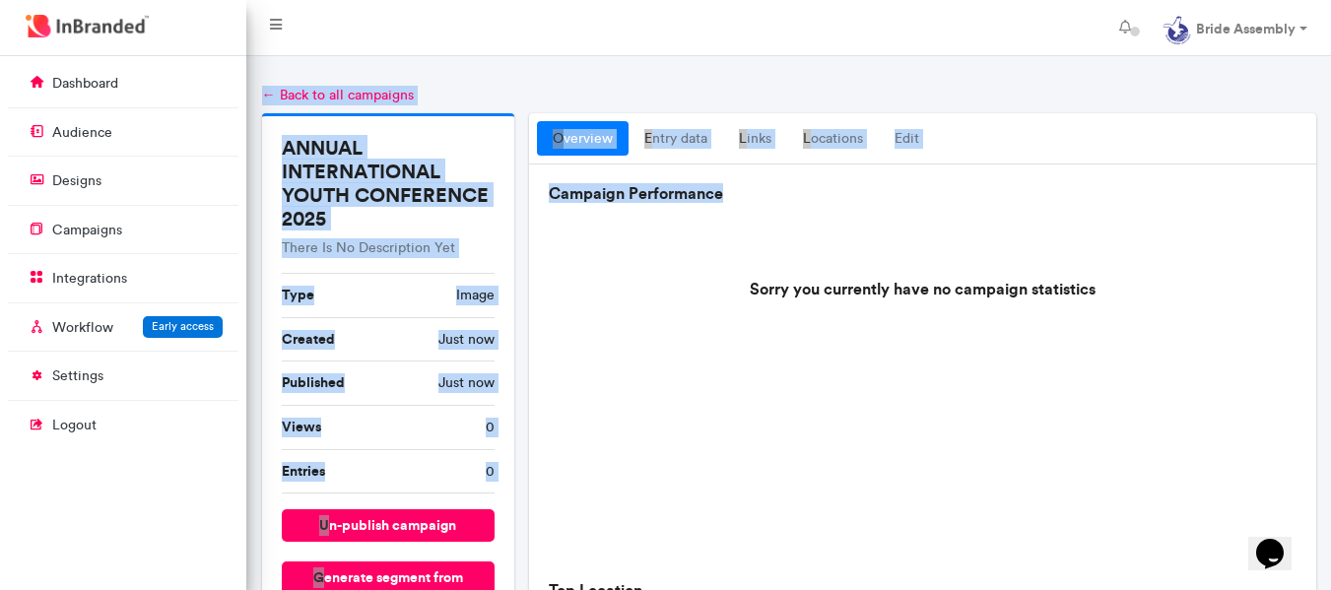
drag, startPoint x: 1330, startPoint y: 70, endPoint x: 1339, endPoint y: 192, distance: 122.5
click at [1270, 117] on div "overview entry data links locations Edit" at bounding box center [922, 139] width 787 height 52
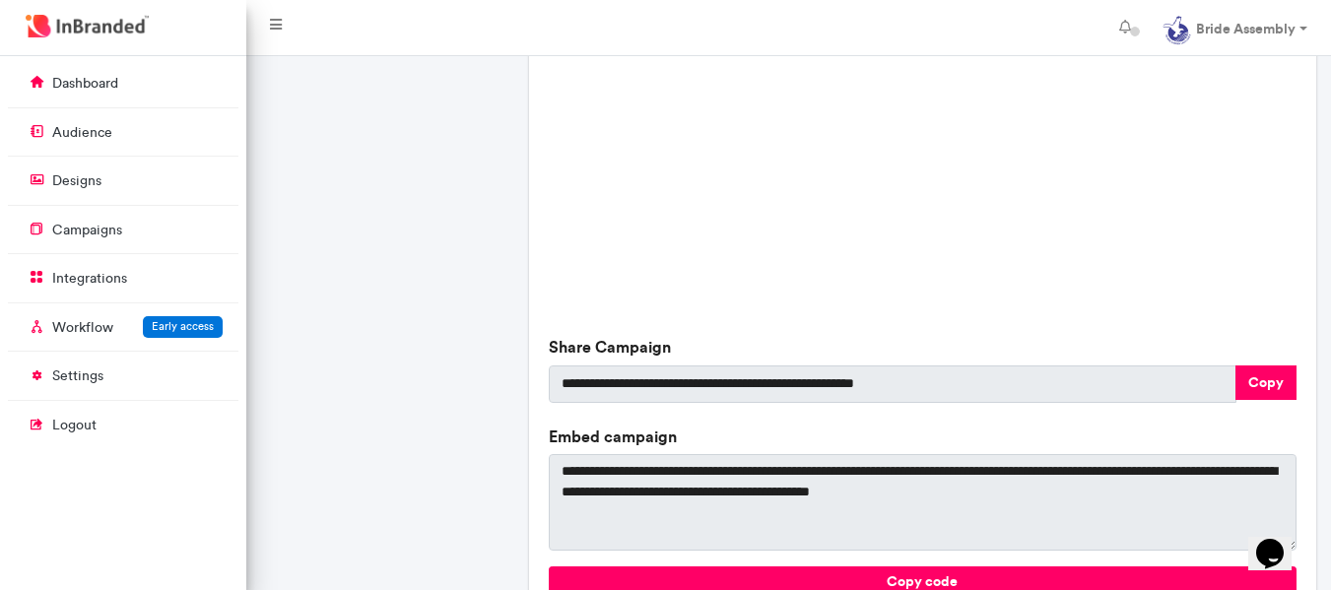
scroll to position [733, 0]
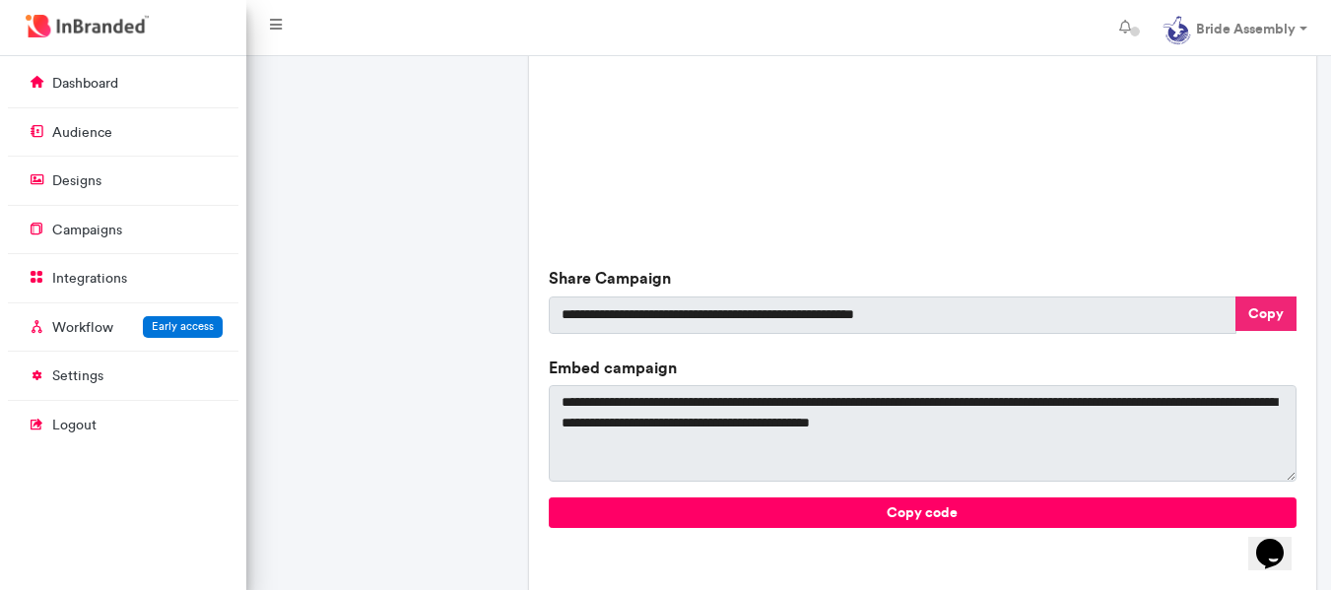
click at [1259, 322] on button "Copy" at bounding box center [1265, 313] width 61 height 34
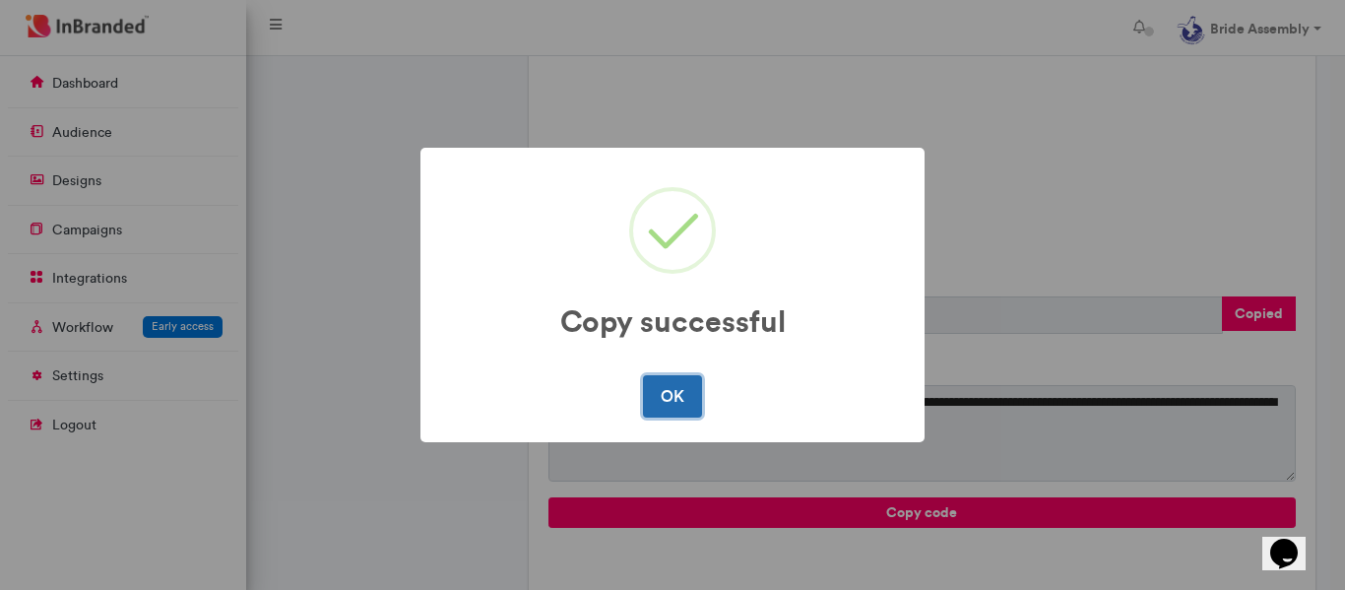
click at [669, 397] on button "OK" at bounding box center [672, 395] width 58 height 41
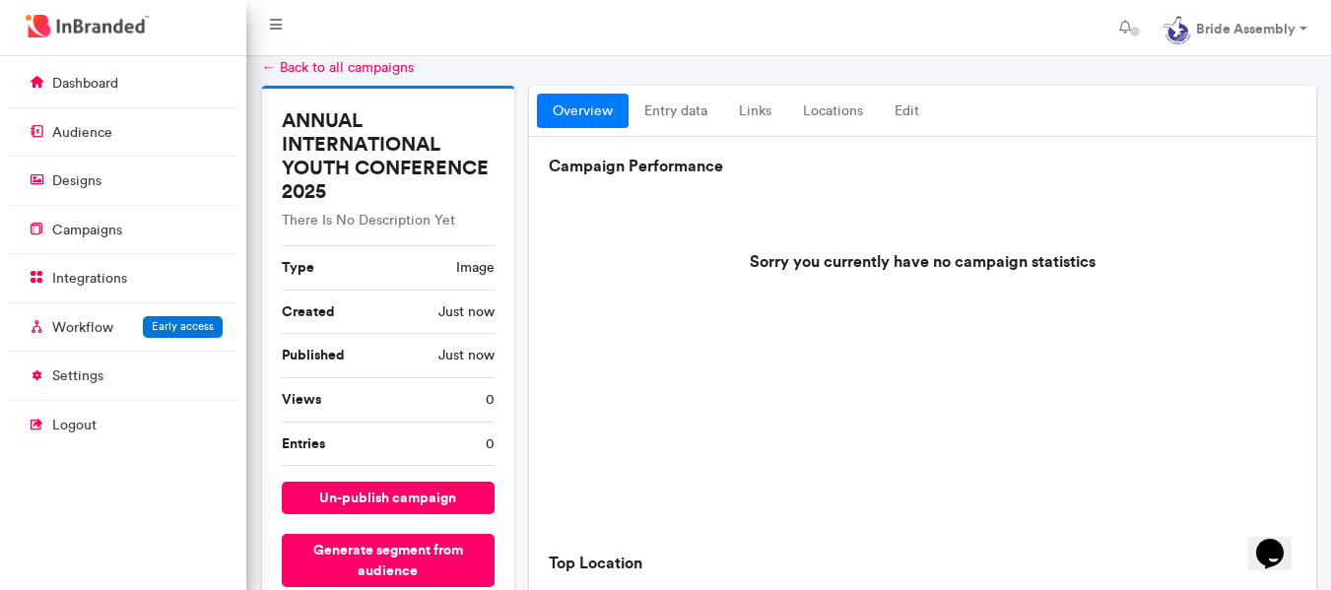
scroll to position [0, 0]
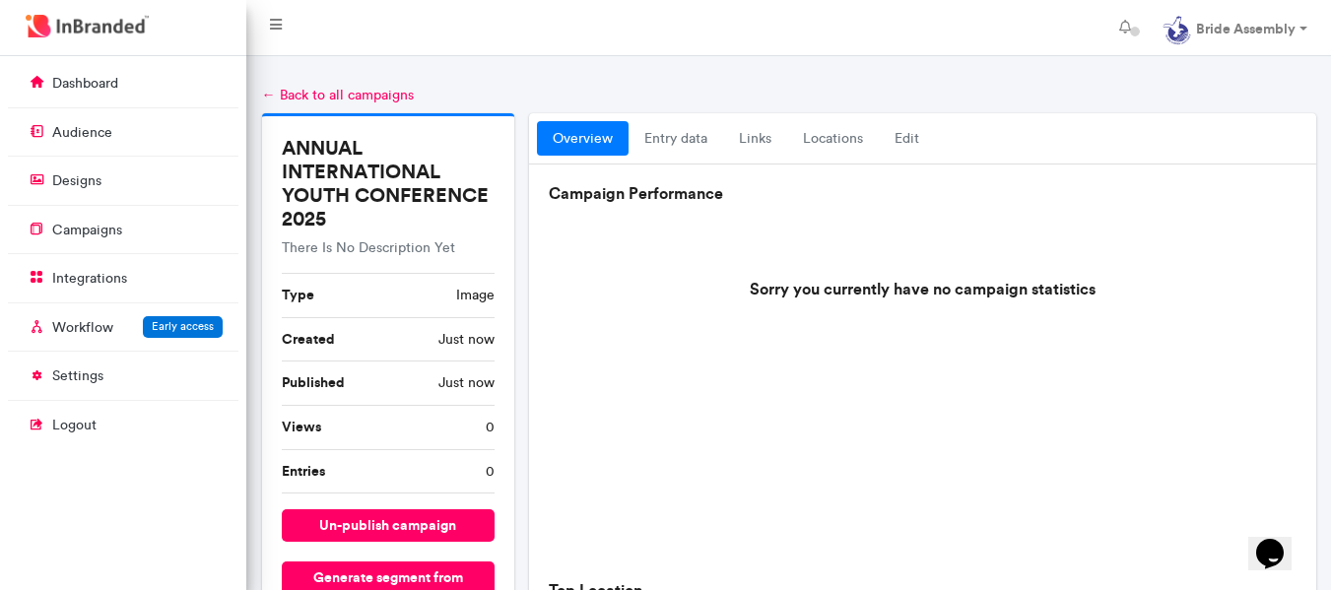
click at [1310, 77] on div at bounding box center [788, 71] width 1084 height 30
click at [138, 185] on link "designs" at bounding box center [123, 180] width 230 height 37
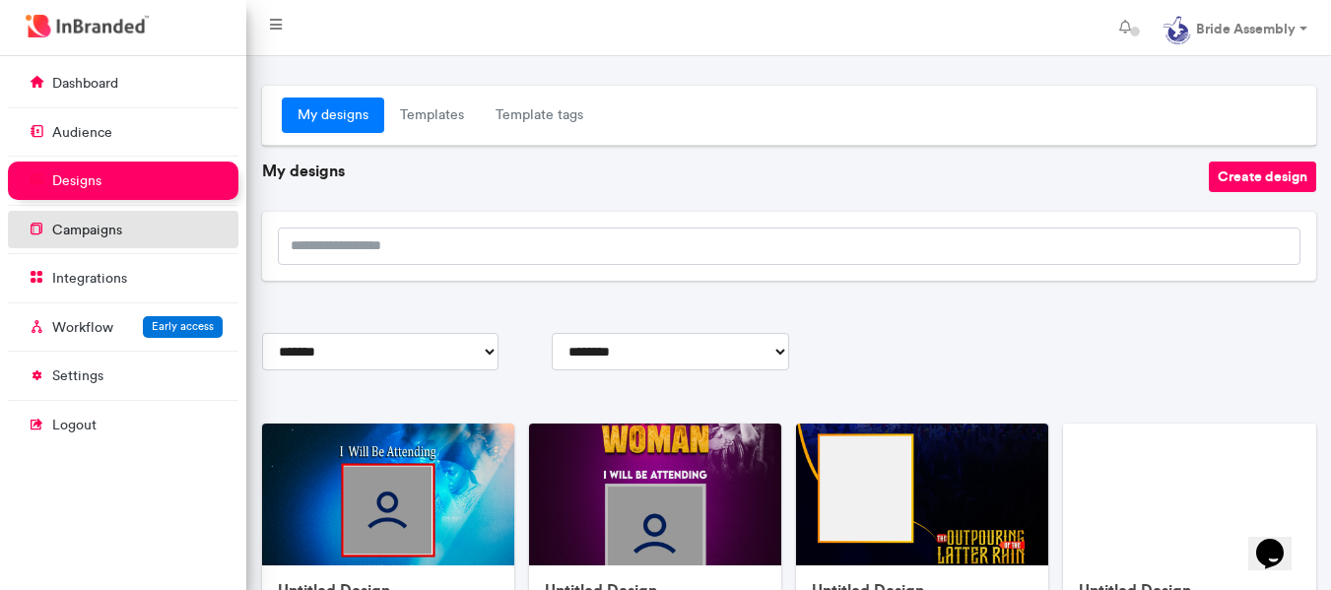
click at [105, 221] on p "campaigns" at bounding box center [87, 231] width 70 height 20
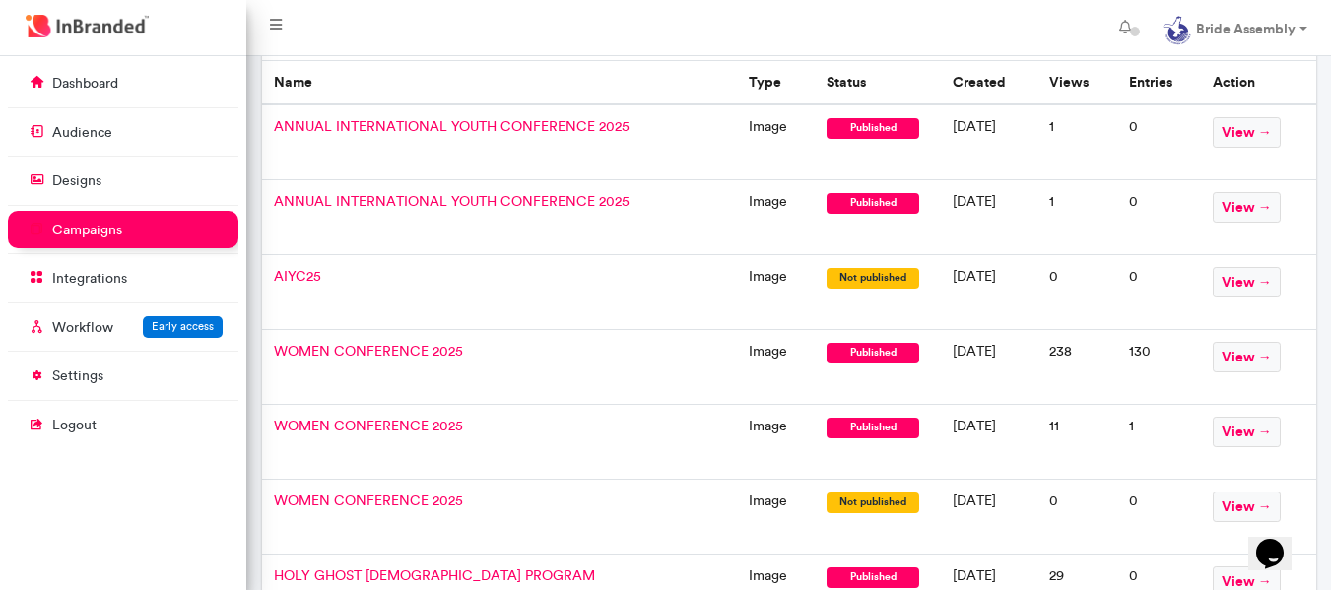
scroll to position [220, 0]
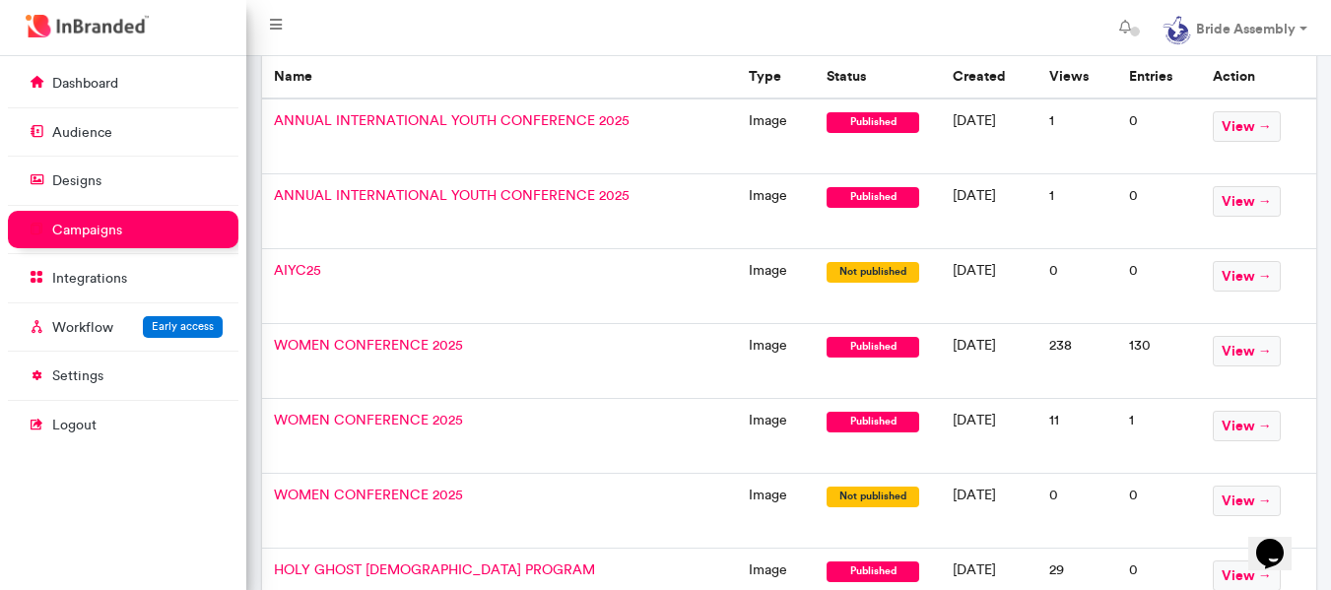
drag, startPoint x: 939, startPoint y: 219, endPoint x: 850, endPoint y: 233, distance: 89.9
drag, startPoint x: 850, startPoint y: 233, endPoint x: 747, endPoint y: 230, distance: 103.5
click at [747, 230] on td "image" at bounding box center [776, 211] width 78 height 75
click at [1161, 180] on td "0" at bounding box center [1159, 211] width 84 height 75
